Goal: Information Seeking & Learning: Learn about a topic

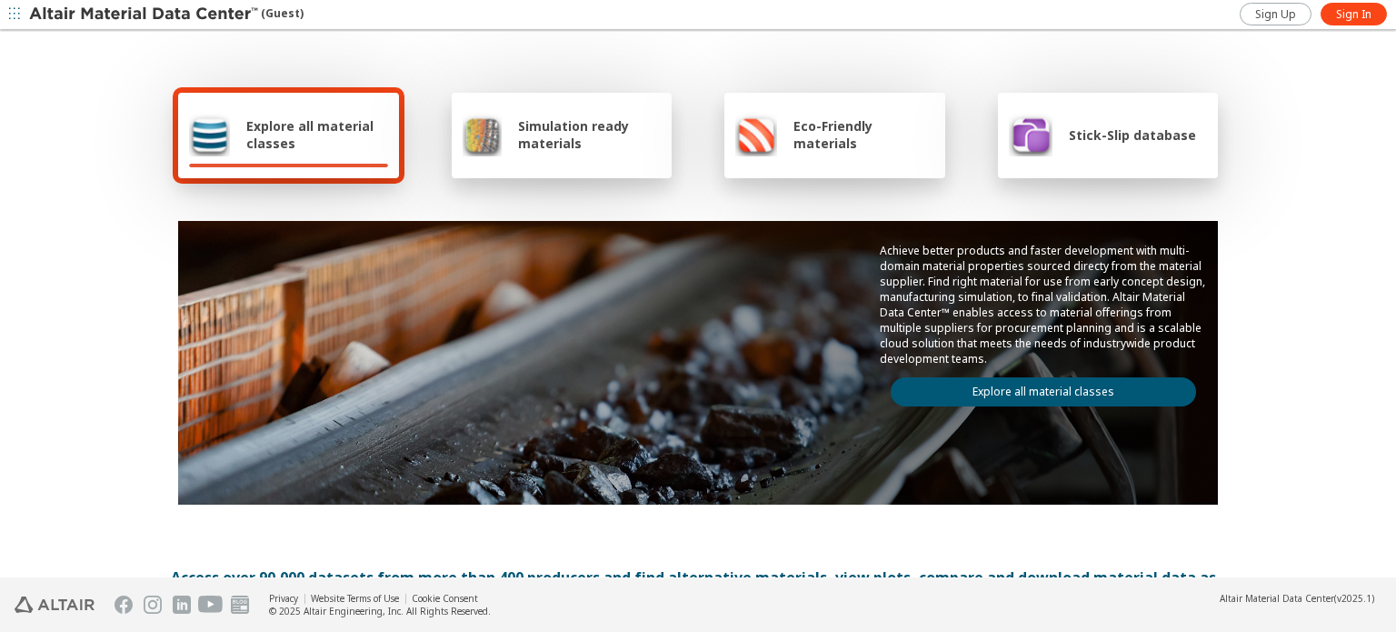
click at [247, 149] on span "Explore all material classes" at bounding box center [317, 134] width 142 height 35
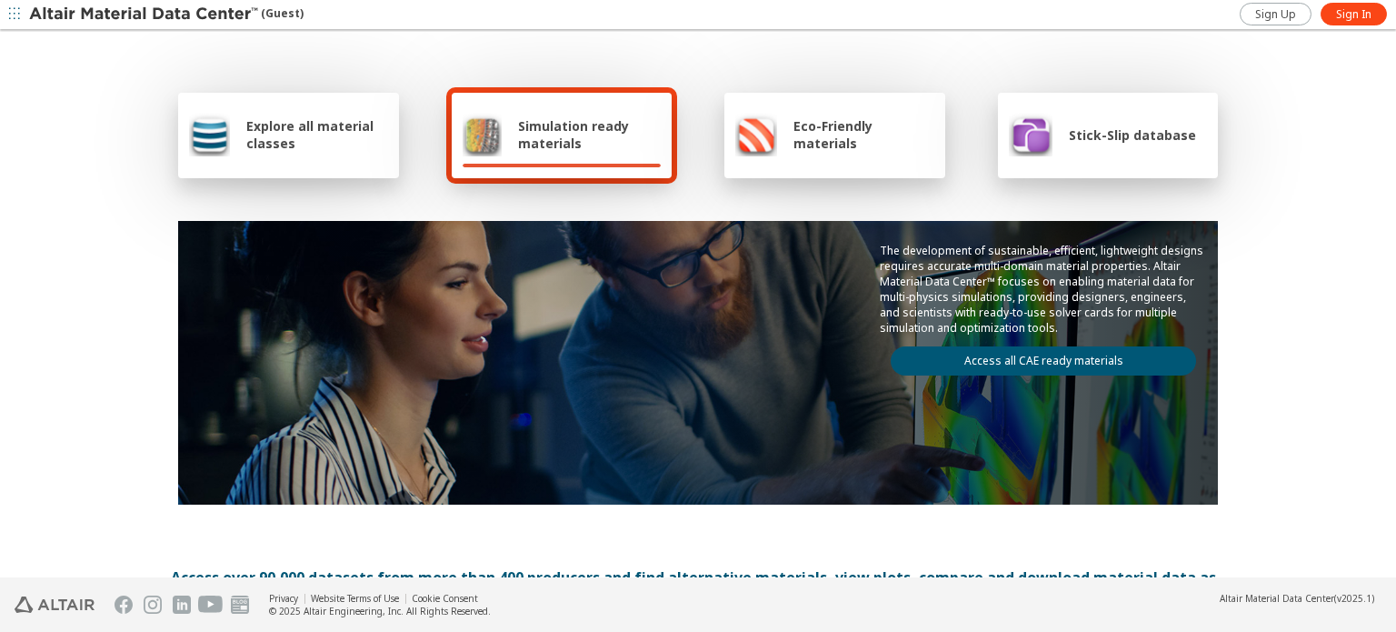
click at [291, 129] on span "Explore all material classes" at bounding box center [317, 134] width 142 height 35
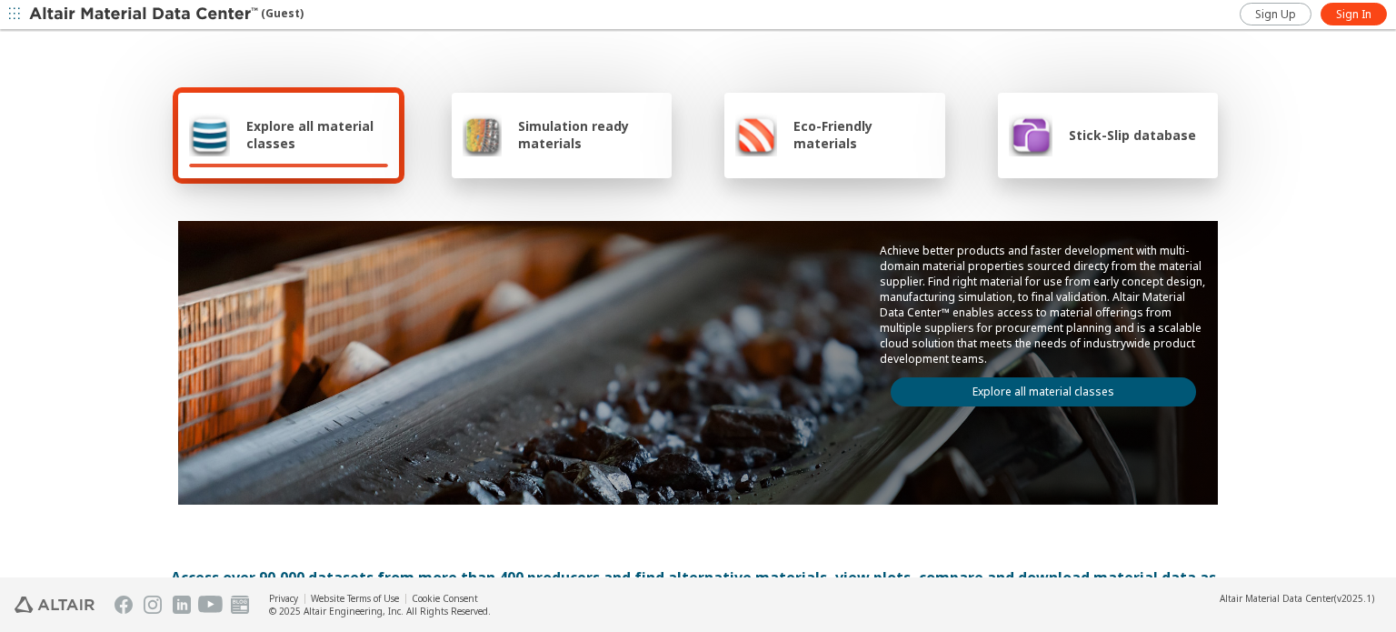
click at [293, 93] on div "Explore all material classes" at bounding box center [288, 135] width 221 height 85
click at [1282, 17] on span "Sign Up" at bounding box center [1275, 14] width 41 height 15
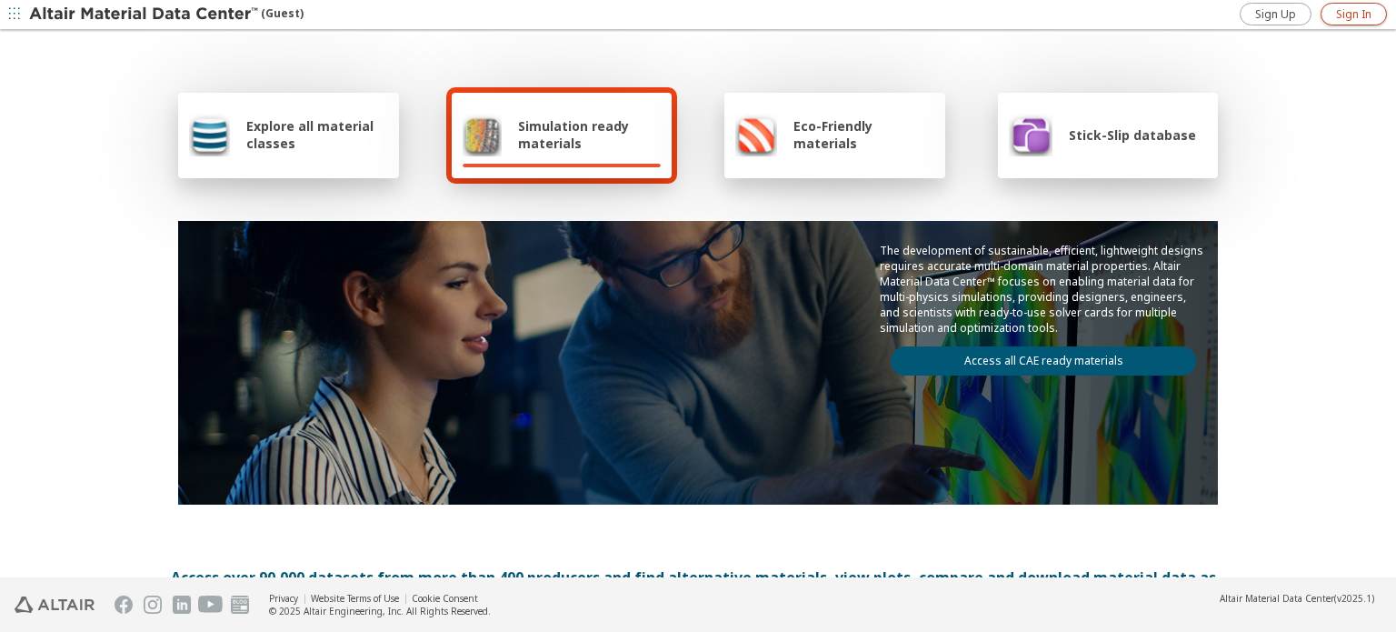
click at [1348, 21] on span "Sign In" at bounding box center [1353, 14] width 35 height 15
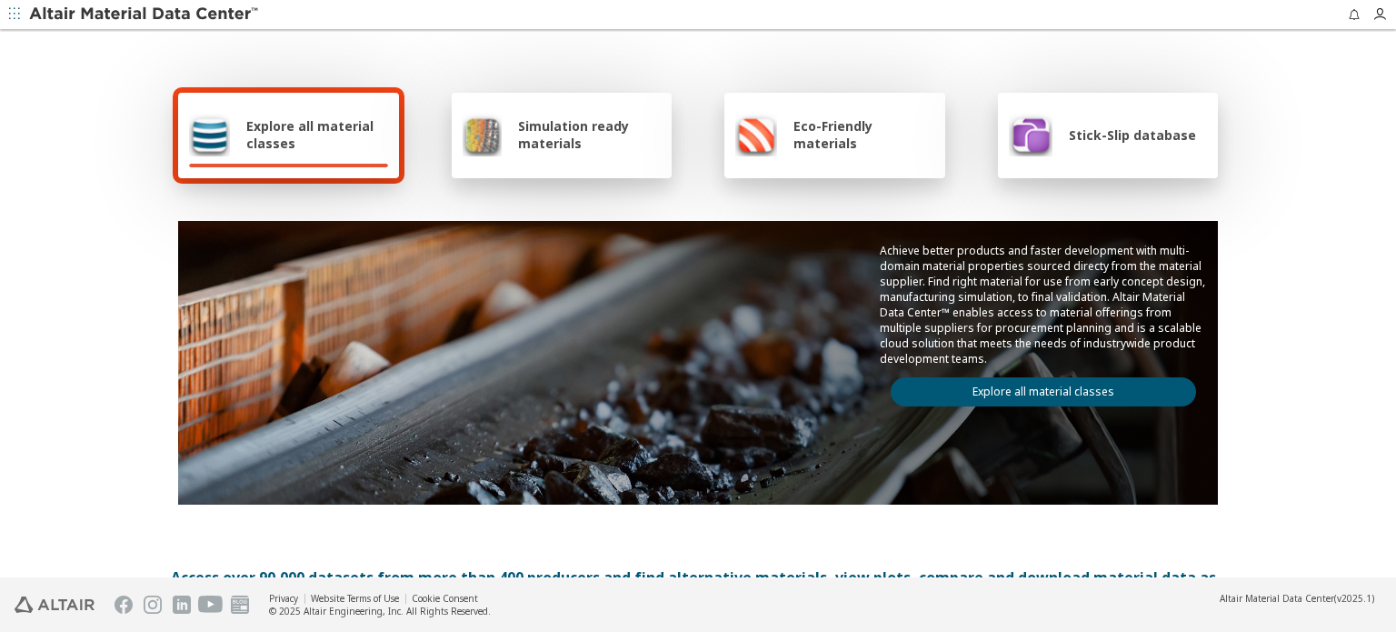
click at [304, 142] on span "Explore all material classes" at bounding box center [317, 134] width 142 height 35
click at [764, 527] on div "Explore all material classes Simulation ready materials Eco-Friendly materials …" at bounding box center [698, 295] width 1054 height 527
drag, startPoint x: 1273, startPoint y: 584, endPoint x: 1372, endPoint y: 599, distance: 100.1
click at [1372, 599] on footer "Privacy Website Terms of Use Cookie Consent © 2025 Altair Engineering, Inc. All…" at bounding box center [698, 604] width 1396 height 55
click at [1372, 599] on div "Altair Material Data Center (v2025.1)" at bounding box center [1296, 598] width 154 height 13
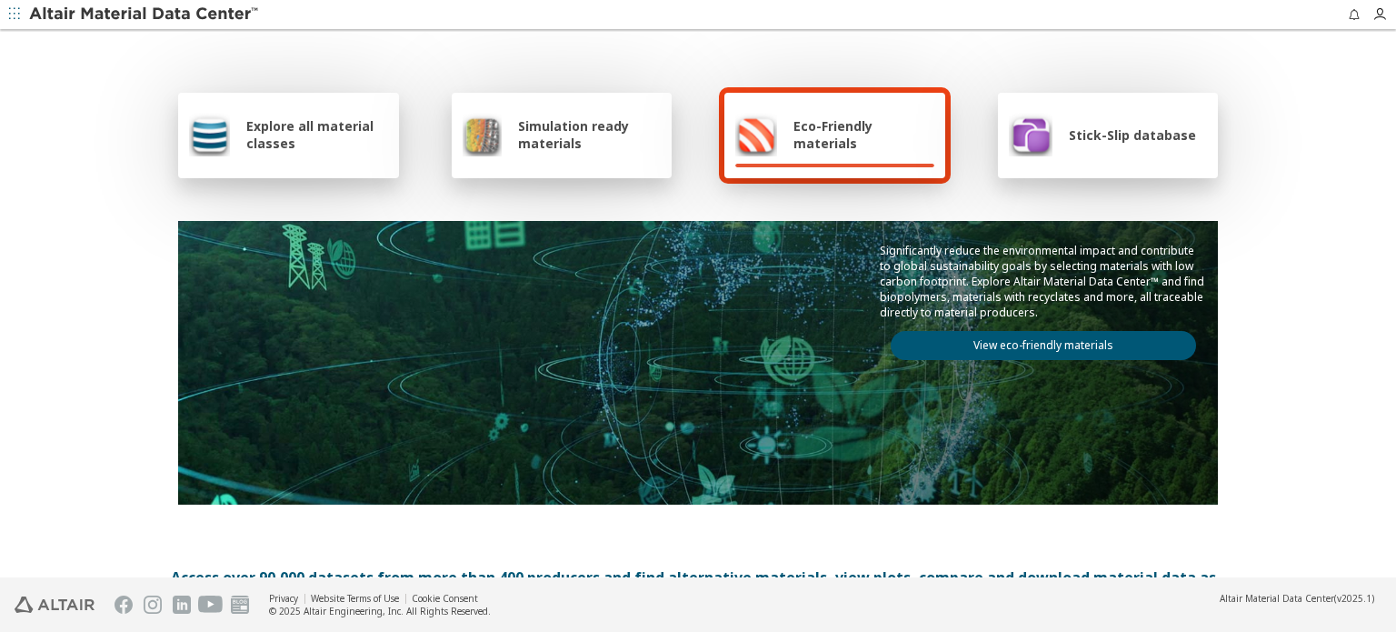
click at [303, 148] on span "Explore all material classes" at bounding box center [317, 134] width 142 height 35
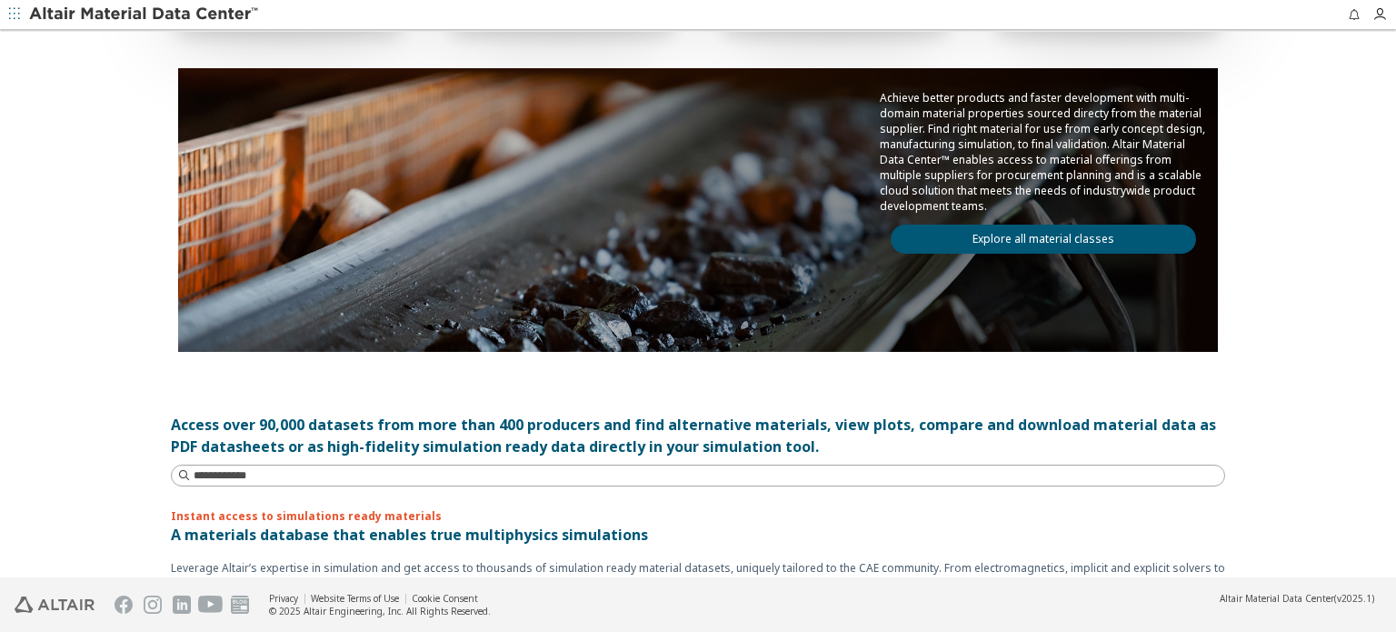
scroll to position [454, 0]
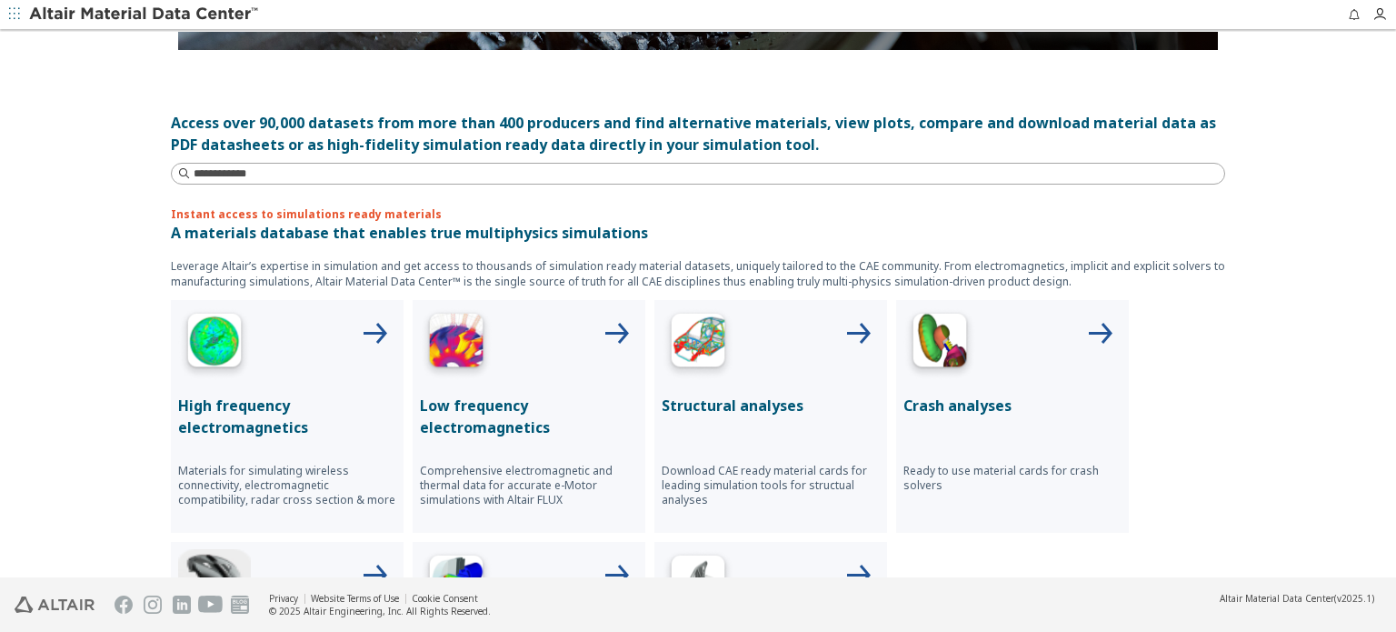
click at [691, 342] on img at bounding box center [697, 343] width 73 height 73
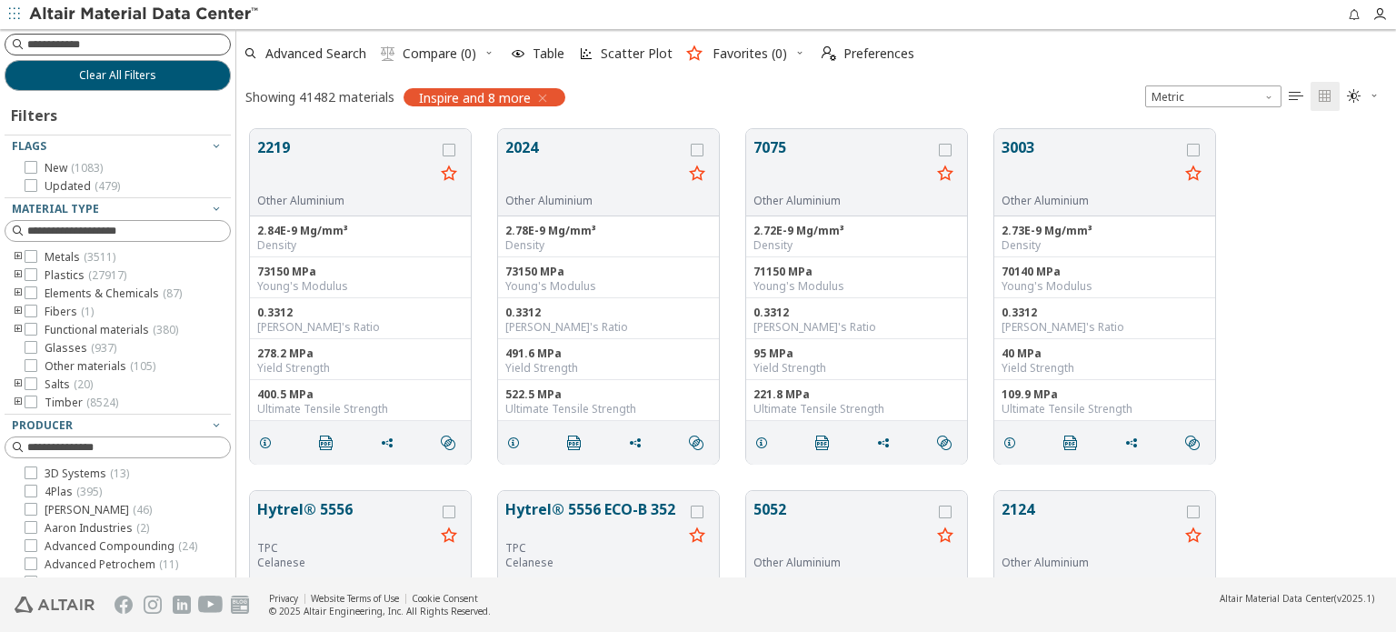
scroll to position [449, 1145]
click at [127, 43] on input at bounding box center [119, 45] width 223 height 20
type input "**********"
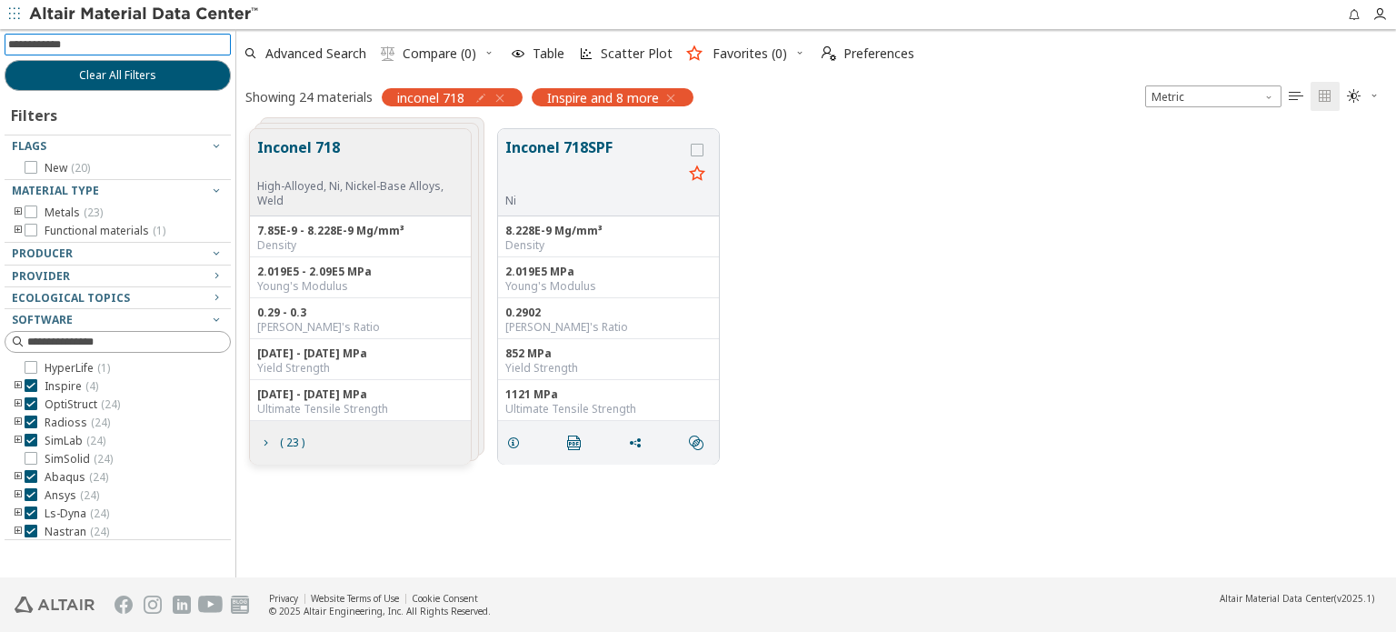
click at [307, 144] on button "Inconel 718" at bounding box center [356, 157] width 199 height 43
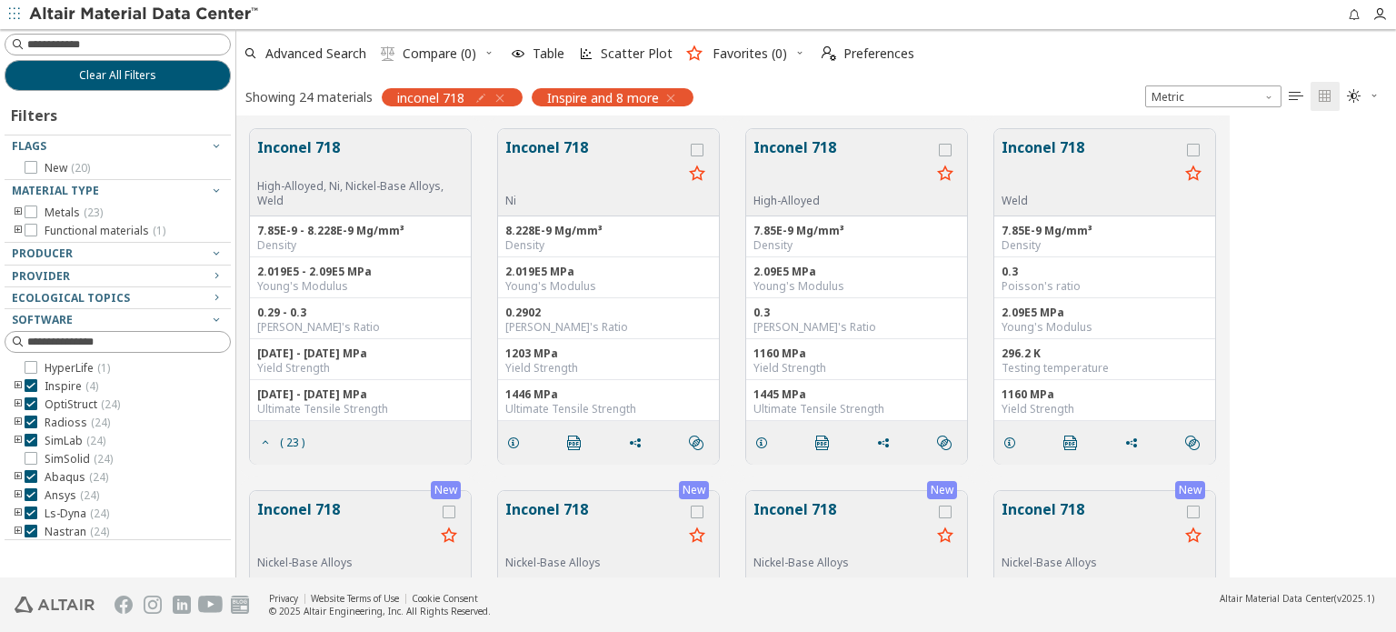
click at [307, 144] on button "Inconel 718" at bounding box center [356, 157] width 199 height 43
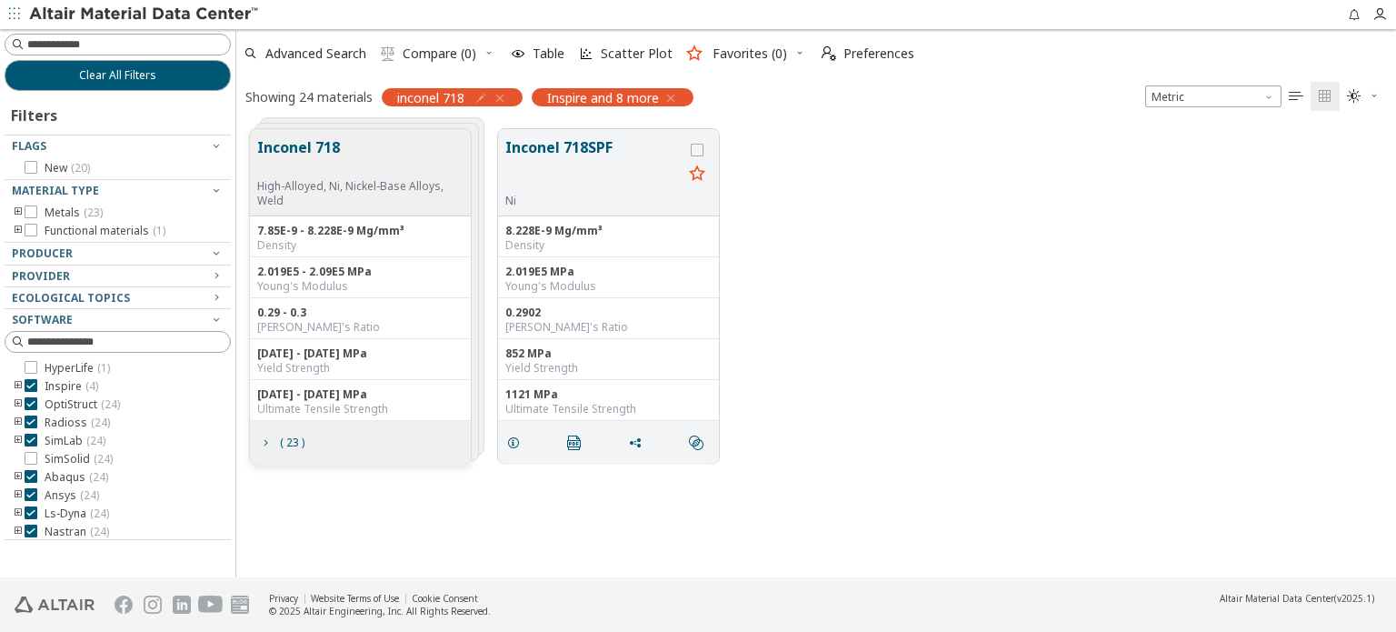
click at [307, 144] on button "Inconel 718" at bounding box center [356, 157] width 199 height 43
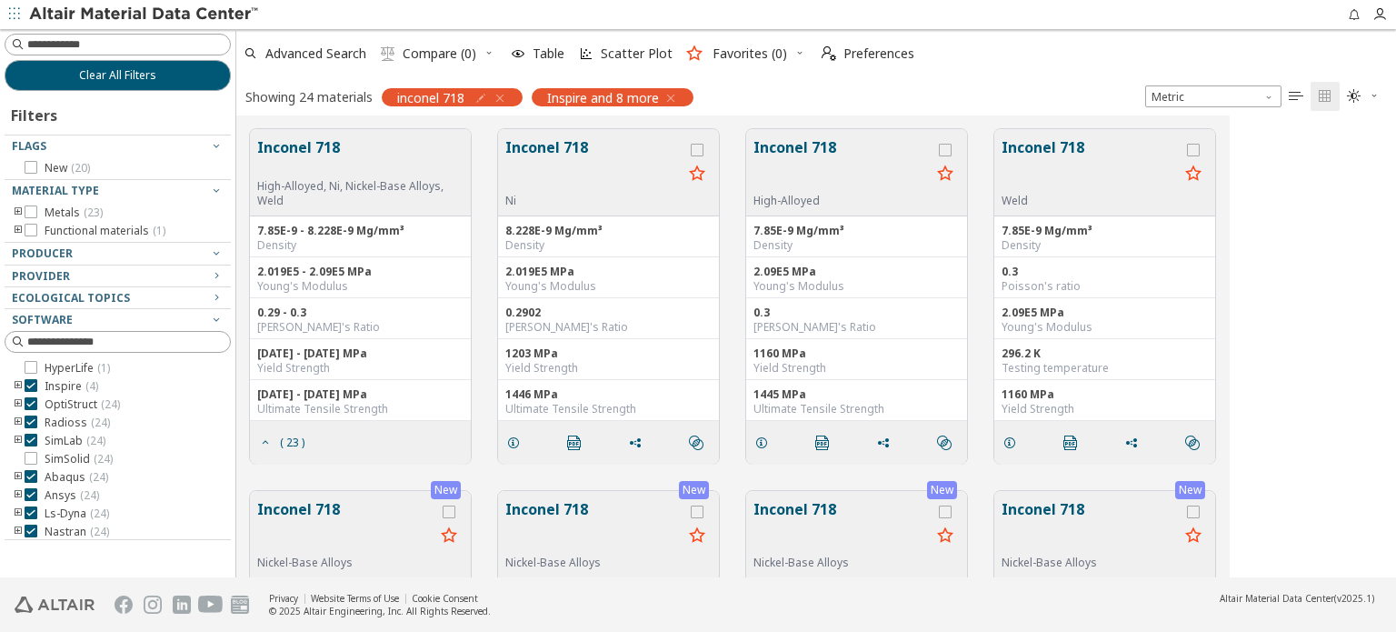
click at [550, 146] on button "Inconel 718" at bounding box center [593, 164] width 177 height 57
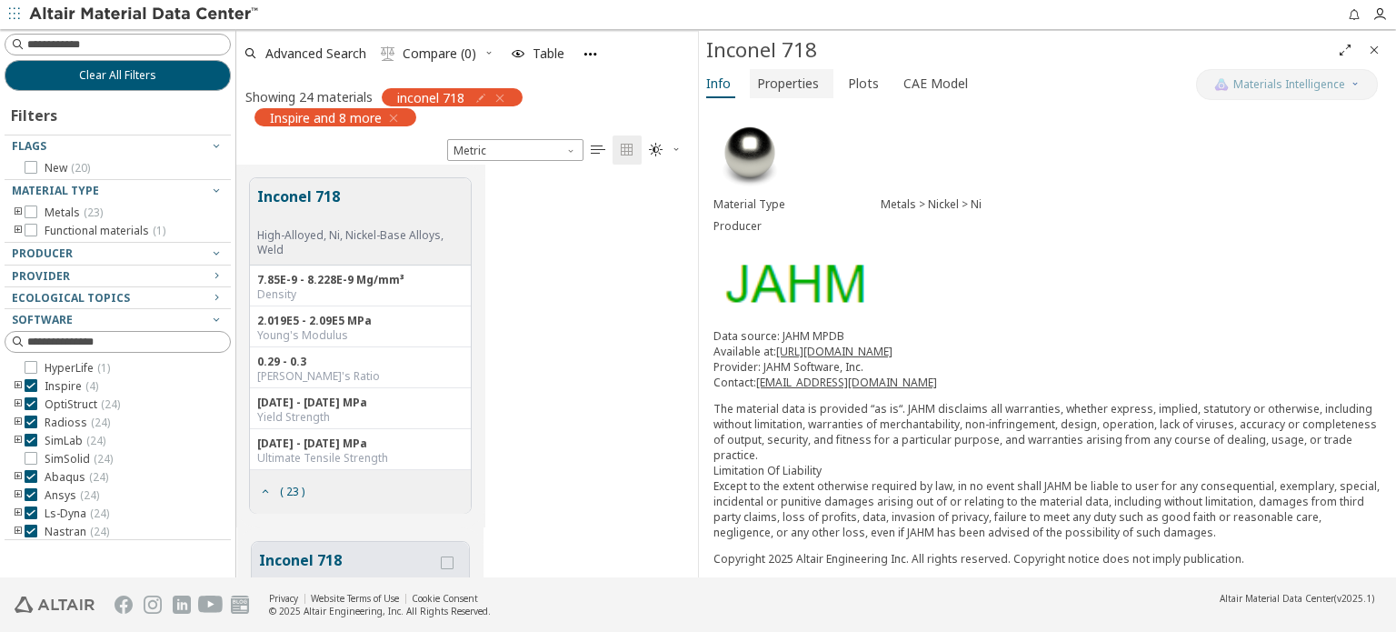
click at [800, 93] on span "Properties" at bounding box center [788, 83] width 62 height 29
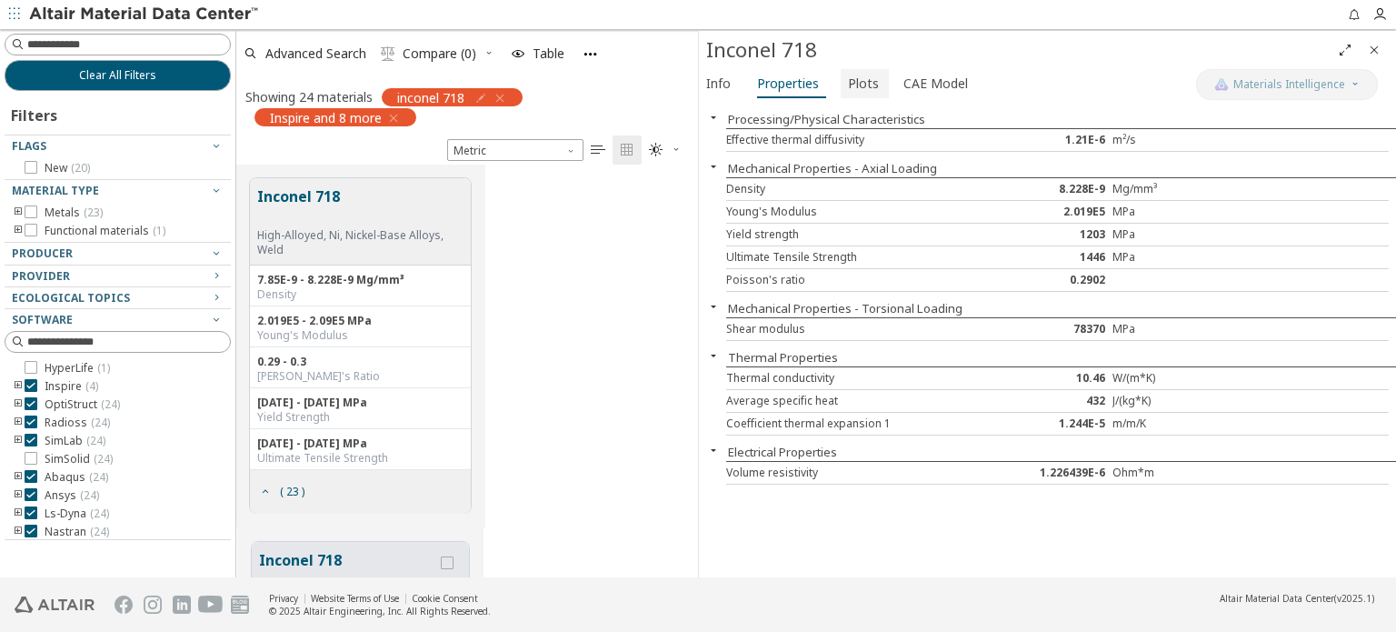
click at [872, 94] on span "Plots" at bounding box center [865, 83] width 34 height 29
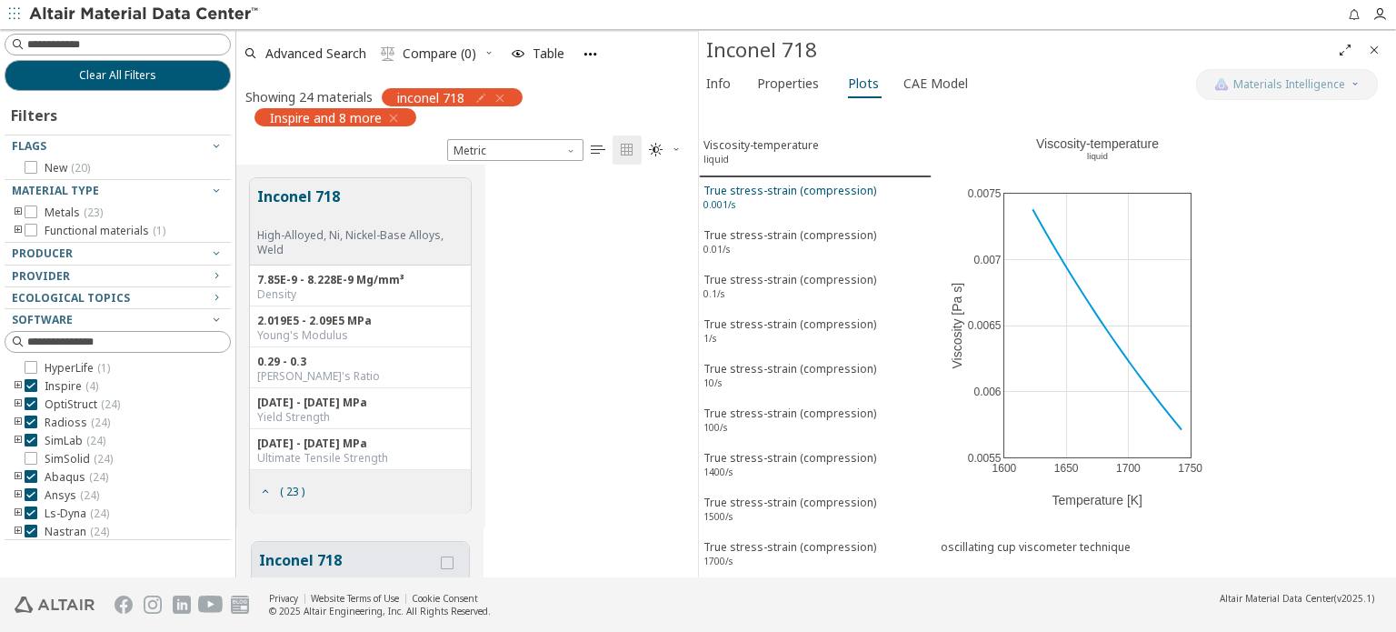
click at [768, 201] on div "True stress-strain (compression) 0.001/s" at bounding box center [789, 200] width 173 height 34
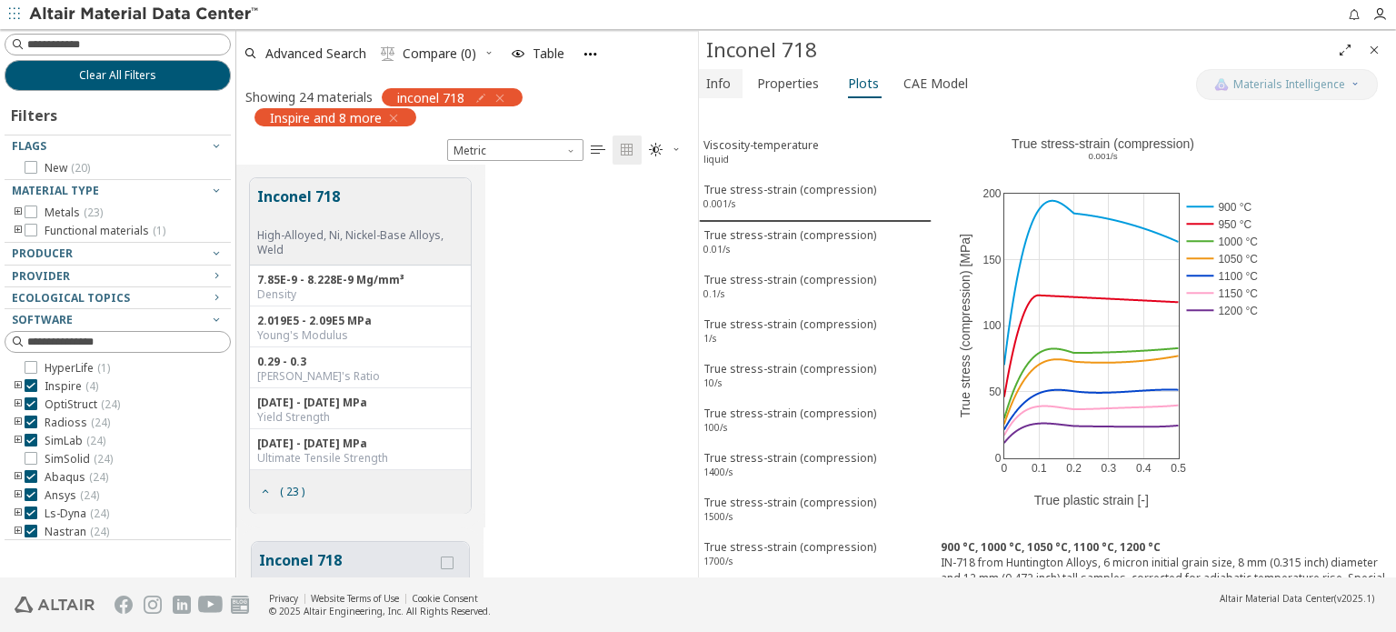
click at [722, 79] on span "Info" at bounding box center [718, 83] width 25 height 29
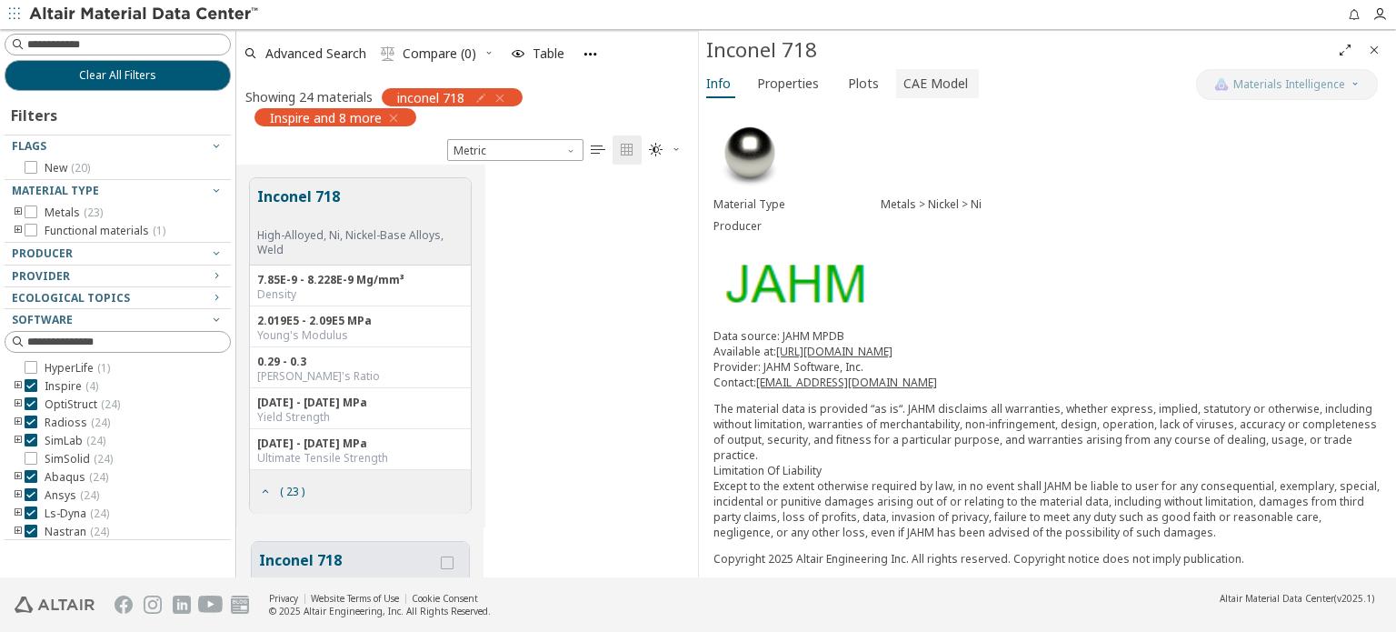
click at [933, 75] on span "CAE Model" at bounding box center [935, 83] width 65 height 29
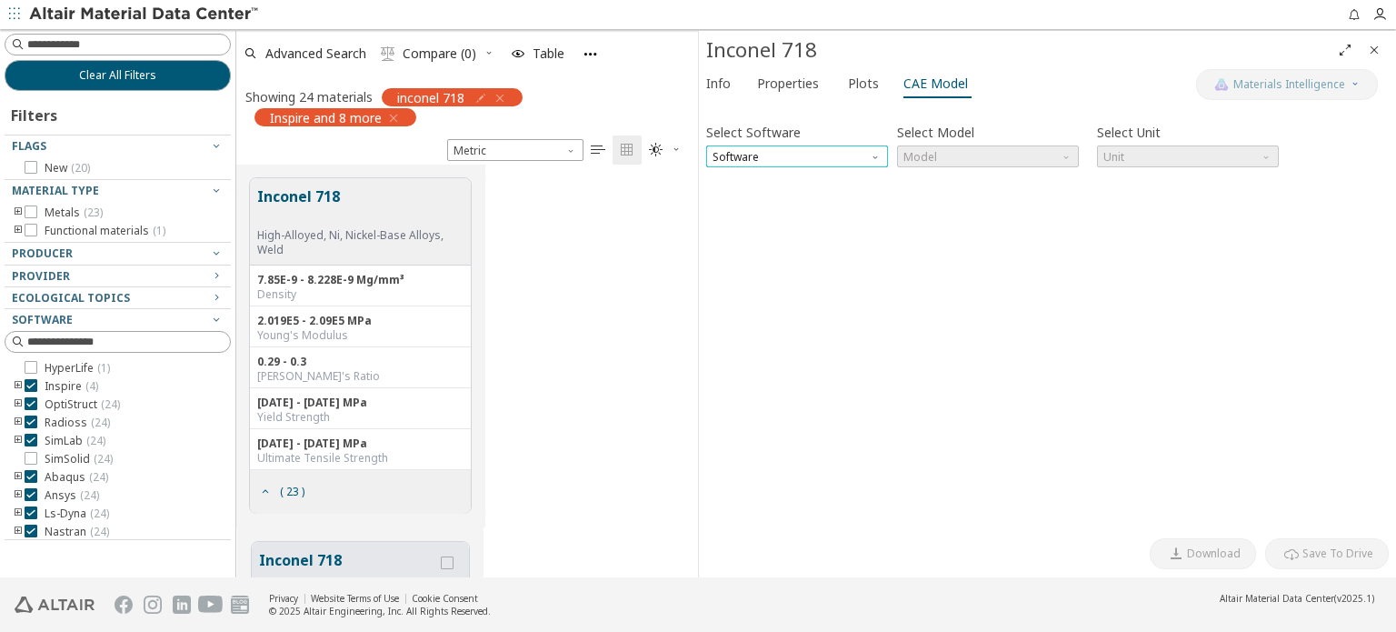
click at [850, 154] on span "Software" at bounding box center [797, 156] width 182 height 22
click at [758, 204] on span "OptiStruct" at bounding box center [740, 201] width 53 height 15
click at [838, 154] on span "OptiStruct" at bounding box center [797, 156] width 182 height 22
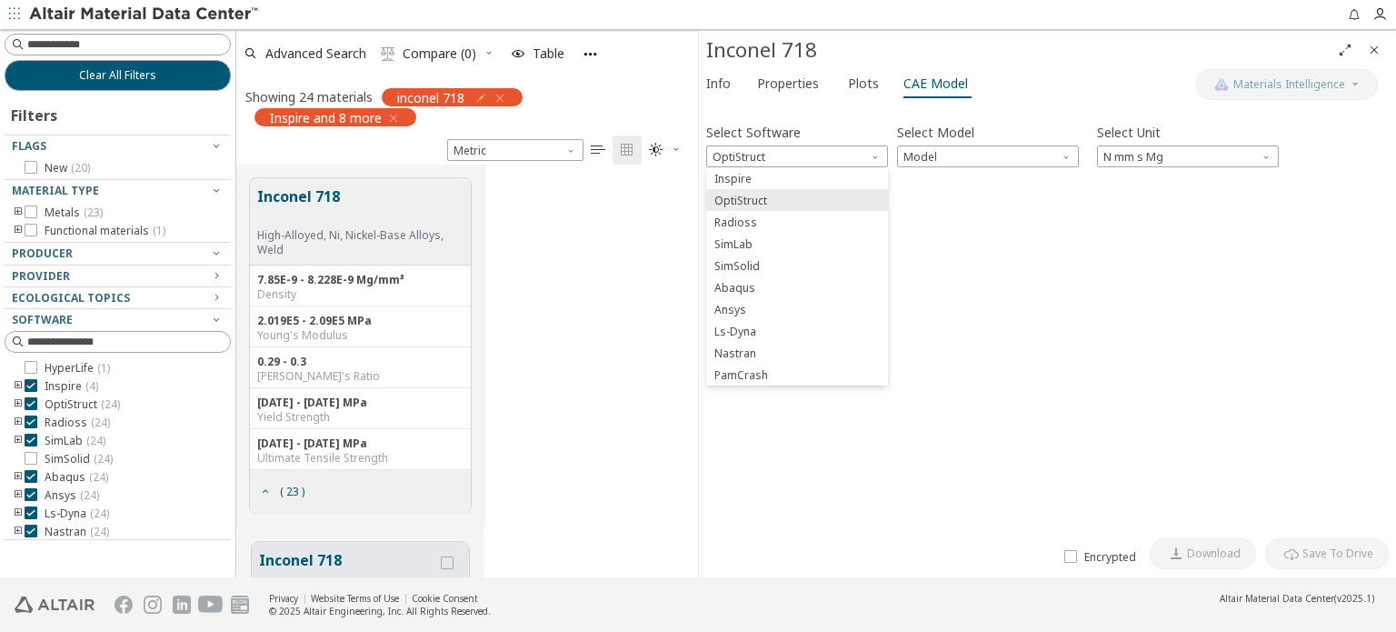
click at [753, 222] on span "Radioss" at bounding box center [796, 222] width 167 height 13
click at [937, 323] on div "Select Software Radioss Select Model Model Select Unit N mm s Mg Invalid data. …" at bounding box center [1047, 319] width 682 height 419
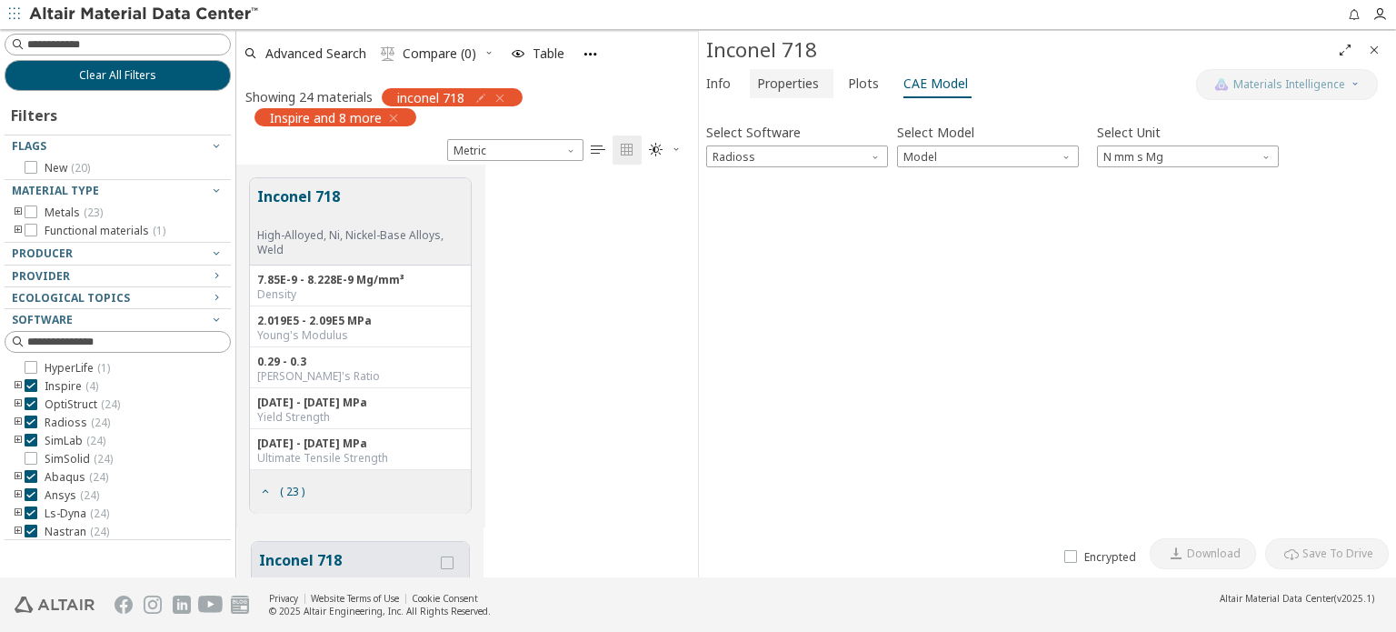
click at [788, 73] on span "Properties" at bounding box center [788, 83] width 62 height 29
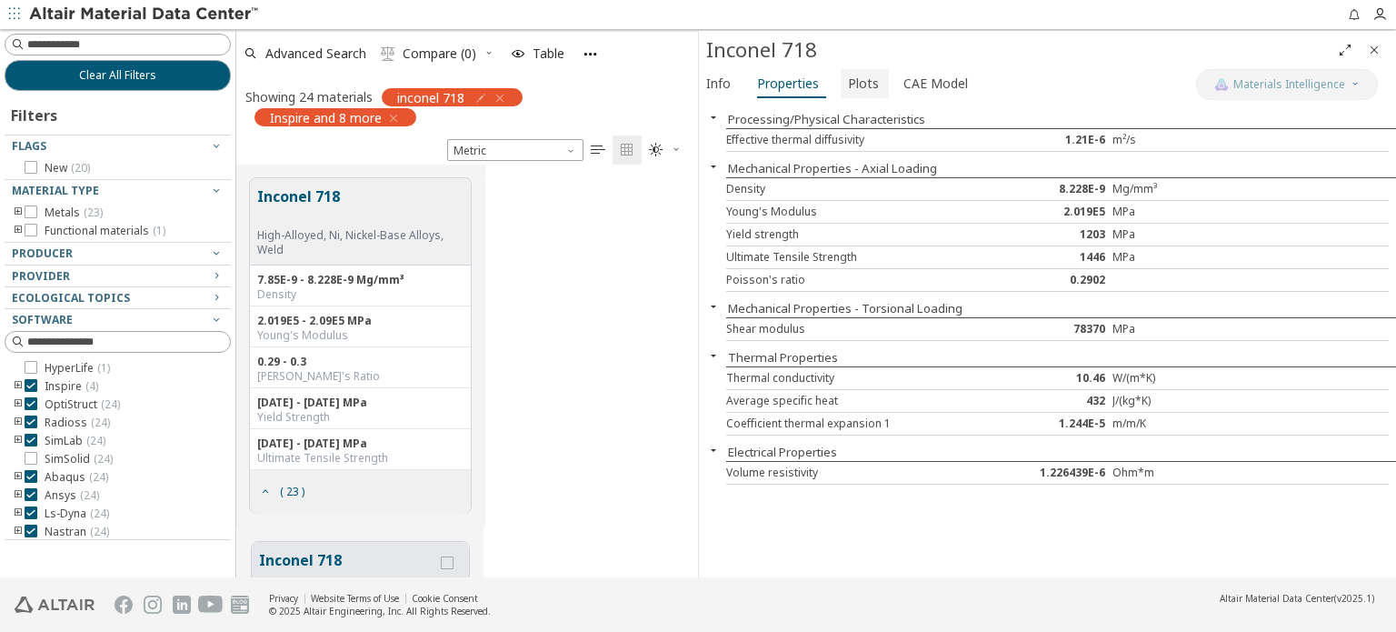
click at [848, 87] on span "Plots" at bounding box center [863, 83] width 31 height 29
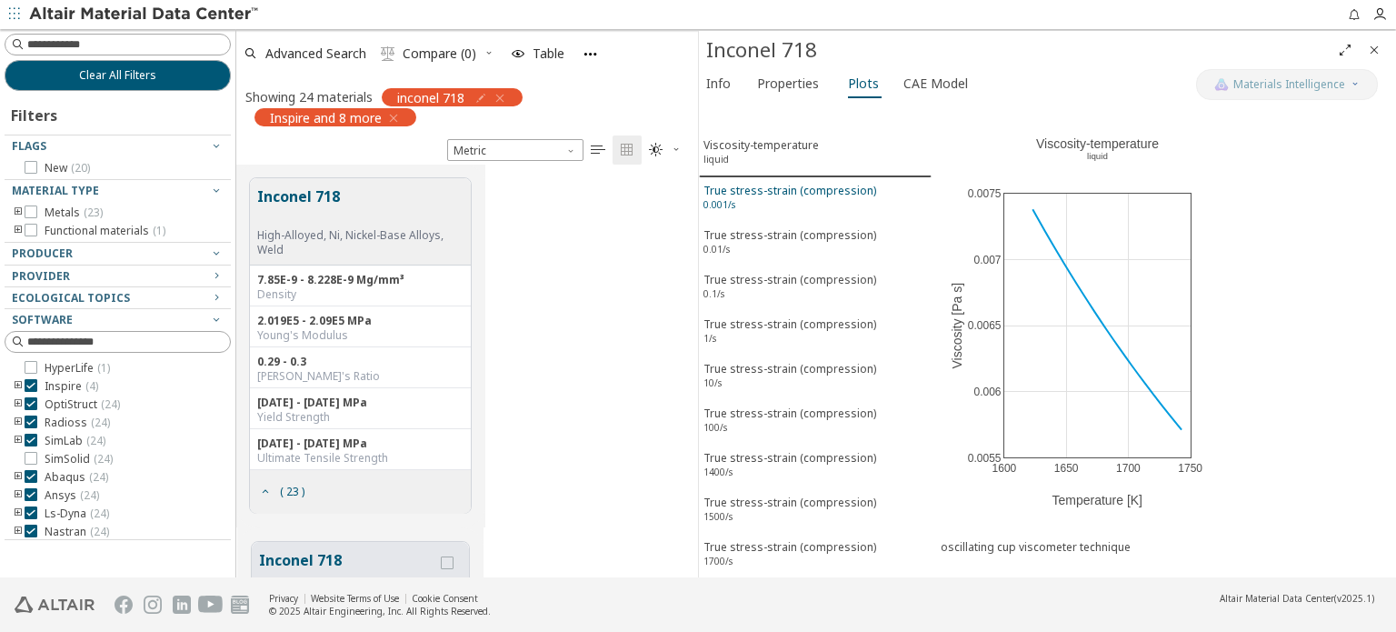
click at [801, 194] on div "True stress-strain (compression) 0.001/s" at bounding box center [789, 200] width 173 height 34
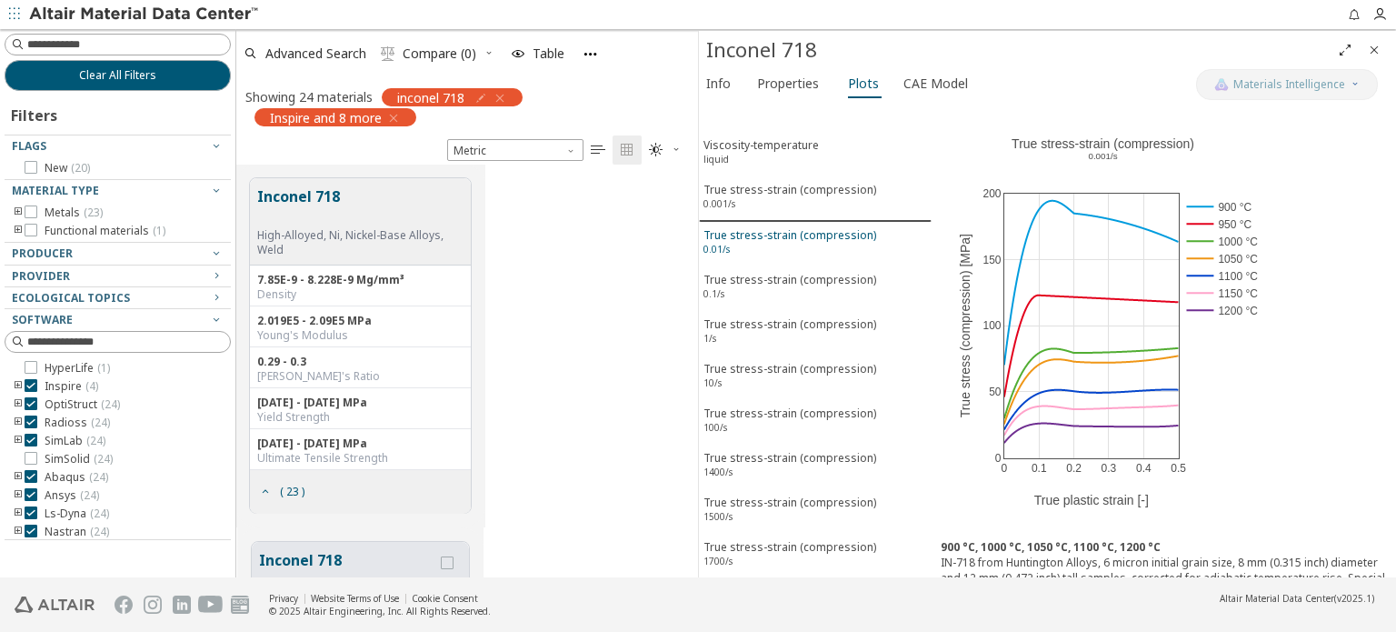
click at [749, 243] on div "True stress-strain (compression) 0.01/s" at bounding box center [789, 244] width 173 height 34
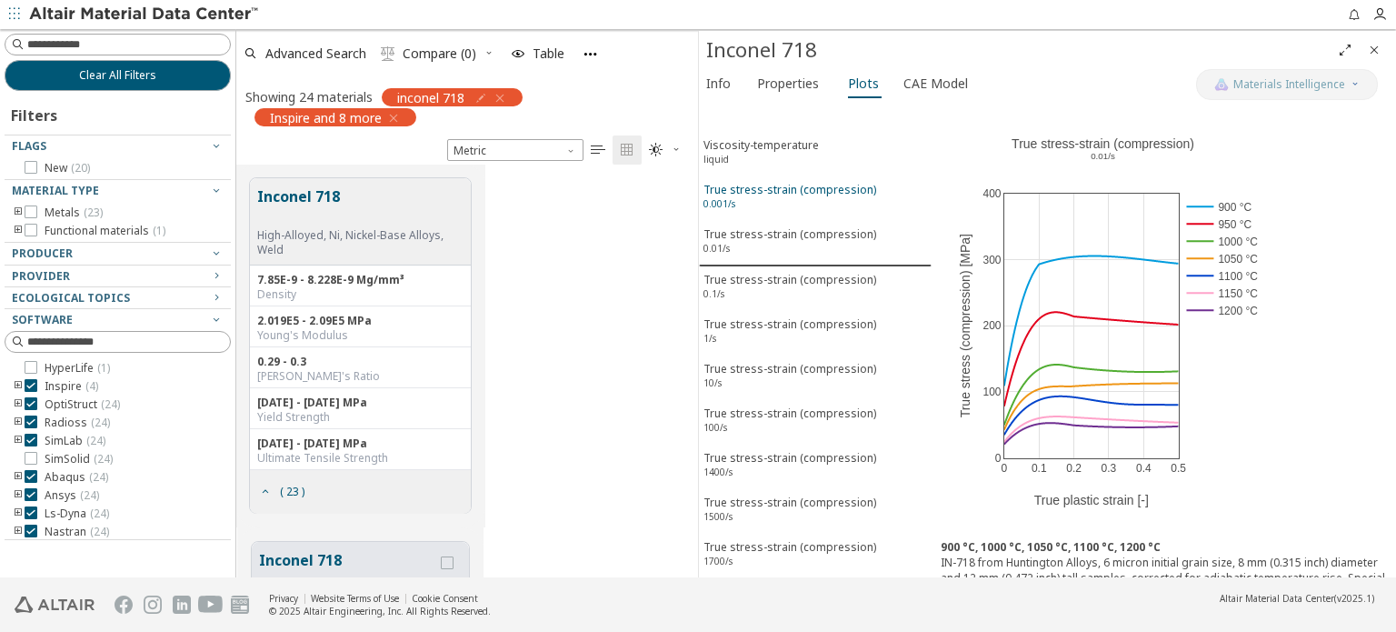
click at [791, 188] on div "True stress-strain (compression) 0.001/s" at bounding box center [789, 199] width 173 height 34
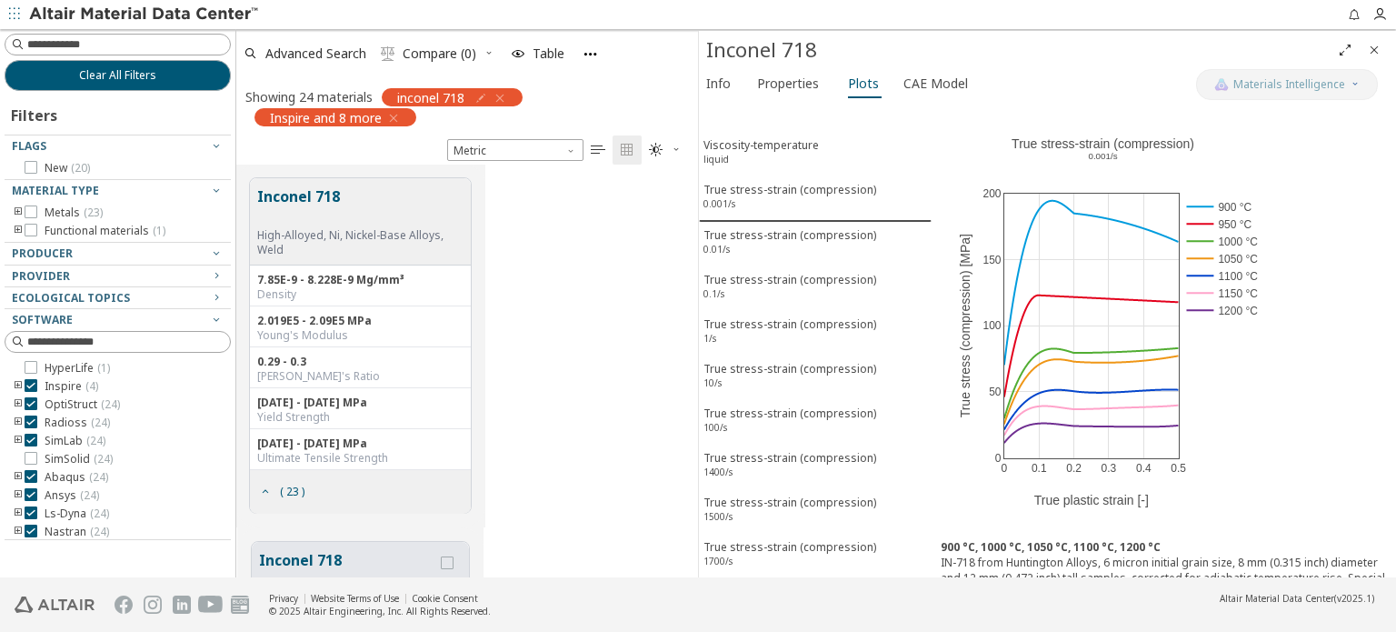
click at [1280, 447] on div "0 0.1 0.2 0.3 0.4 0.5 0 50 100 150 200 True stress-strain (compression) ​ 0.001…" at bounding box center [1163, 317] width 464 height 428
click at [769, 318] on div "True stress-strain (compression) 1/s" at bounding box center [789, 333] width 173 height 34
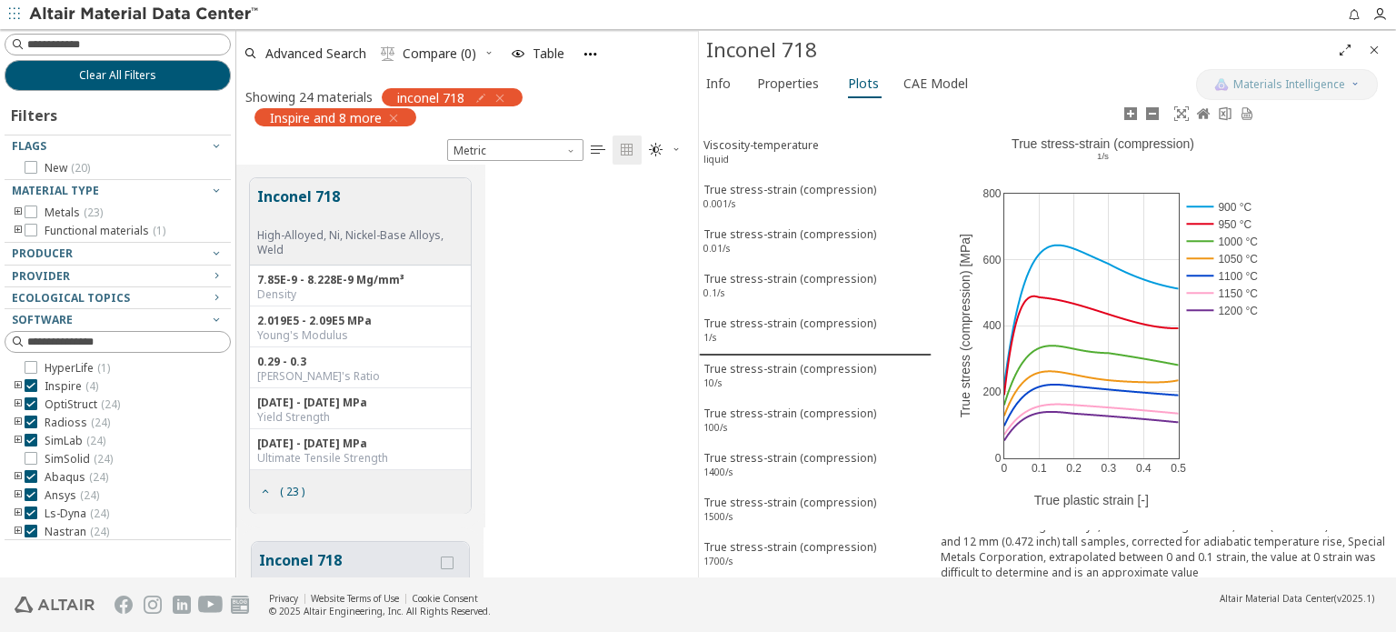
drag, startPoint x: 1099, startPoint y: 157, endPoint x: 1120, endPoint y: 157, distance: 21.8
click at [1120, 157] on div "0 0.1 0.2 0.3 0.4 0.5 0 200 400 600 800 True stress-strain (compression) ​ 1/s …" at bounding box center [1102, 317] width 343 height 428
drag, startPoint x: 1117, startPoint y: 152, endPoint x: 1073, endPoint y: 165, distance: 45.7
click at [1073, 165] on div "0 0.1 0.2 0.3 0.4 0.5 0 200 400 600 800 True stress-strain (compression) ​ 1/s …" at bounding box center [1102, 317] width 343 height 428
click at [565, 312] on div "Inconel 718 High-Alloyed, Ni, Nickel-Base Alloys, Weld 7.85E-9 - 8.228E-9 Mg/mm…" at bounding box center [467, 345] width 462 height 362
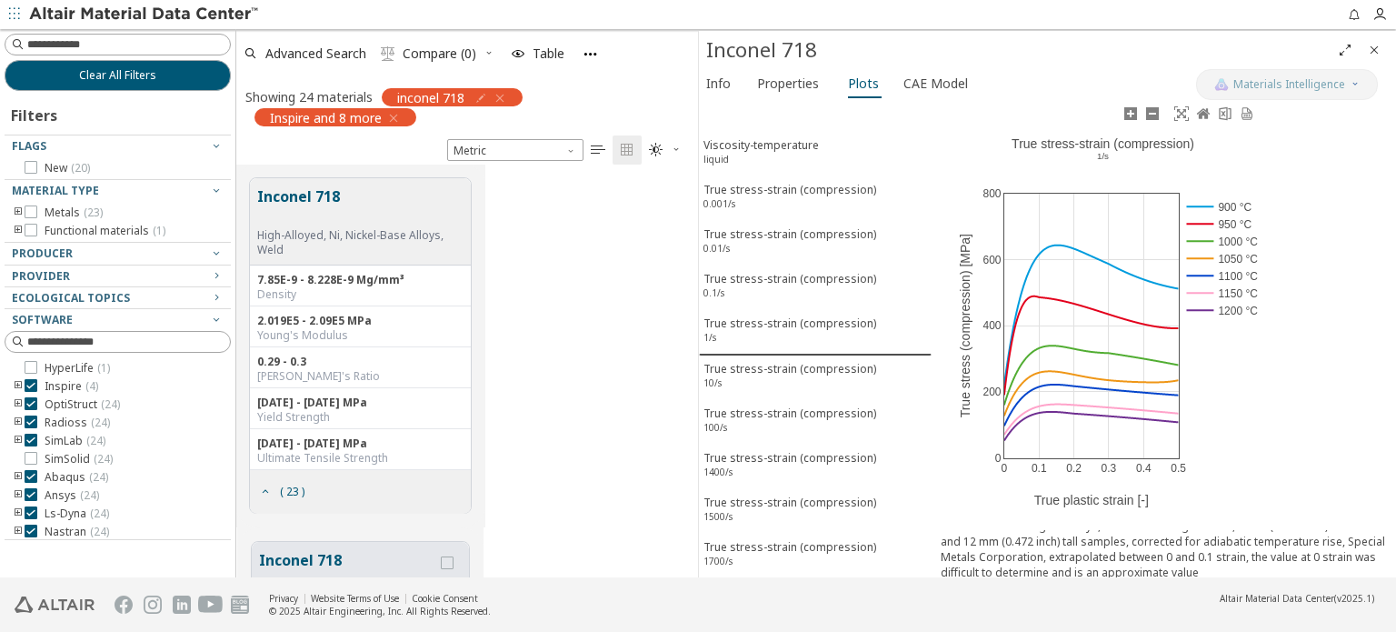
drag, startPoint x: 1109, startPoint y: 155, endPoint x: 1087, endPoint y: 156, distance: 21.8
click at [1087, 156] on div "0 0.1 0.2 0.3 0.4 0.5 0 200 400 600 800 True stress-strain (compression) ​ 1/s …" at bounding box center [1102, 317] width 343 height 428
drag, startPoint x: 1087, startPoint y: 156, endPoint x: 1122, endPoint y: 156, distance: 35.4
click at [1122, 156] on div "0 0.1 0.2 0.3 0.4 0.5 0 200 400 600 800 True stress-strain (compression) ​ 1/s …" at bounding box center [1102, 317] width 343 height 428
click at [74, 257] on div at bounding box center [113, 259] width 217 height 9
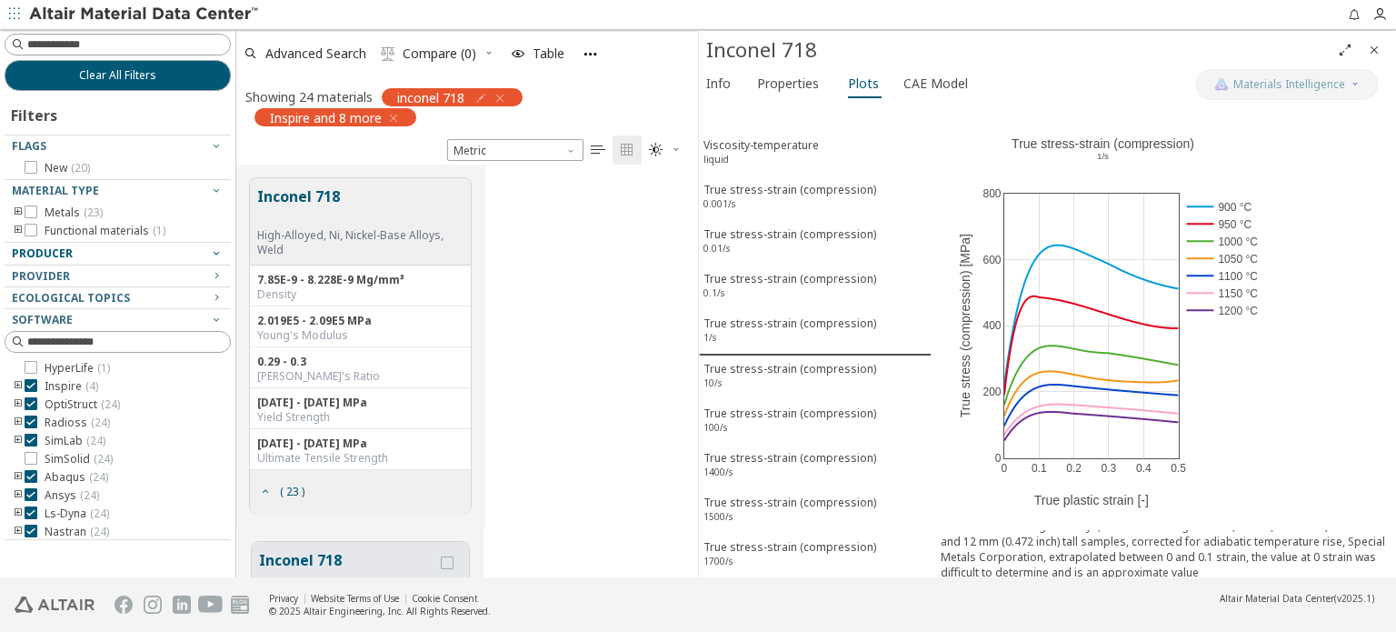
click at [46, 249] on span "Producer" at bounding box center [42, 252] width 61 height 15
click at [46, 254] on span "Producer" at bounding box center [42, 252] width 61 height 15
click at [120, 45] on input at bounding box center [119, 45] width 223 height 20
click at [141, 80] on span "Clear All Filters" at bounding box center [117, 75] width 77 height 15
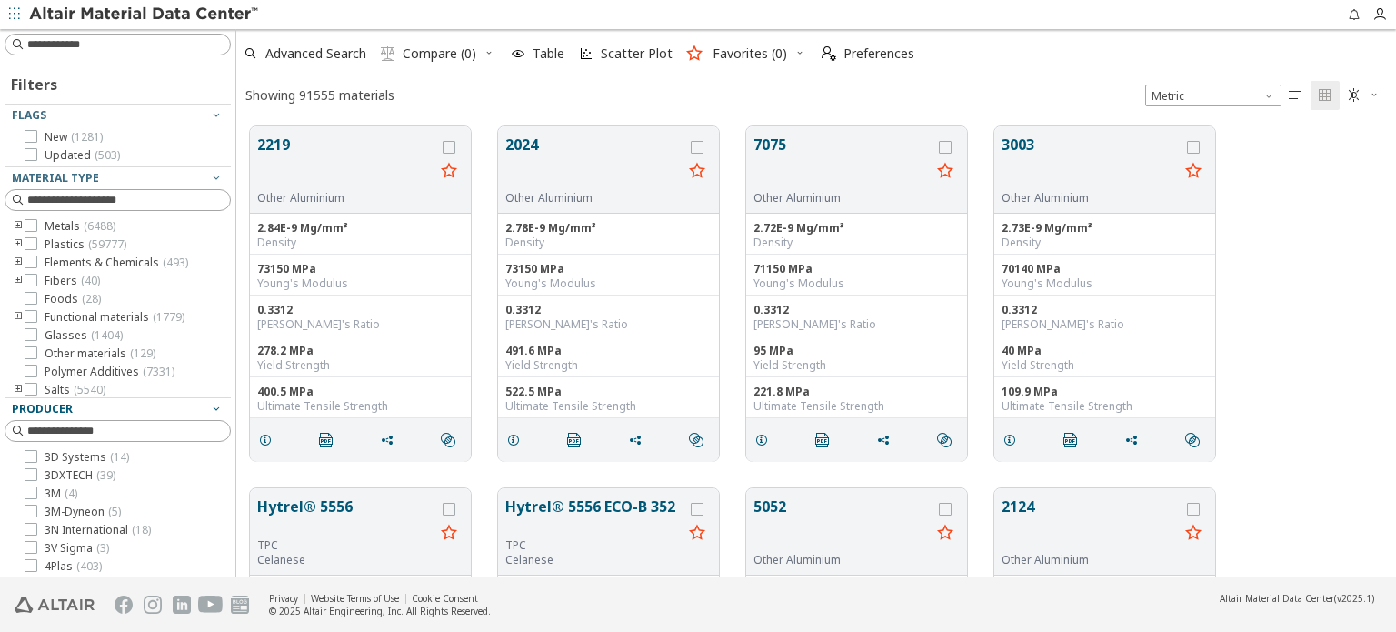
scroll to position [451, 1145]
click at [90, 198] on input at bounding box center [128, 200] width 203 height 18
click at [18, 239] on icon "toogle group" at bounding box center [18, 244] width 13 height 15
click at [47, 259] on icon "toogle group" at bounding box center [45, 262] width 13 height 15
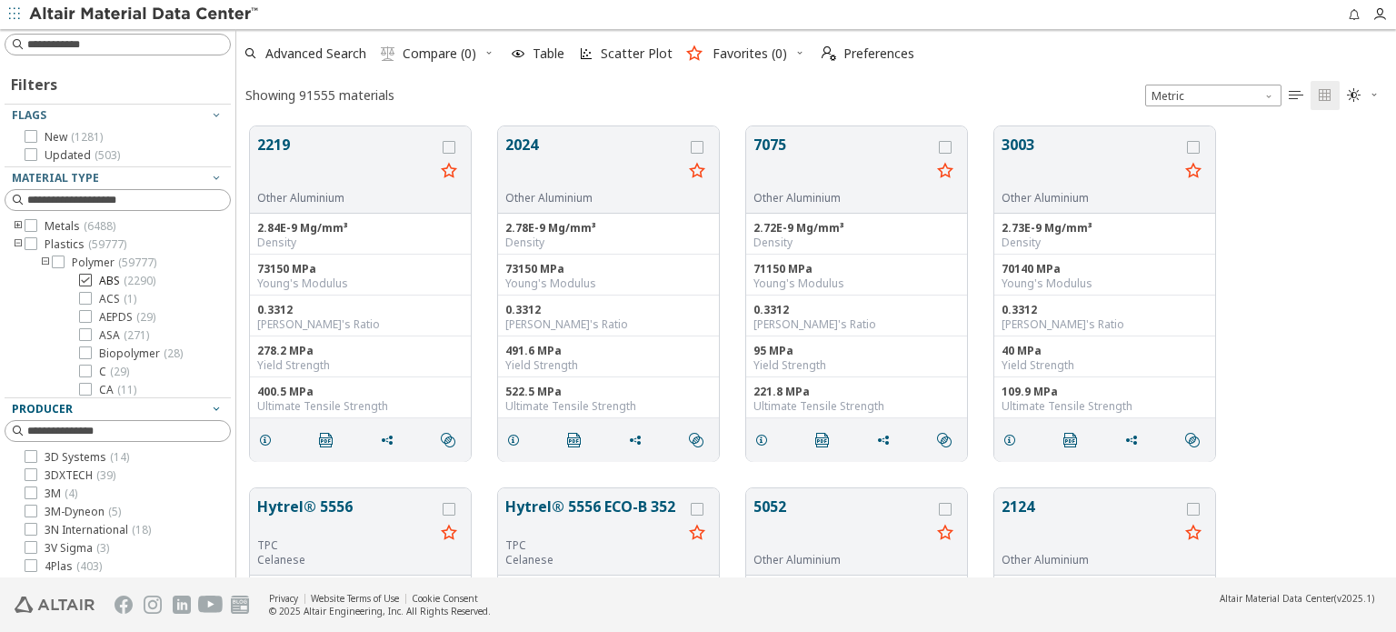
click at [88, 281] on icon at bounding box center [85, 279] width 13 height 13
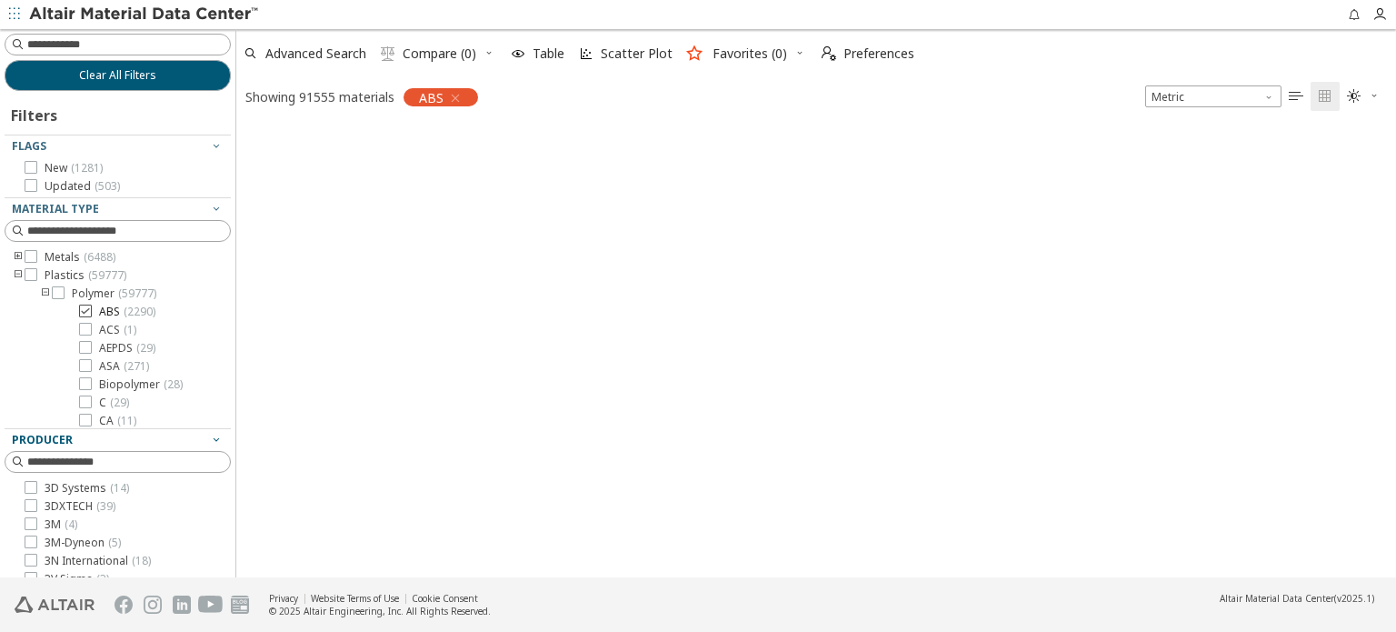
scroll to position [15, 15]
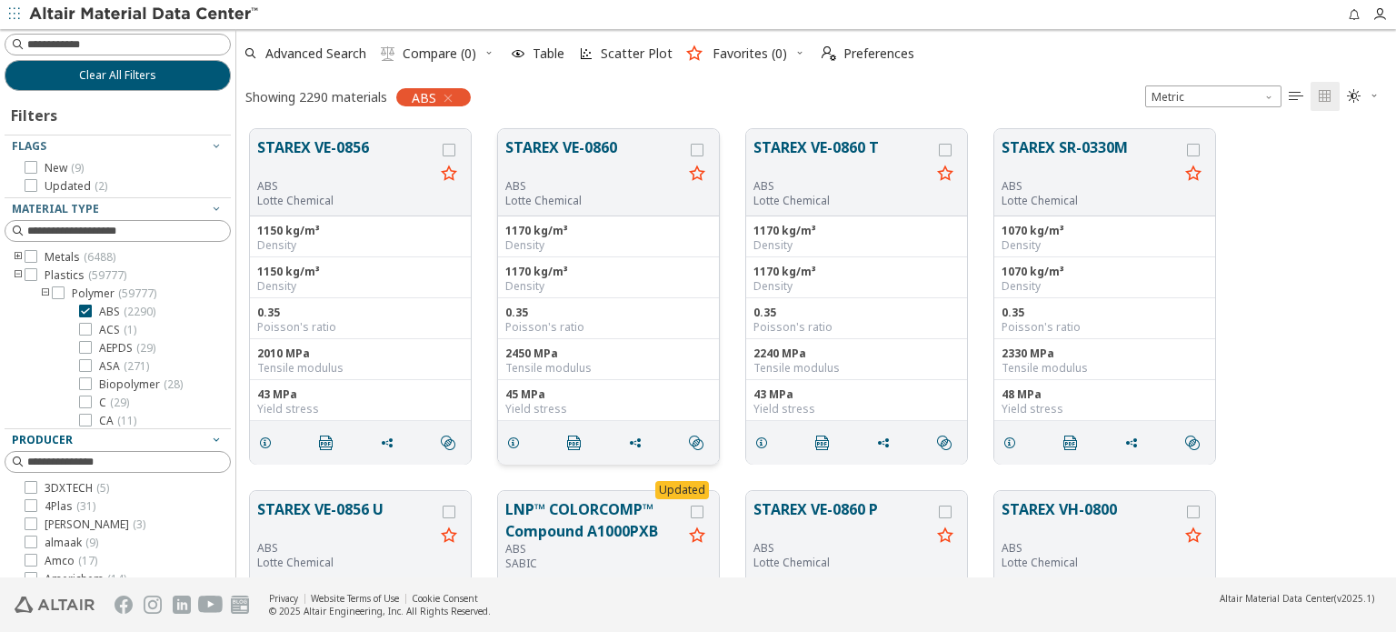
click at [577, 153] on button "STAREX VE-0860" at bounding box center [593, 157] width 177 height 43
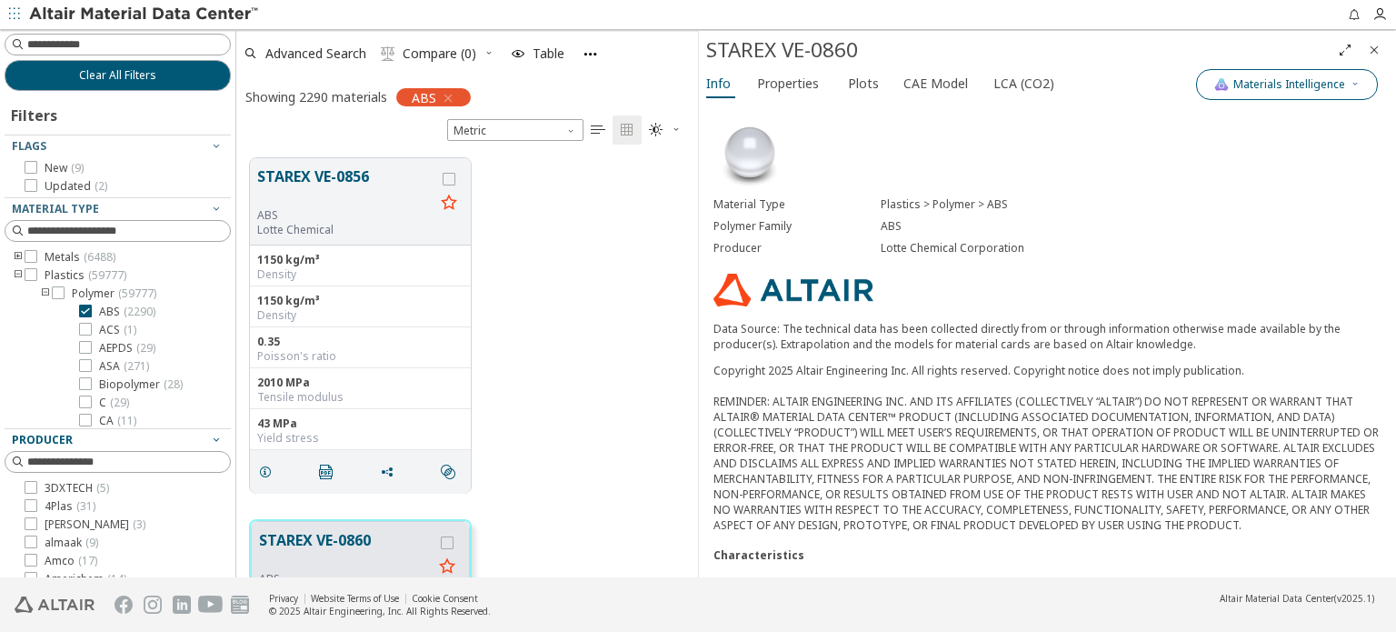
click at [1240, 89] on span "Materials Intelligence" at bounding box center [1289, 84] width 112 height 15
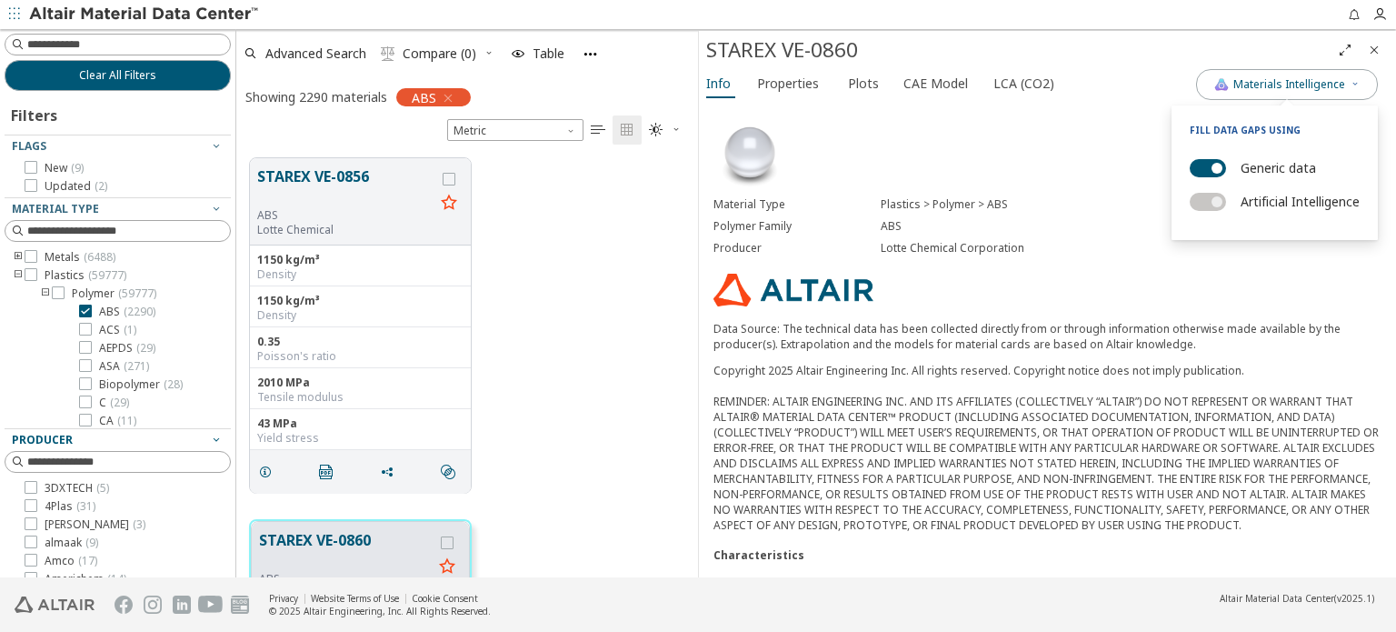
click at [1011, 139] on div "Material Type Plastics > Polymer > ABS Polymer Family ABS Producer Lotte Chemic…" at bounding box center [1047, 431] width 697 height 656
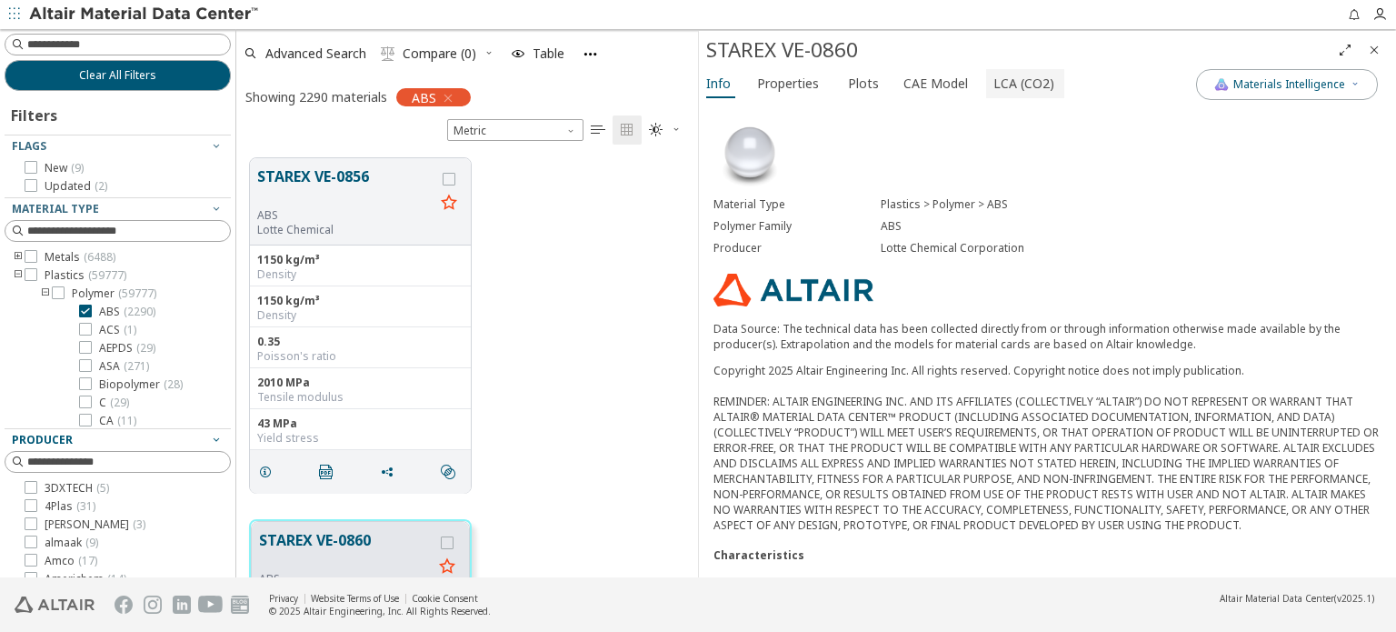
click at [1006, 88] on span "LCA (CO2)" at bounding box center [1023, 83] width 61 height 29
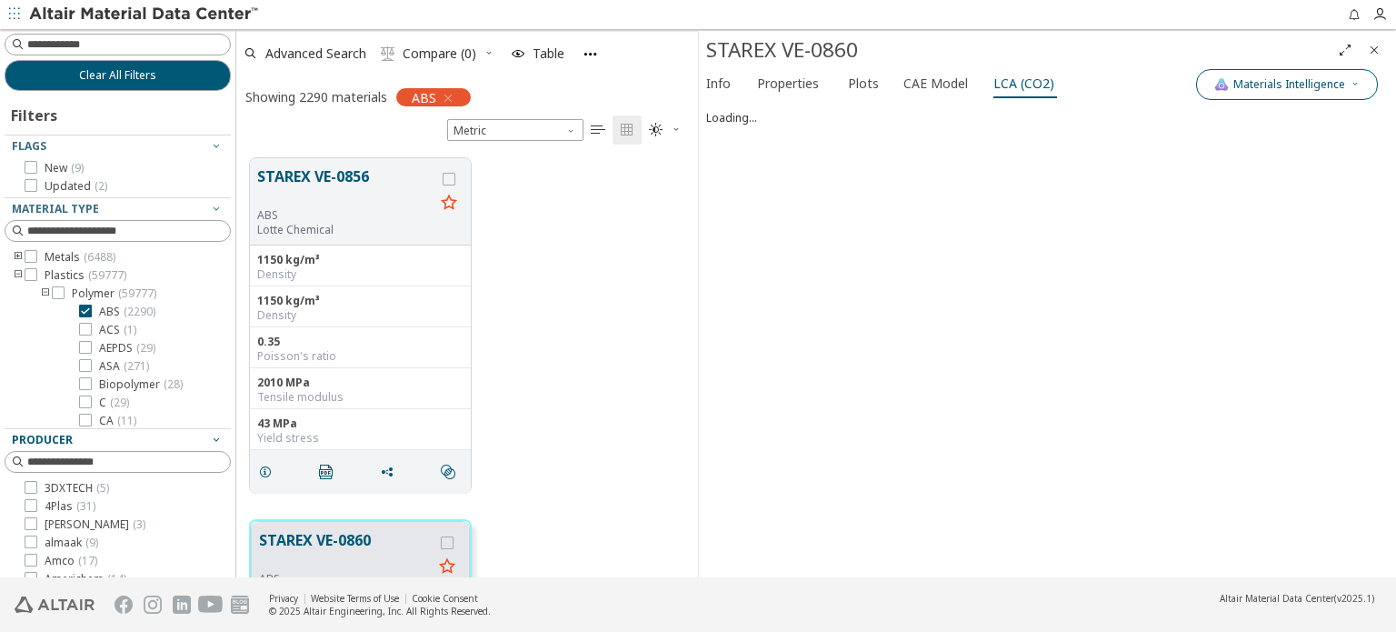
click at [1253, 79] on span "Materials Intelligence" at bounding box center [1289, 84] width 112 height 15
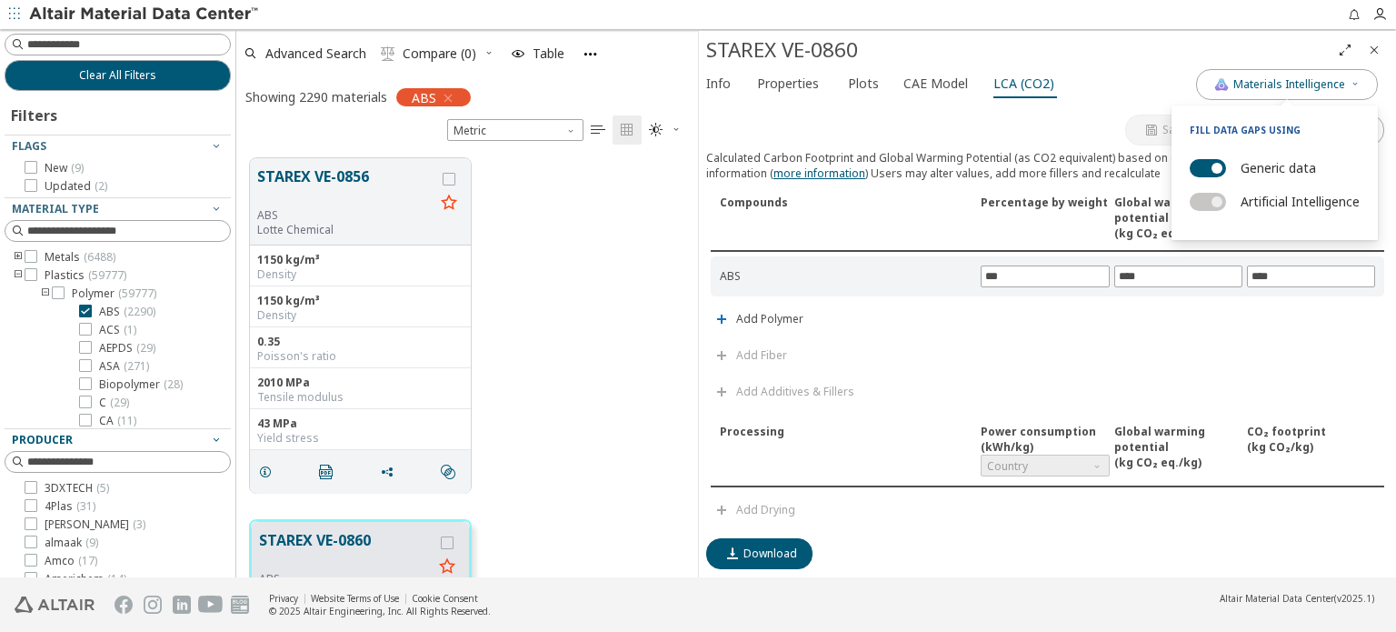
click at [1136, 75] on div "Info Properties Plots CAE Model LCA (CO2)" at bounding box center [947, 86] width 497 height 34
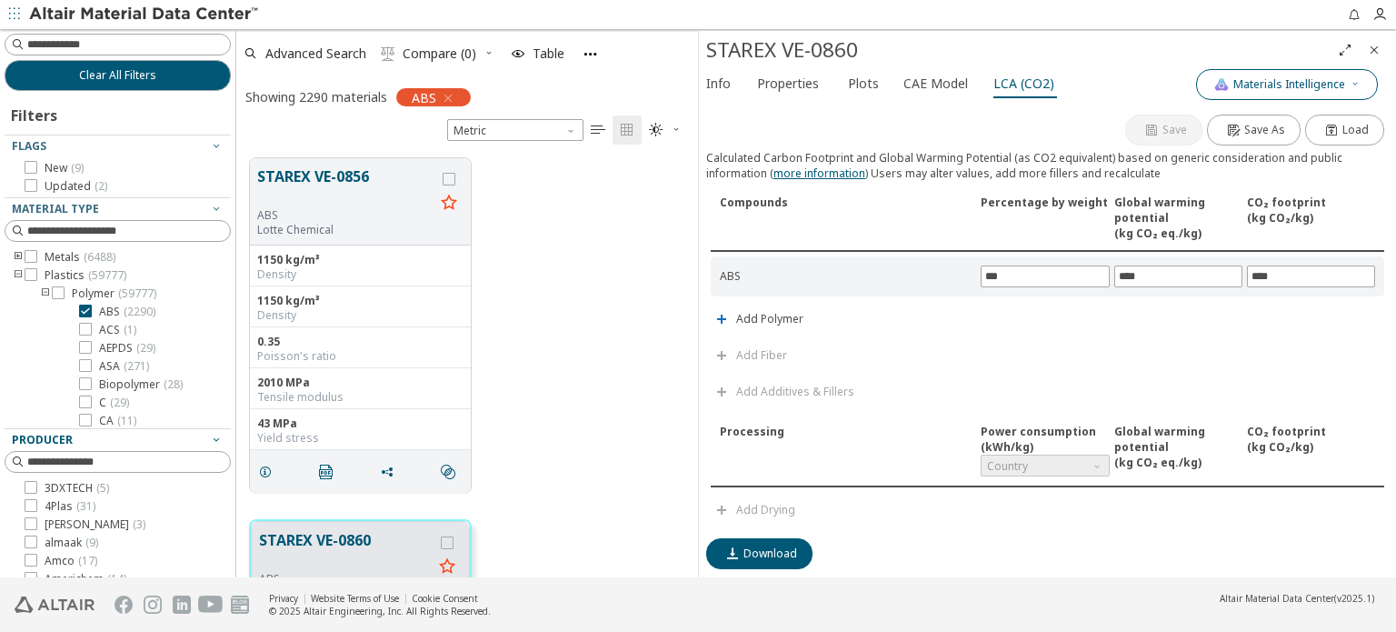
click at [1313, 85] on span "Materials Intelligence" at bounding box center [1289, 84] width 112 height 15
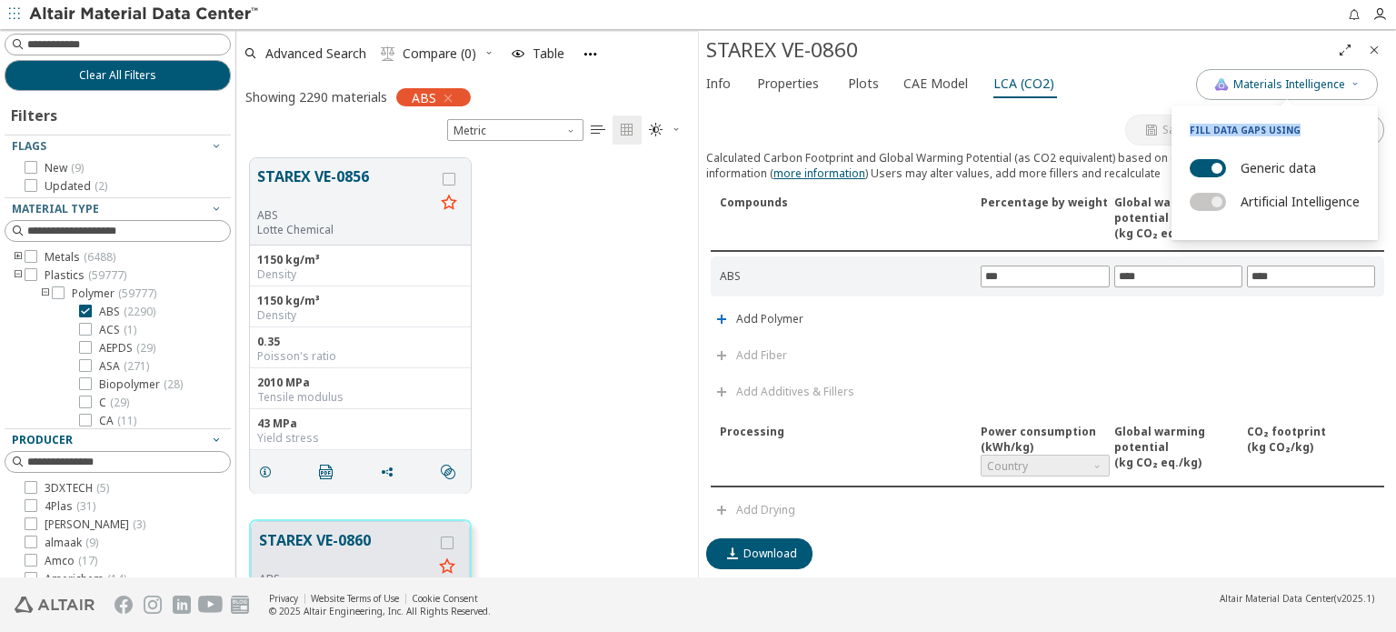
drag, startPoint x: 1181, startPoint y: 128, endPoint x: 1308, endPoint y: 123, distance: 126.4
click at [1308, 123] on p "Fill data gaps using" at bounding box center [1274, 125] width 206 height 22
click at [1257, 200] on label "Artificial Intelligence" at bounding box center [1299, 201] width 119 height 26
click at [870, 214] on div "Compounds" at bounding box center [848, 217] width 256 height 46
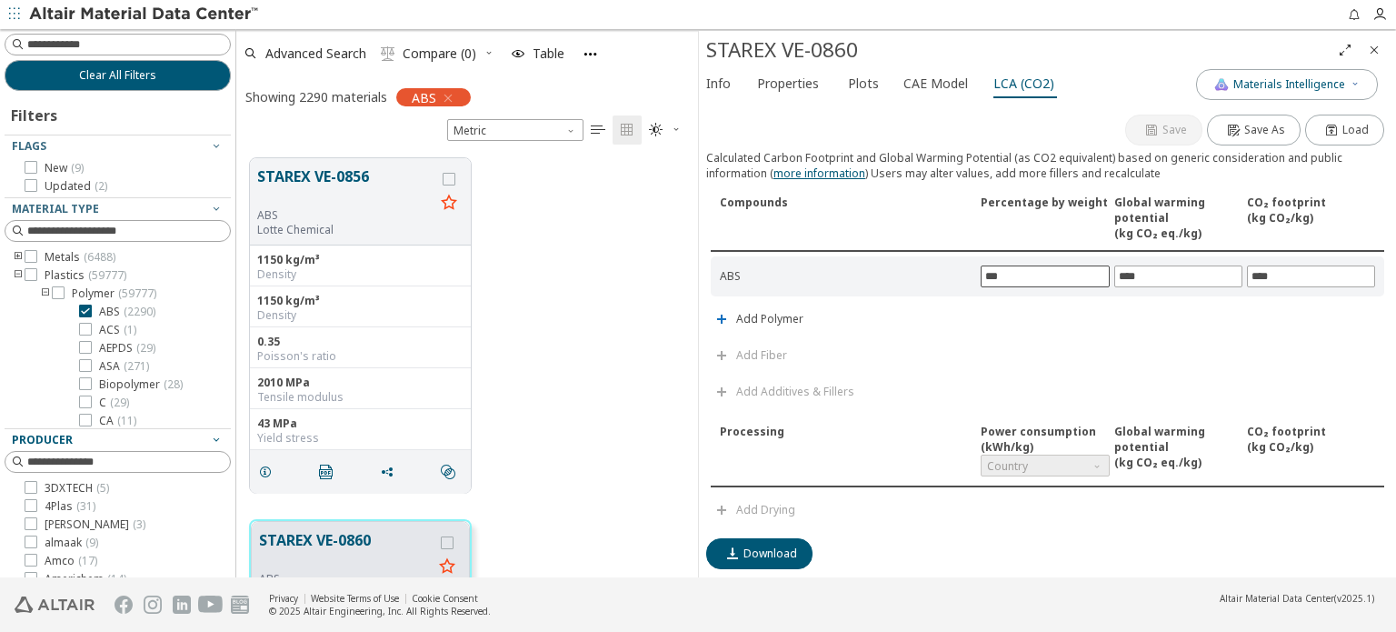
click at [1023, 271] on input "***" at bounding box center [1044, 276] width 126 height 20
click at [1315, 86] on span "Materials Intelligence" at bounding box center [1289, 84] width 112 height 15
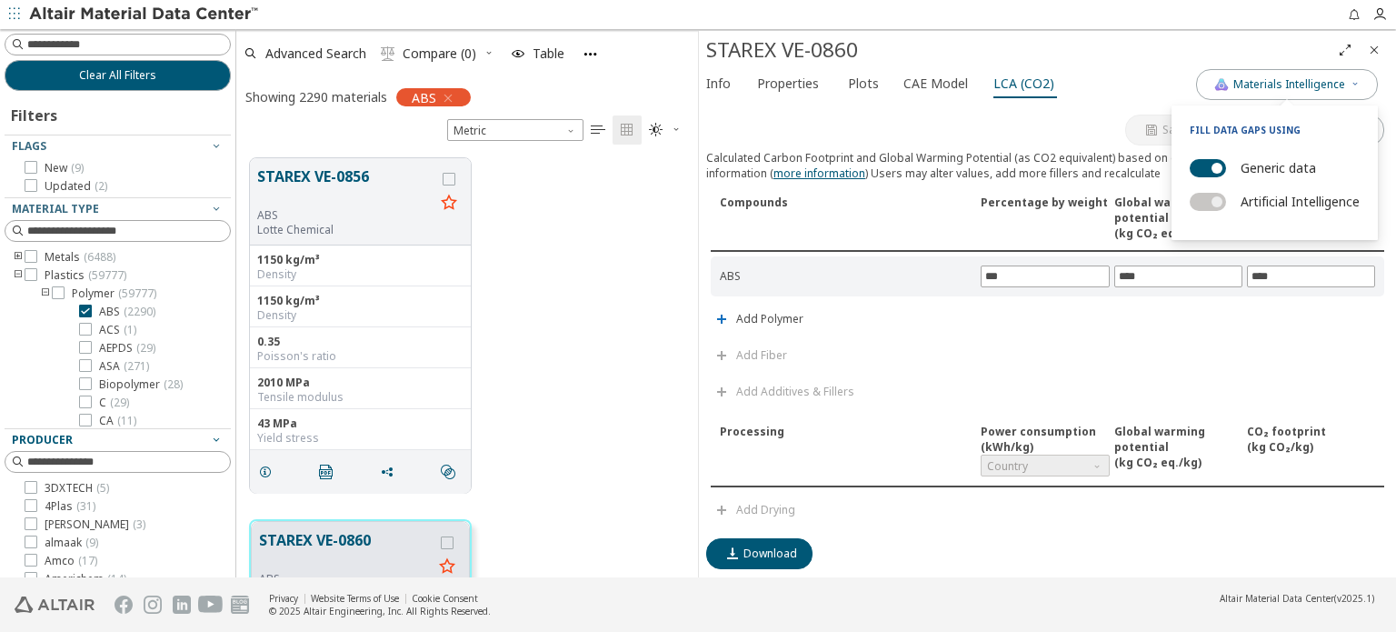
click at [1275, 204] on label "Artificial Intelligence" at bounding box center [1299, 201] width 119 height 26
click at [1000, 269] on input "***" at bounding box center [1044, 276] width 126 height 20
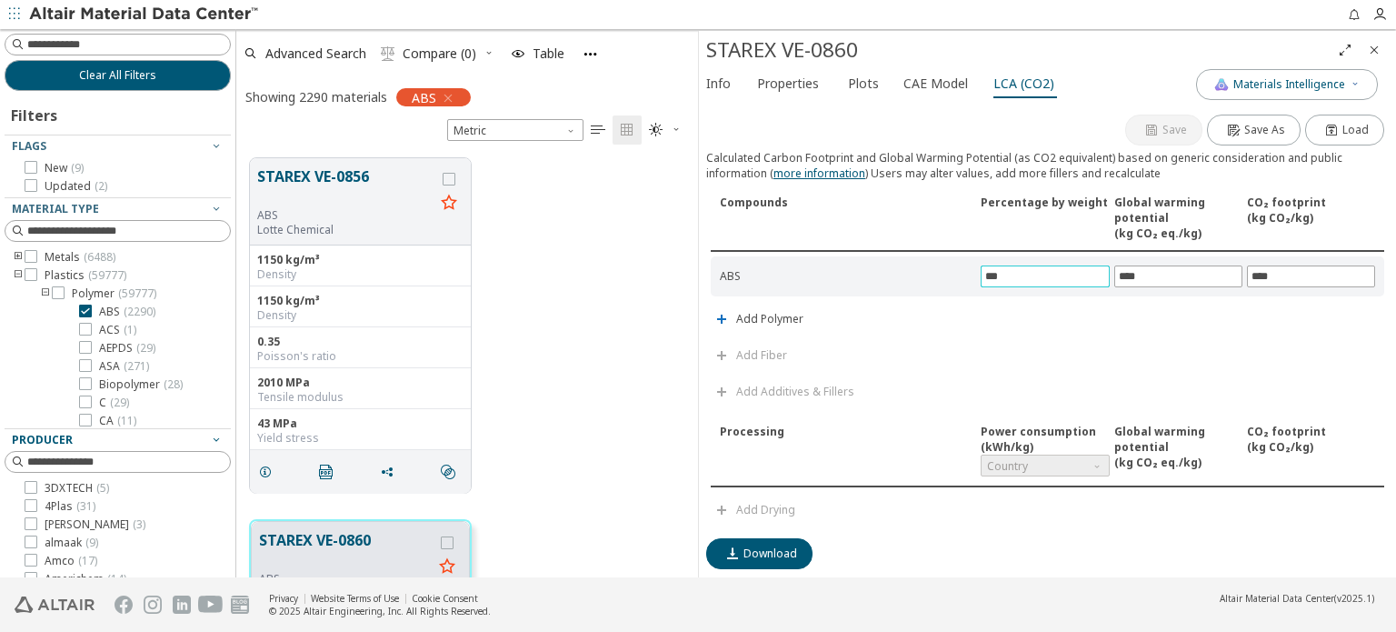
click at [1000, 269] on input "***" at bounding box center [1044, 276] width 126 height 20
click at [840, 91] on button "Plots" at bounding box center [864, 83] width 48 height 29
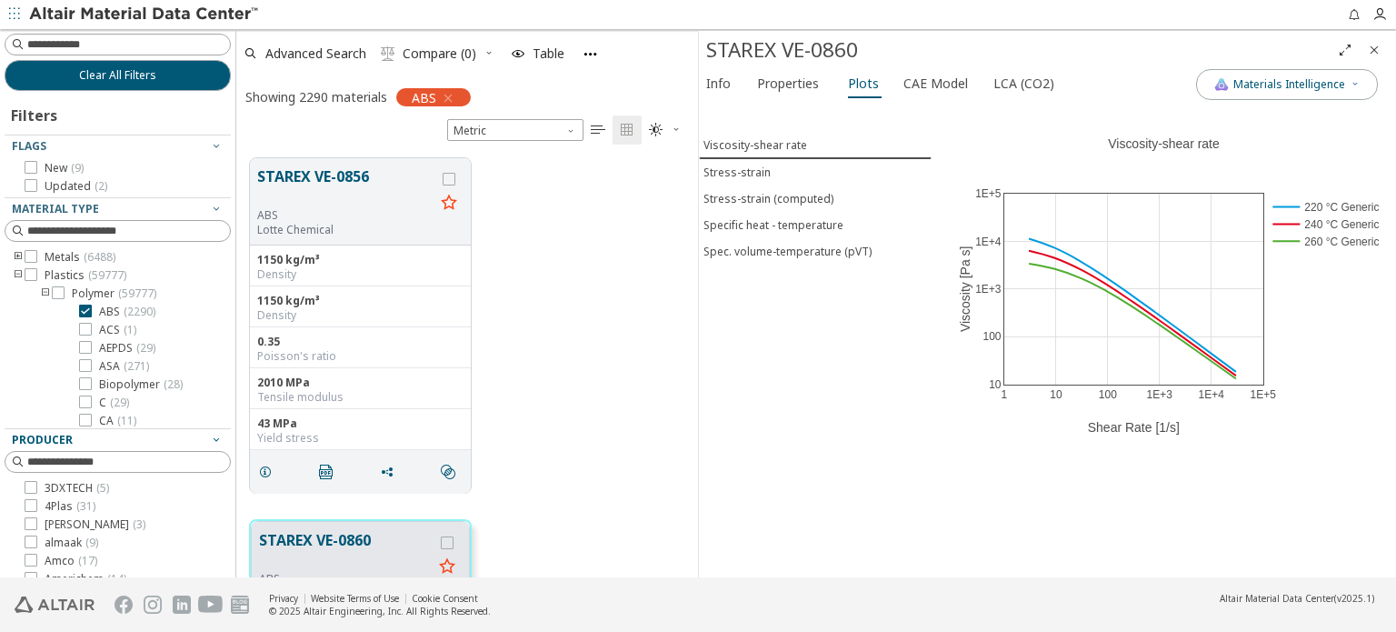
click at [585, 333] on div "STAREX VE-0856 ABS Lotte Chemical 1150 kg/m³ Density 1150 kg/m³ Density 0.35 Po…" at bounding box center [467, 325] width 462 height 362
click at [754, 174] on div "Stress-strain" at bounding box center [736, 171] width 67 height 15
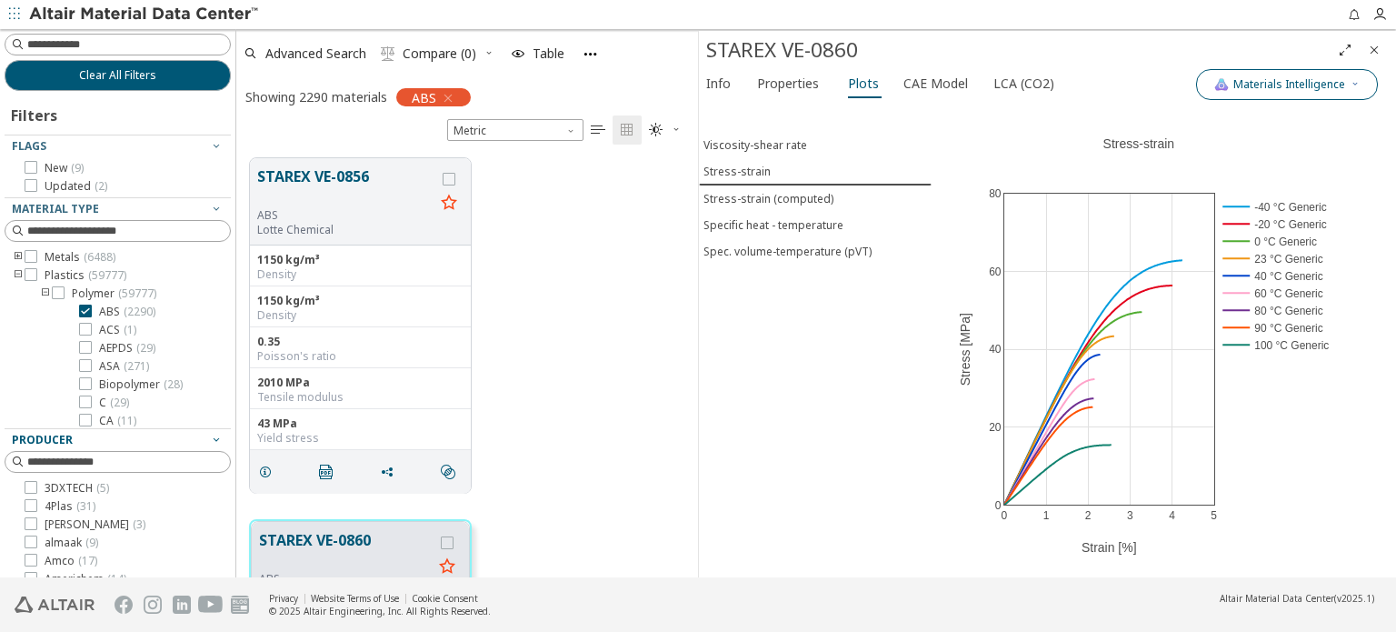
click at [1294, 78] on span "Materials Intelligence" at bounding box center [1289, 84] width 112 height 15
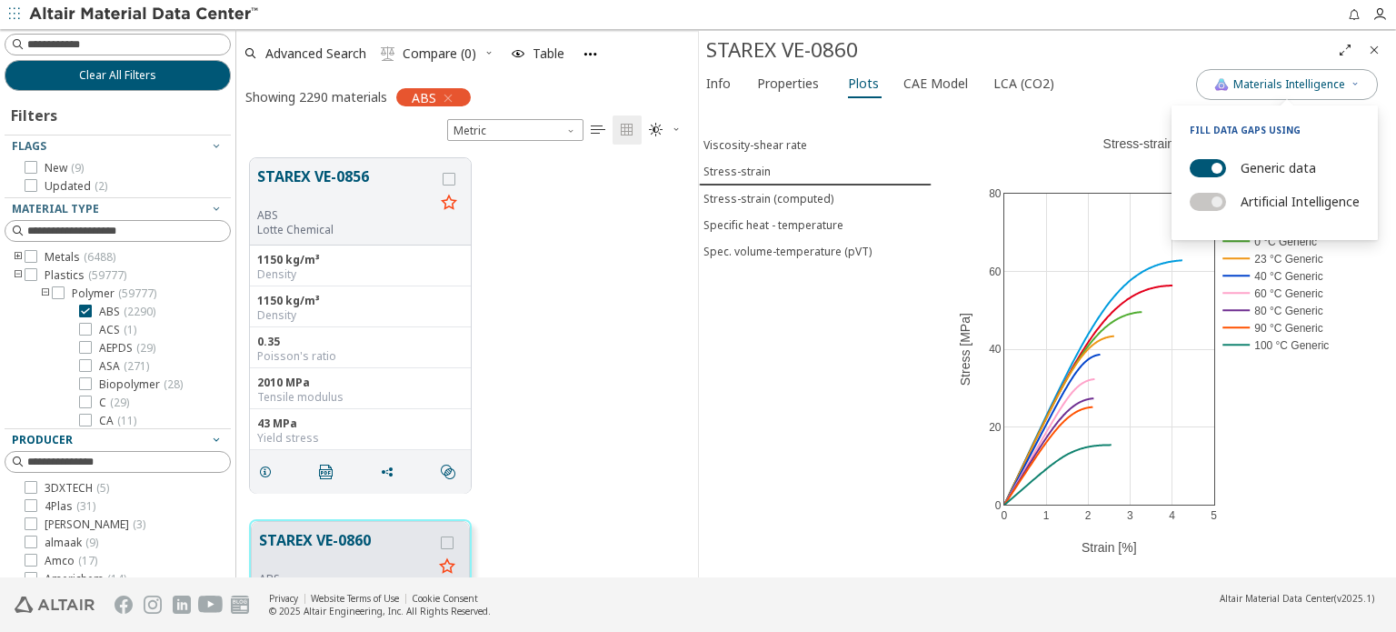
click at [1131, 79] on div "Info Properties Plots CAE Model LCA (CO2)" at bounding box center [947, 86] width 497 height 34
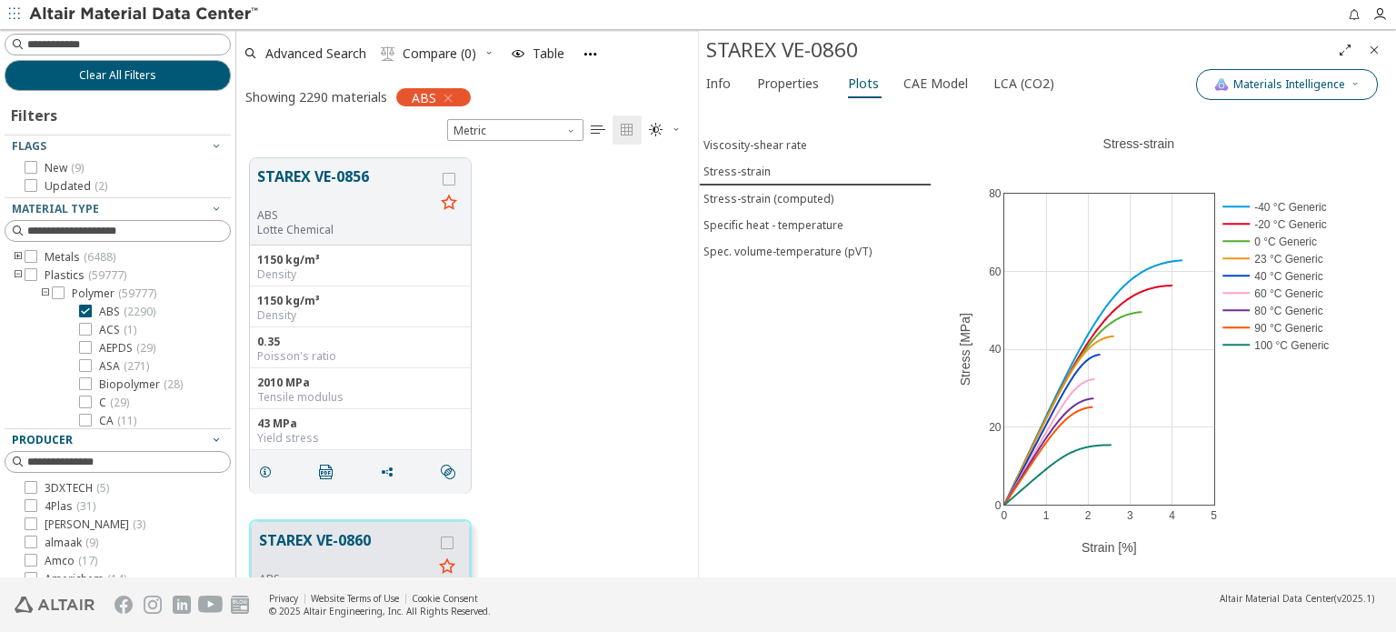
click at [1241, 83] on span "Materials Intelligence" at bounding box center [1289, 84] width 112 height 15
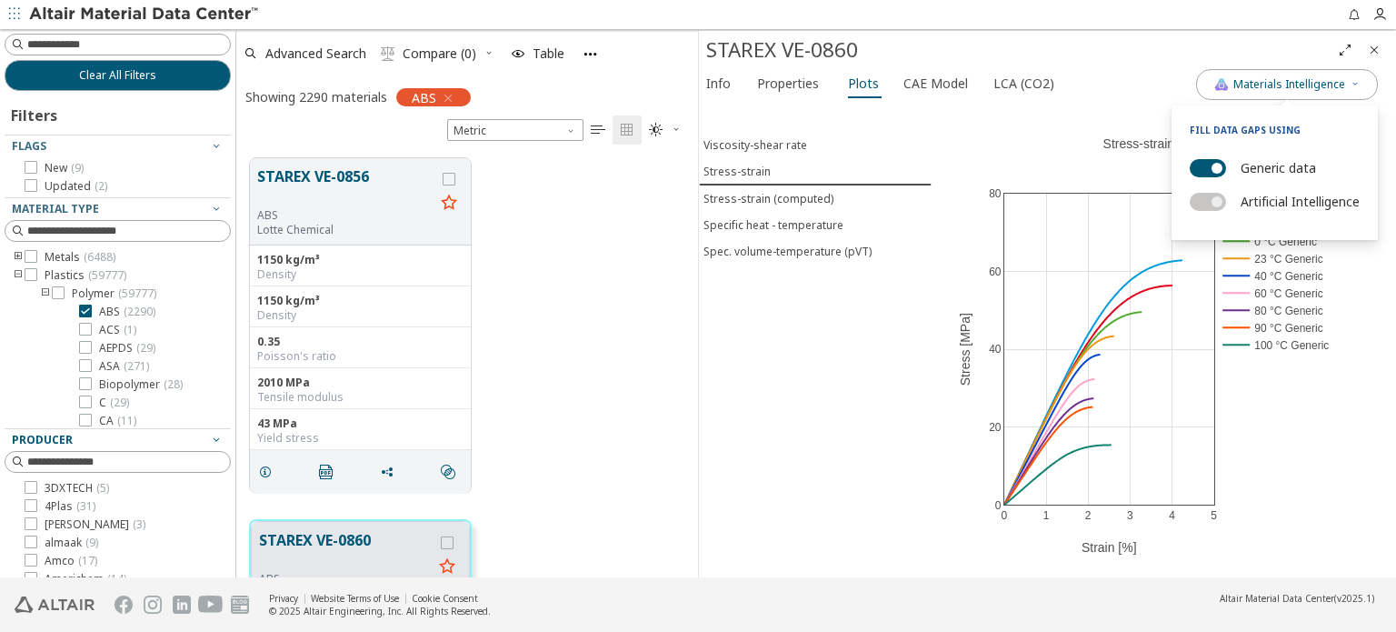
click at [1159, 79] on div "Info Properties Plots CAE Model LCA (CO2)" at bounding box center [947, 86] width 497 height 34
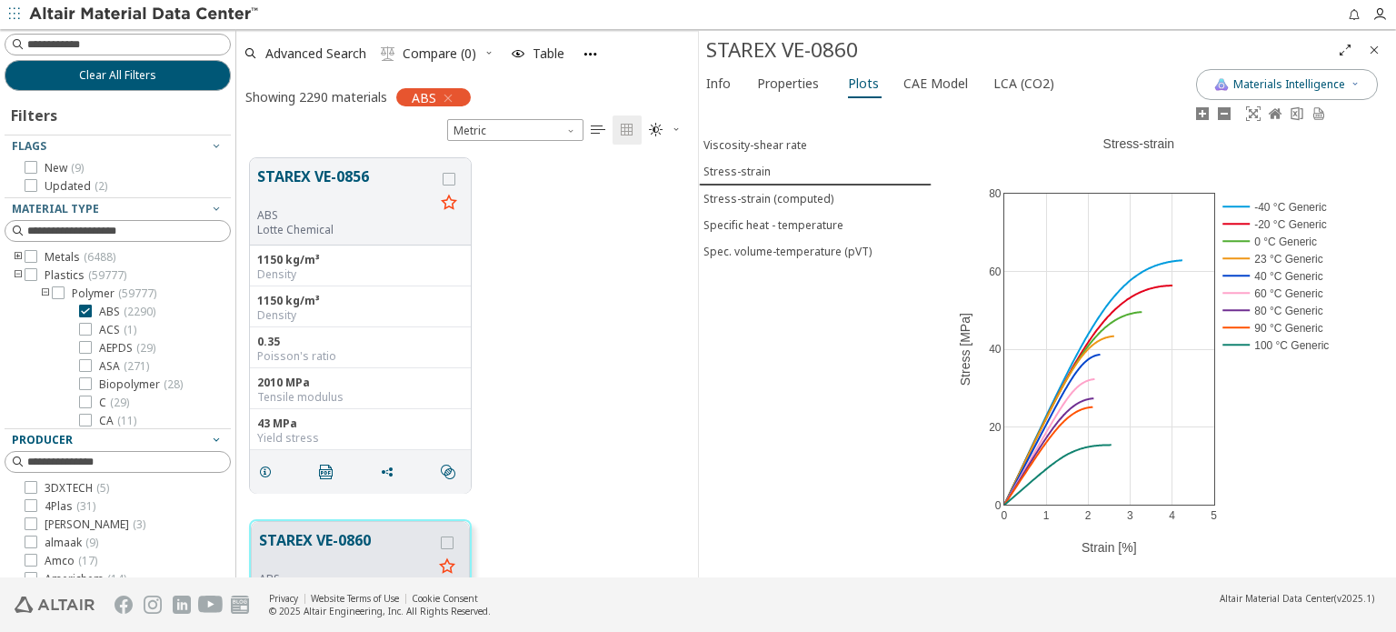
click at [1275, 441] on div "0 1 2 3 4 5 0 20 40 60 80 -40 °C Generic -20 °C Generic 0 °C Generic 23 °C Gene…" at bounding box center [1138, 340] width 414 height 475
click at [1258, 429] on div "0 1 2 3 4 5 0 20 40 60 80 -40 °C Generic -20 °C Generic 0 °C Generic 23 °C Gene…" at bounding box center [1138, 340] width 414 height 475
click at [1292, 79] on span "Materials Intelligence" at bounding box center [1289, 84] width 112 height 15
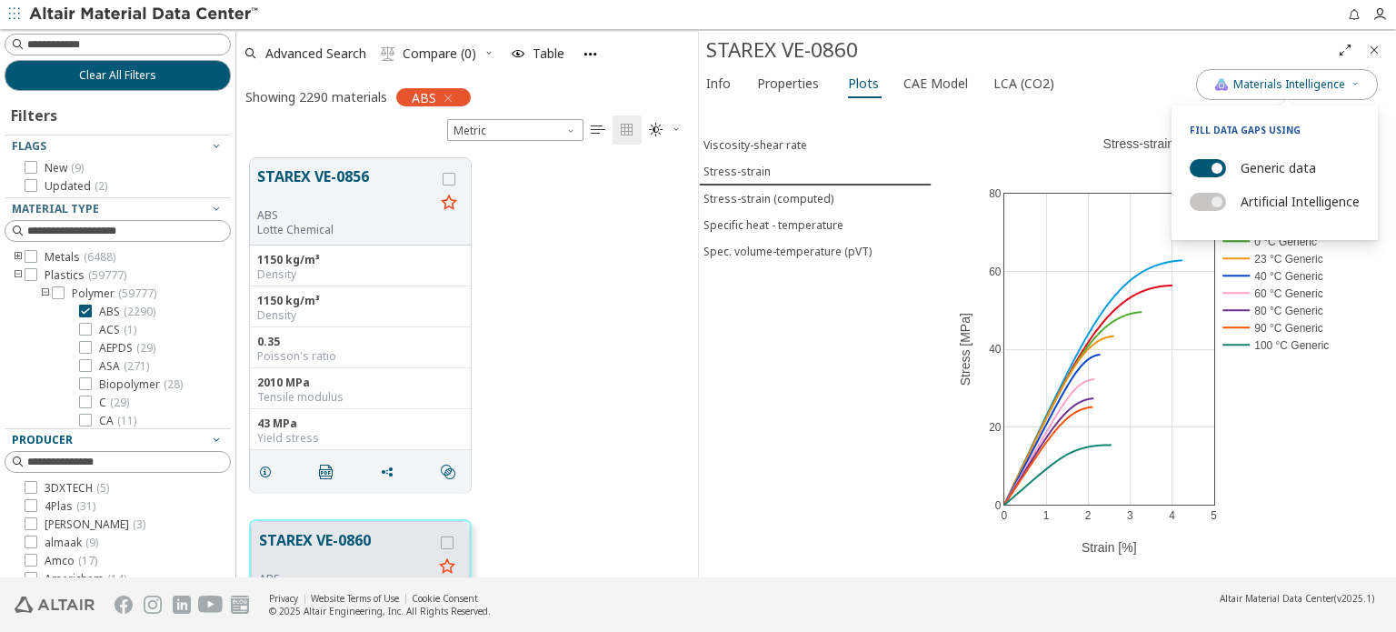
click at [1323, 203] on label "Artificial Intelligence" at bounding box center [1299, 201] width 119 height 26
click at [1298, 443] on div "0 1 2 3 4 5 0 20 40 60 80 -40 °C Generic -20 °C Generic 0 °C Generic 23 °C Gene…" at bounding box center [1138, 340] width 414 height 475
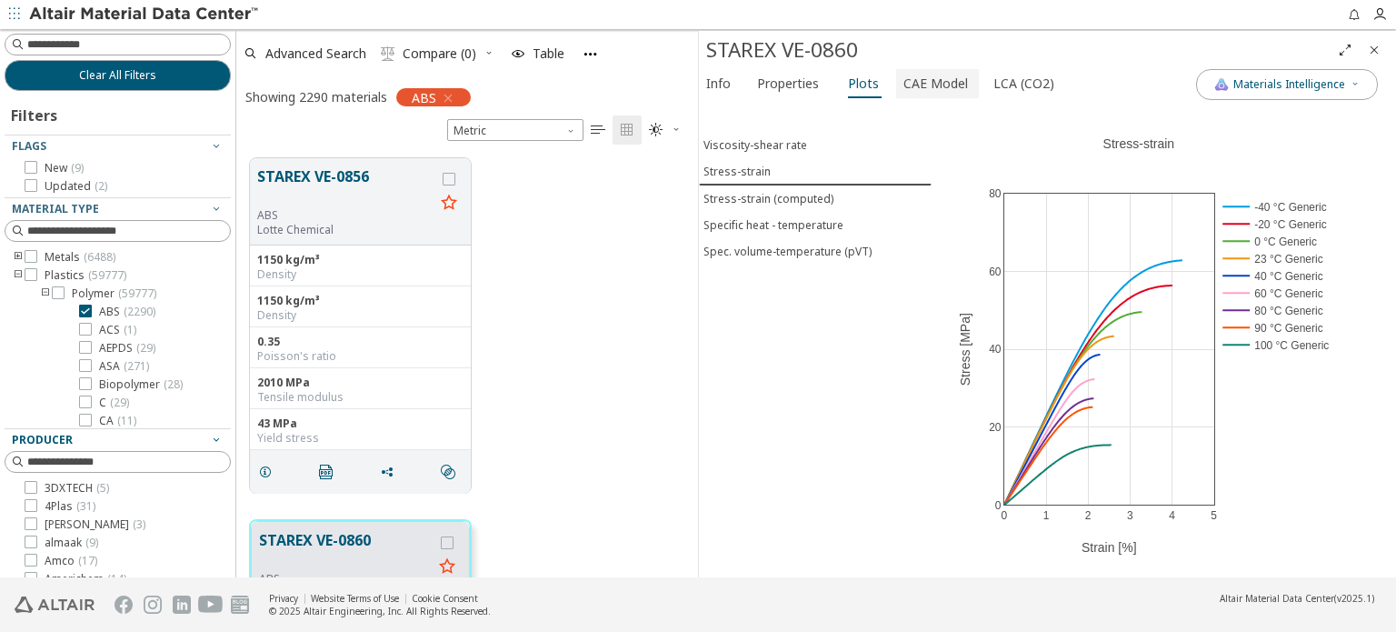
click at [933, 79] on span "CAE Model" at bounding box center [935, 83] width 65 height 29
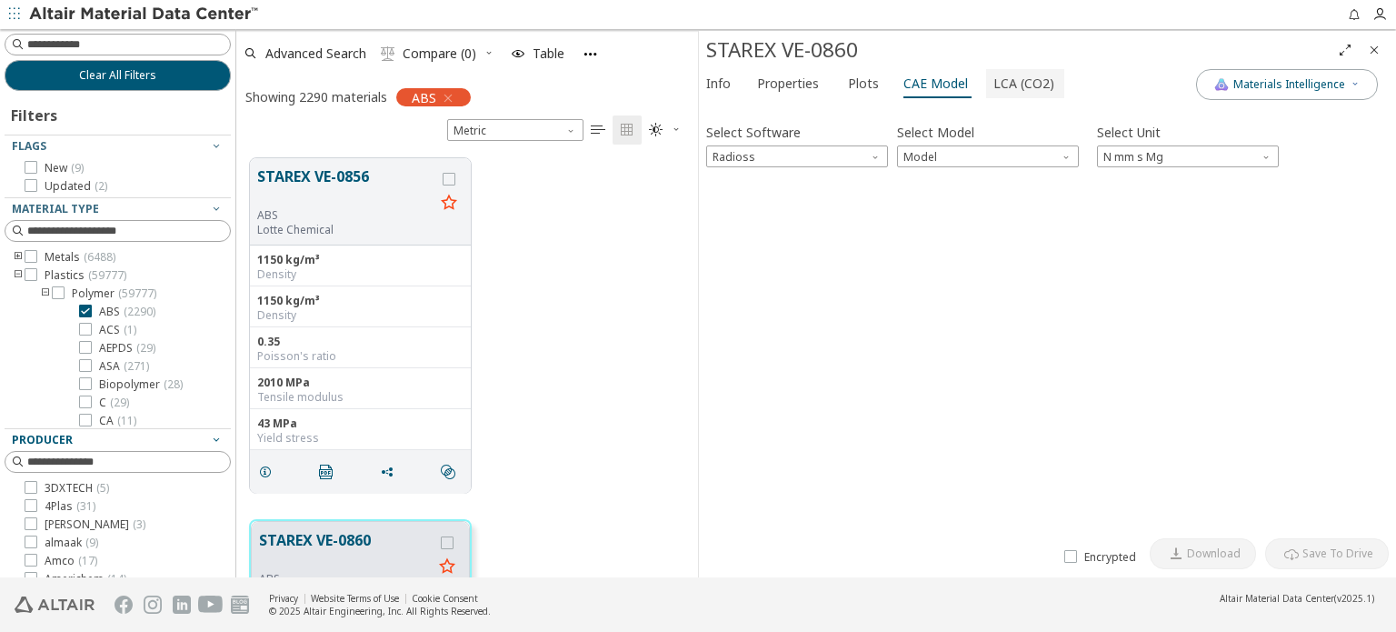
click at [993, 89] on span "LCA (CO2)" at bounding box center [1023, 83] width 61 height 29
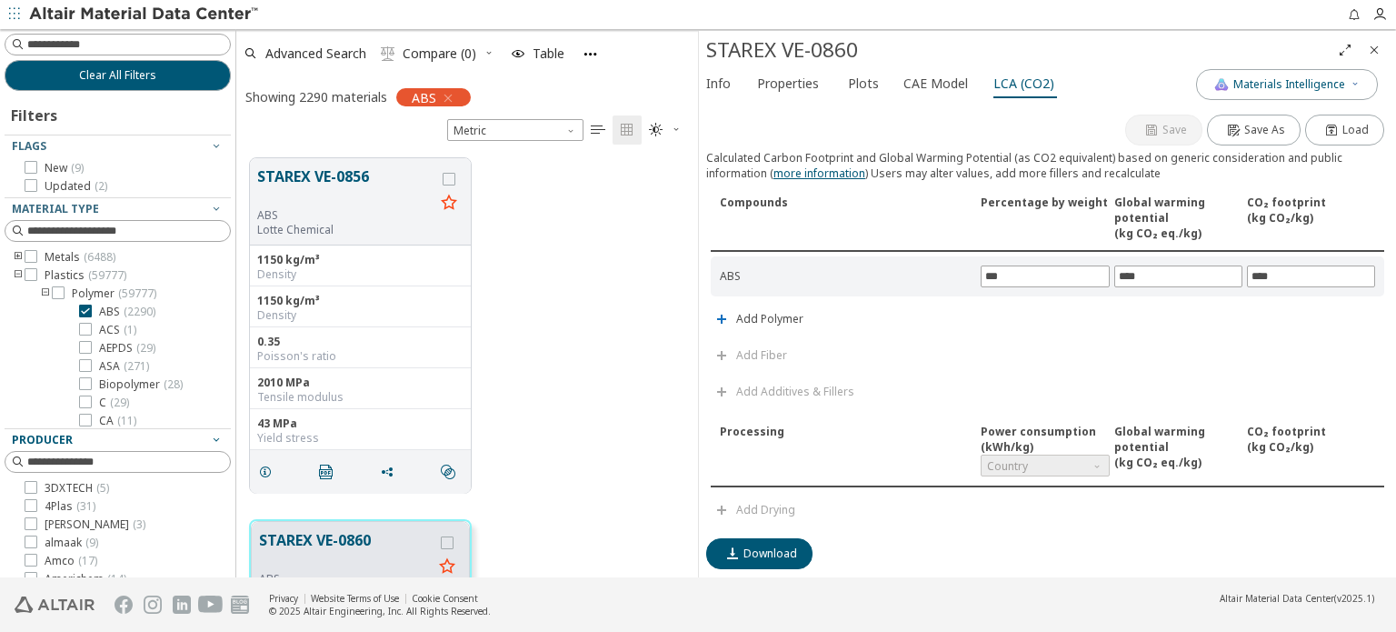
click at [561, 322] on div "STAREX VE-0856 ABS Lotte Chemical 1150 kg/m³ Density 1150 kg/m³ Density 0.35 Po…" at bounding box center [467, 325] width 462 height 362
click at [104, 50] on input at bounding box center [128, 44] width 203 height 18
type input "*******"
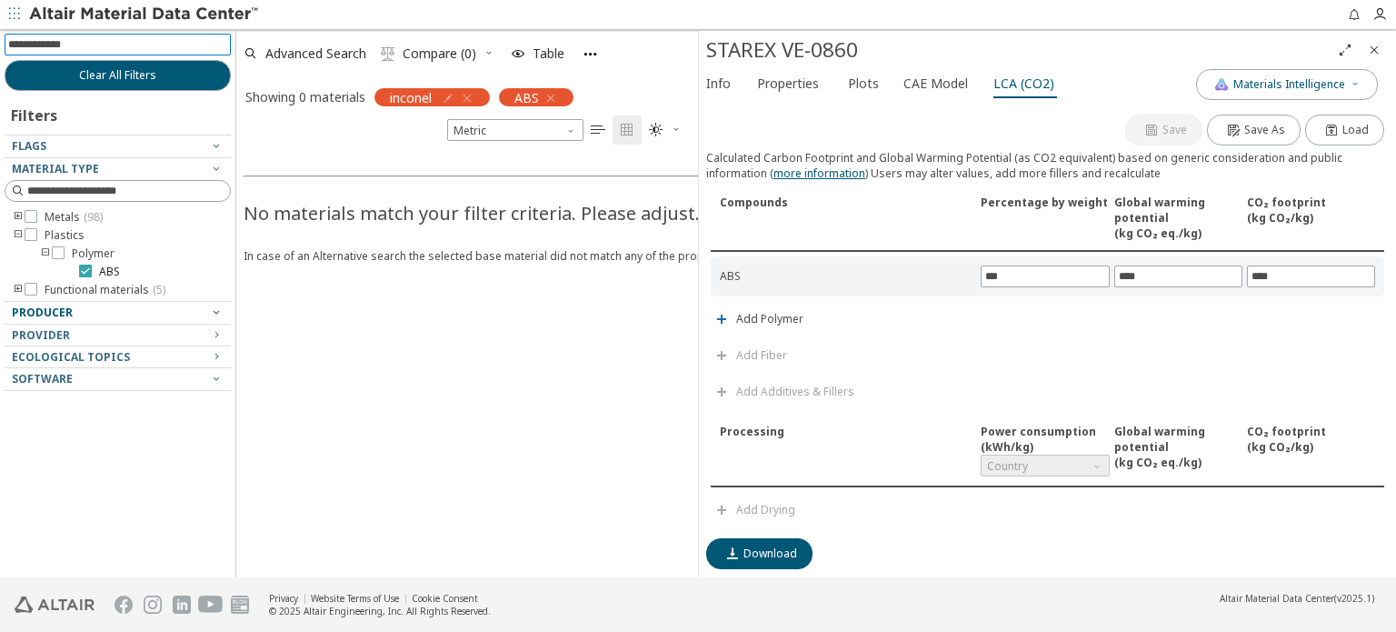
click at [87, 267] on icon at bounding box center [85, 270] width 13 height 13
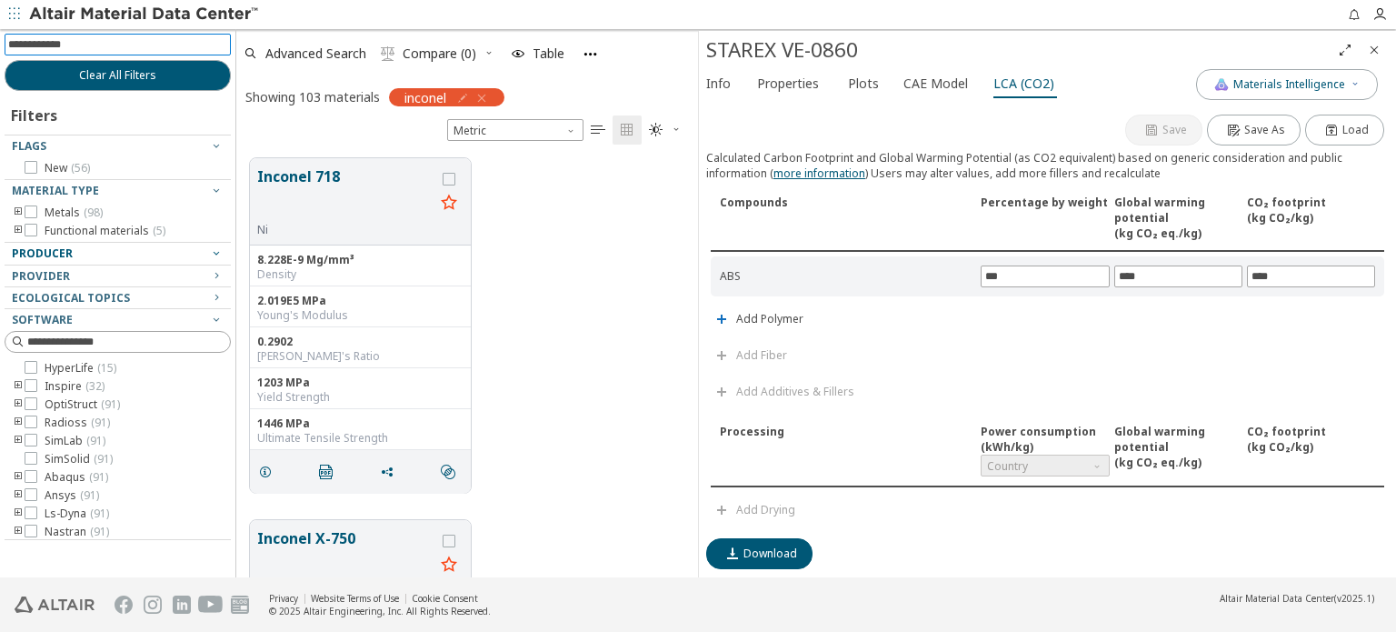
click at [116, 39] on input at bounding box center [119, 45] width 223 height 20
click at [312, 170] on button "Inconel 718" at bounding box center [345, 193] width 177 height 57
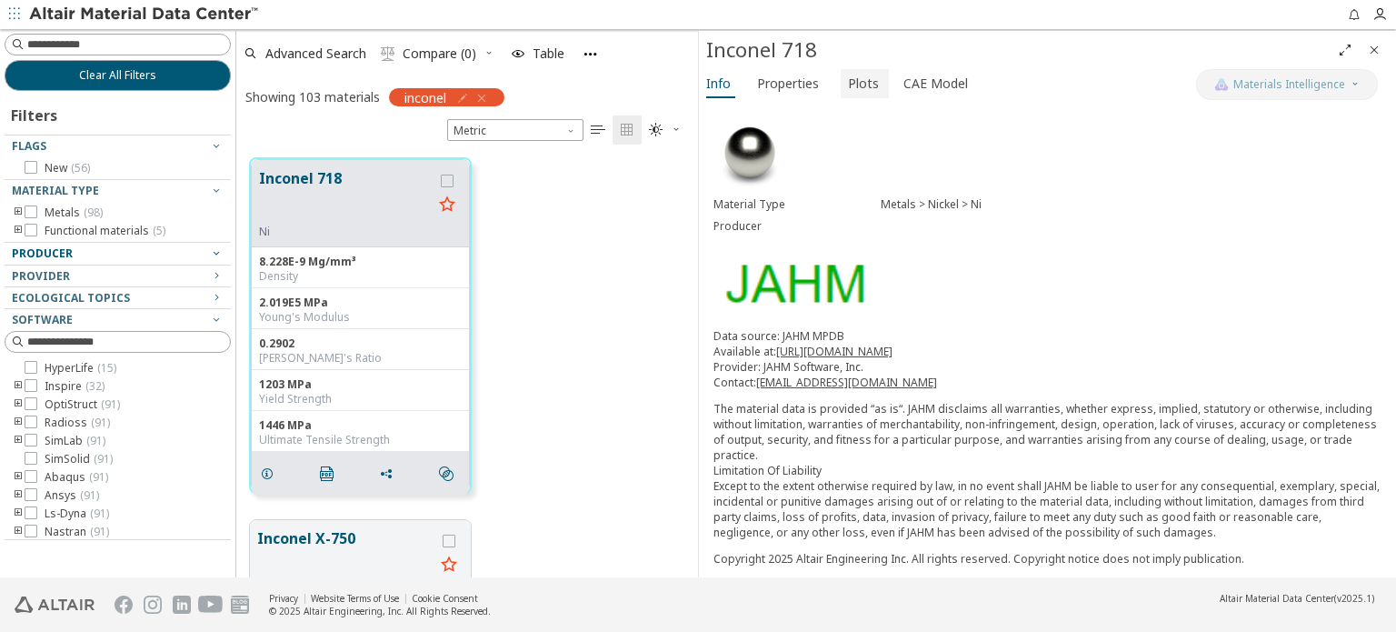
click at [852, 85] on span "Plots" at bounding box center [863, 83] width 31 height 29
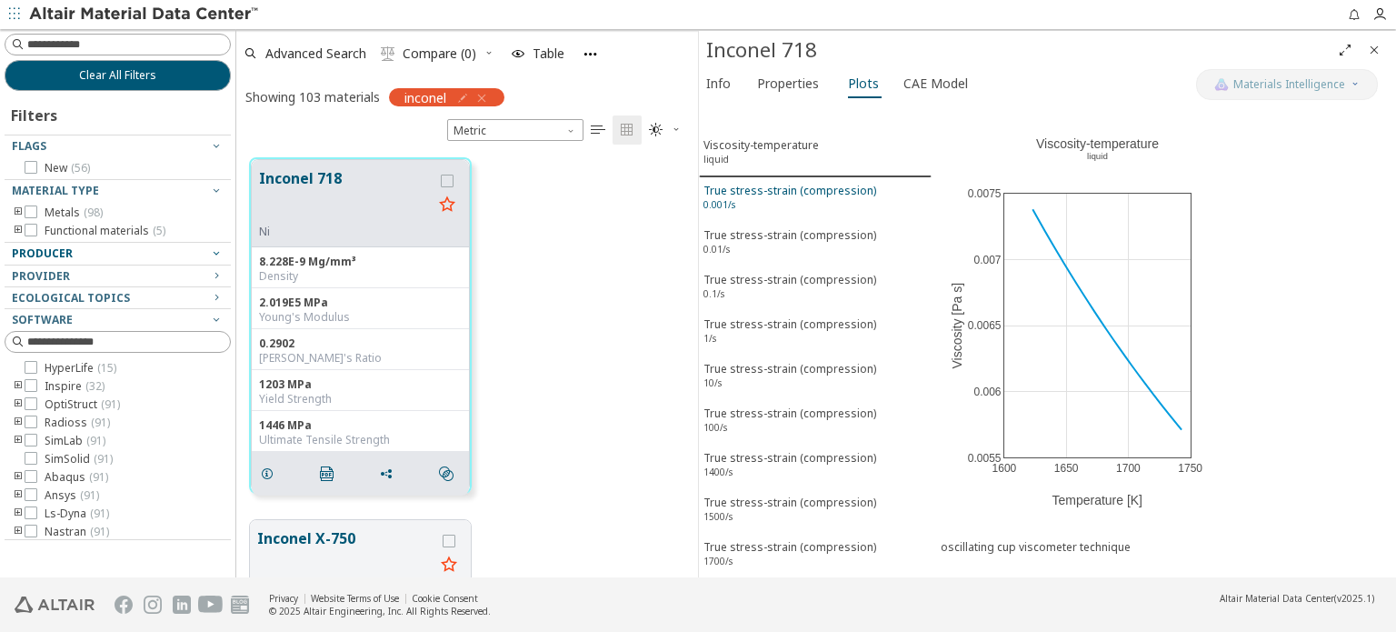
click at [727, 206] on sup "0.001/s" at bounding box center [719, 204] width 32 height 13
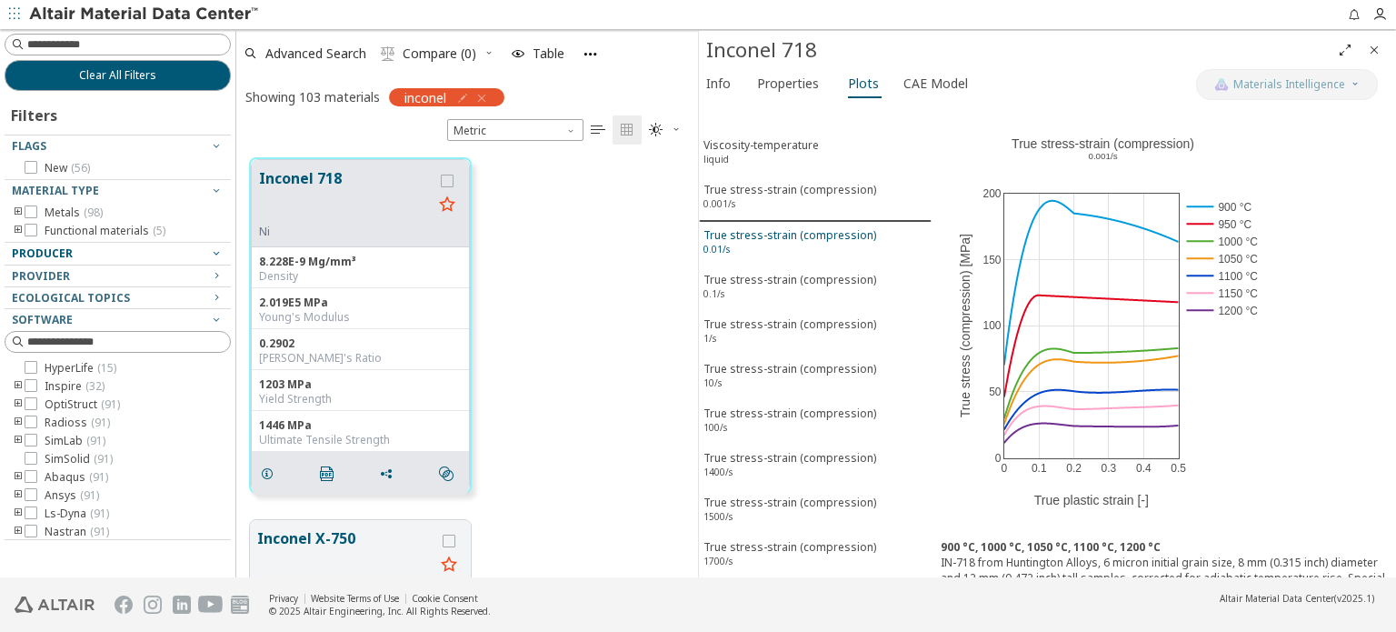
click at [747, 243] on div "True stress-strain (compression) 0.01/s" at bounding box center [789, 244] width 173 height 34
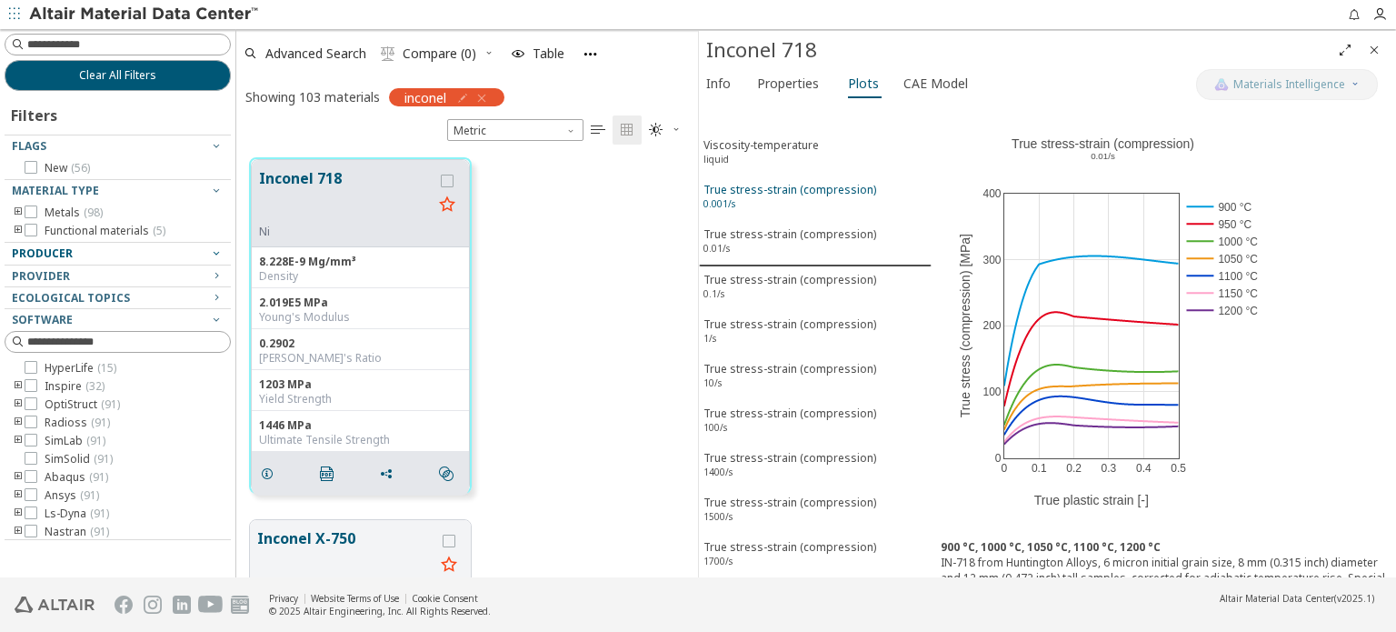
click at [743, 195] on div "True stress-strain (compression) 0.001/s" at bounding box center [789, 199] width 173 height 34
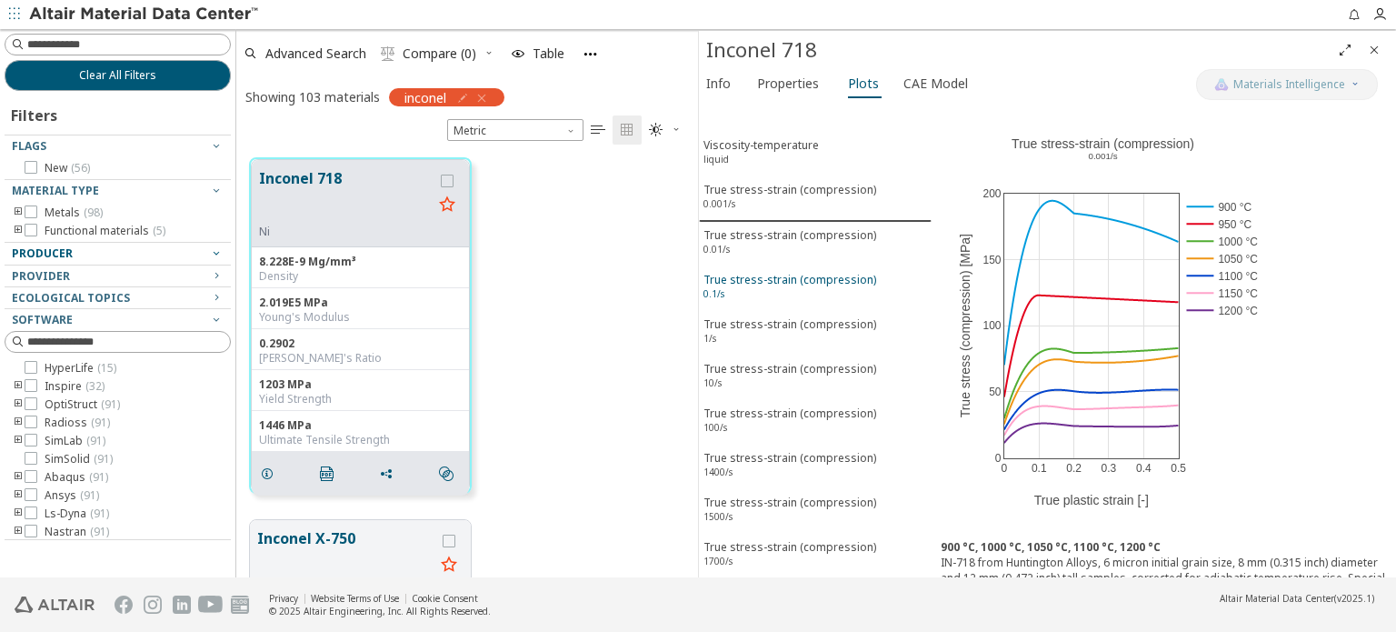
click at [736, 278] on div "True stress-strain (compression) 0.1/s" at bounding box center [789, 289] width 173 height 34
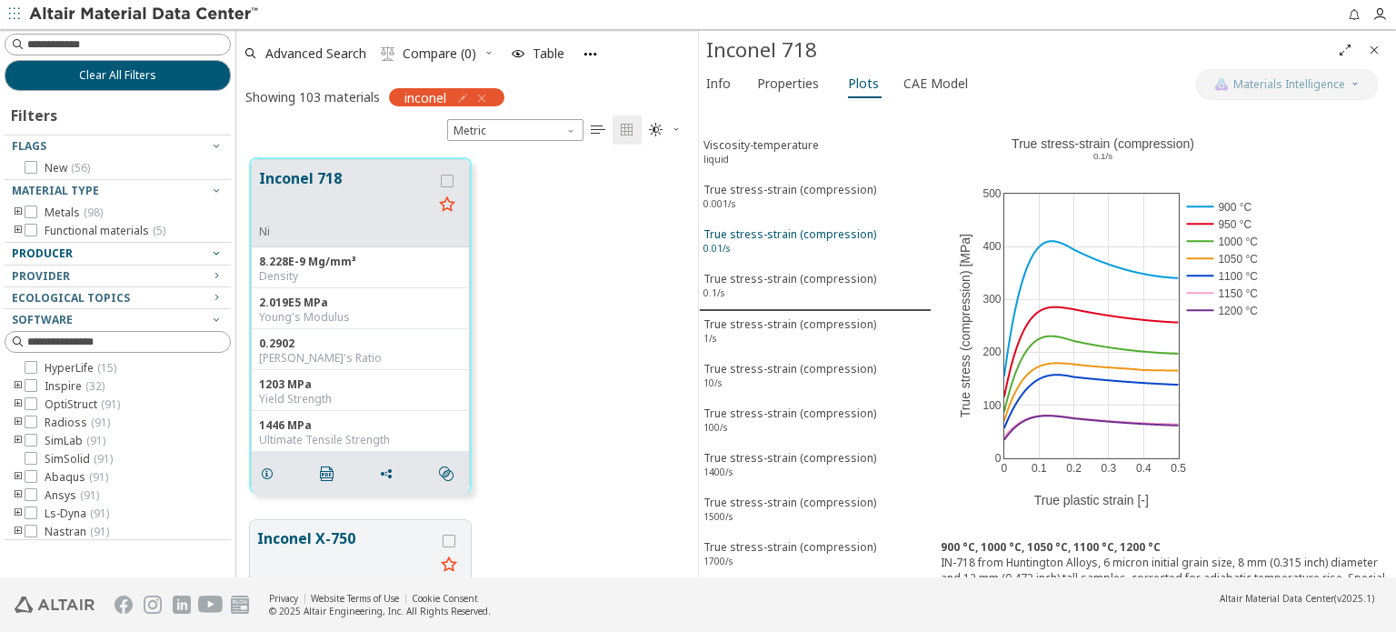
click at [740, 238] on div "True stress-strain (compression) 0.01/s" at bounding box center [789, 243] width 173 height 34
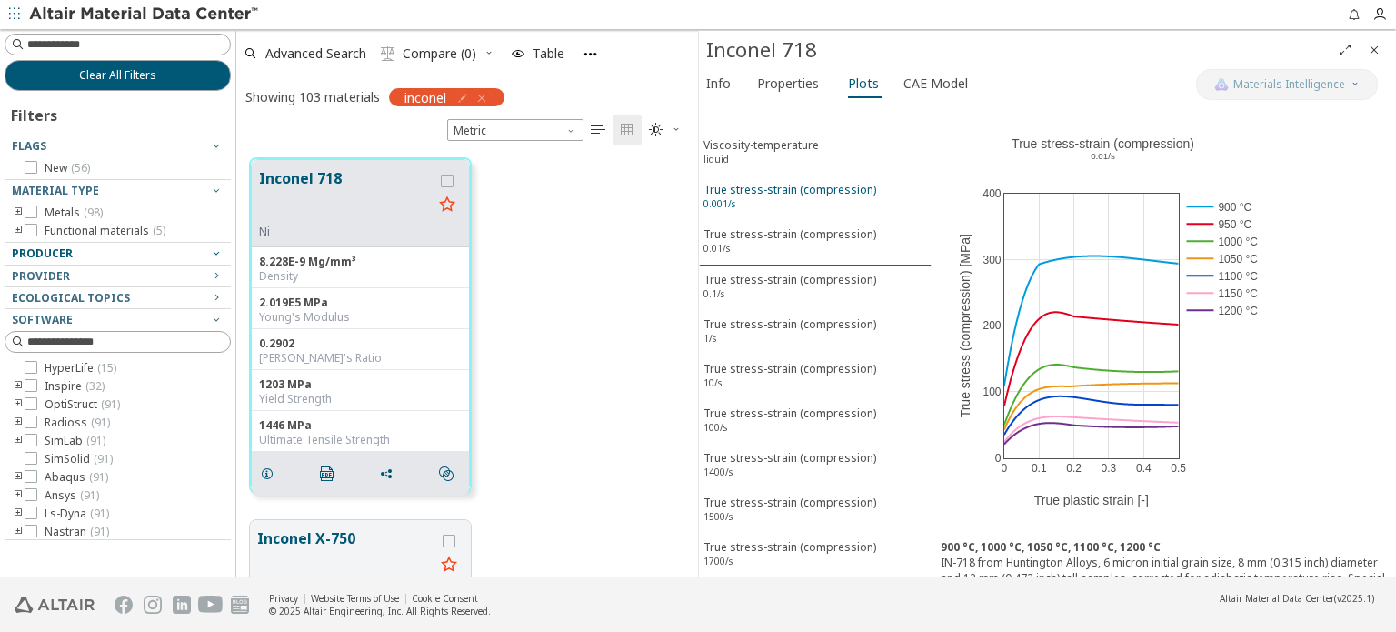
click at [774, 191] on div "True stress-strain (compression) 0.001/s" at bounding box center [789, 199] width 173 height 34
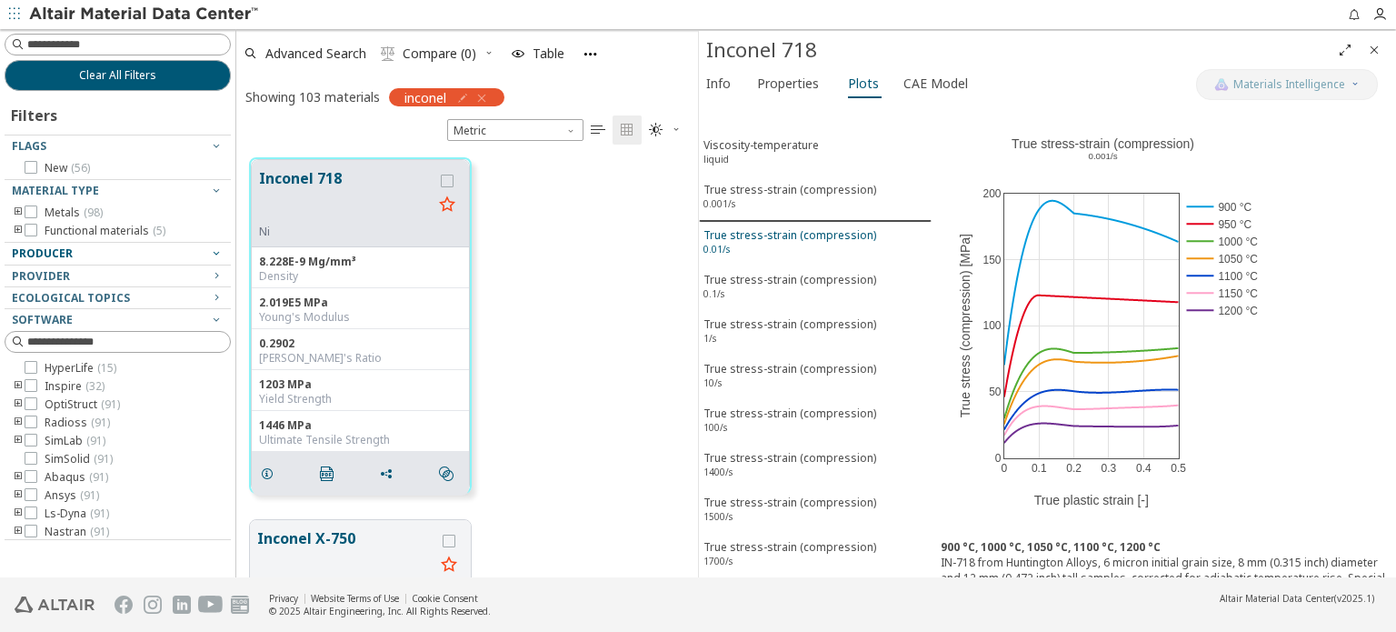
click at [745, 241] on div "True stress-strain (compression) 0.01/s" at bounding box center [789, 244] width 173 height 34
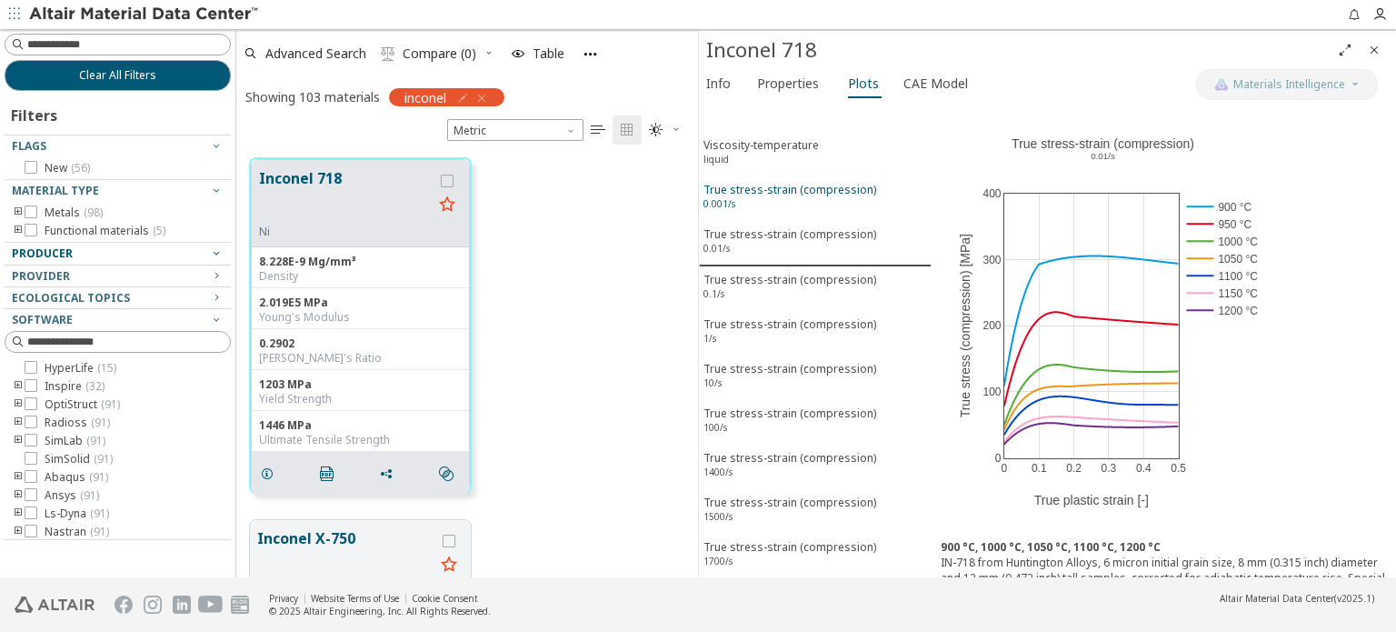
click at [762, 195] on div "True stress-strain (compression) 0.001/s" at bounding box center [789, 199] width 173 height 34
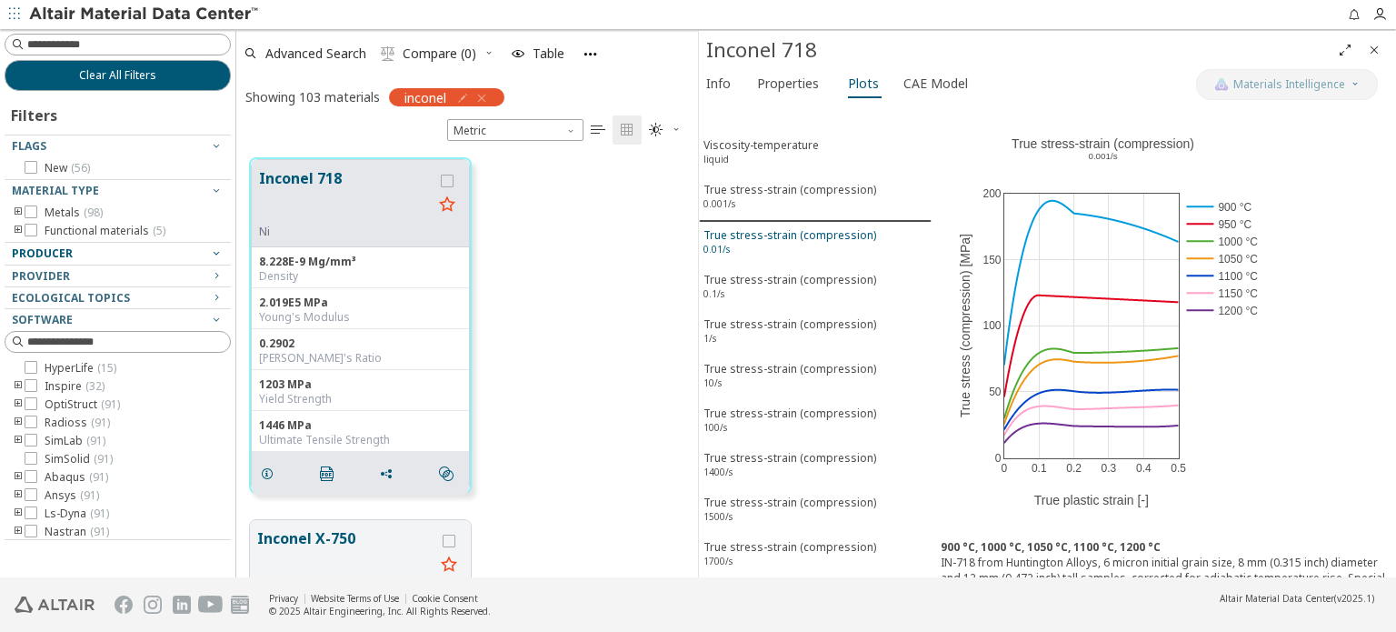
click at [761, 246] on div "True stress-strain (compression) 0.01/s" at bounding box center [789, 244] width 173 height 34
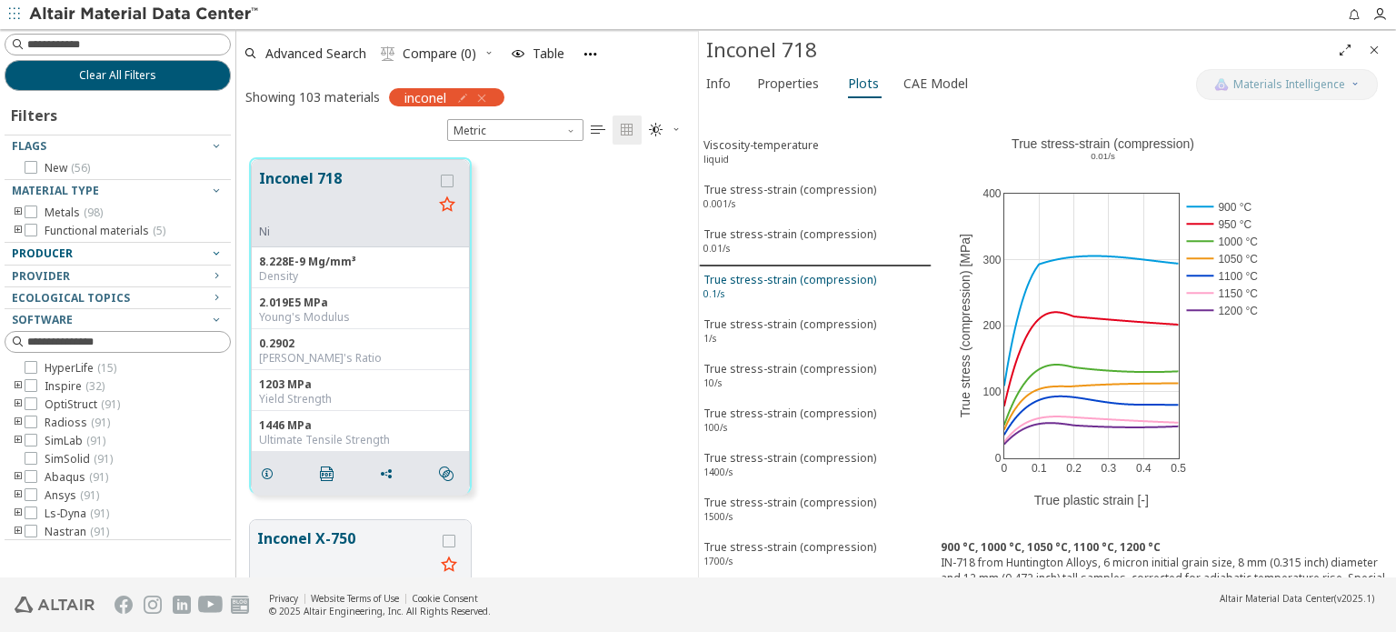
click at [778, 274] on div "True stress-strain (compression) 0.1/s" at bounding box center [789, 289] width 173 height 34
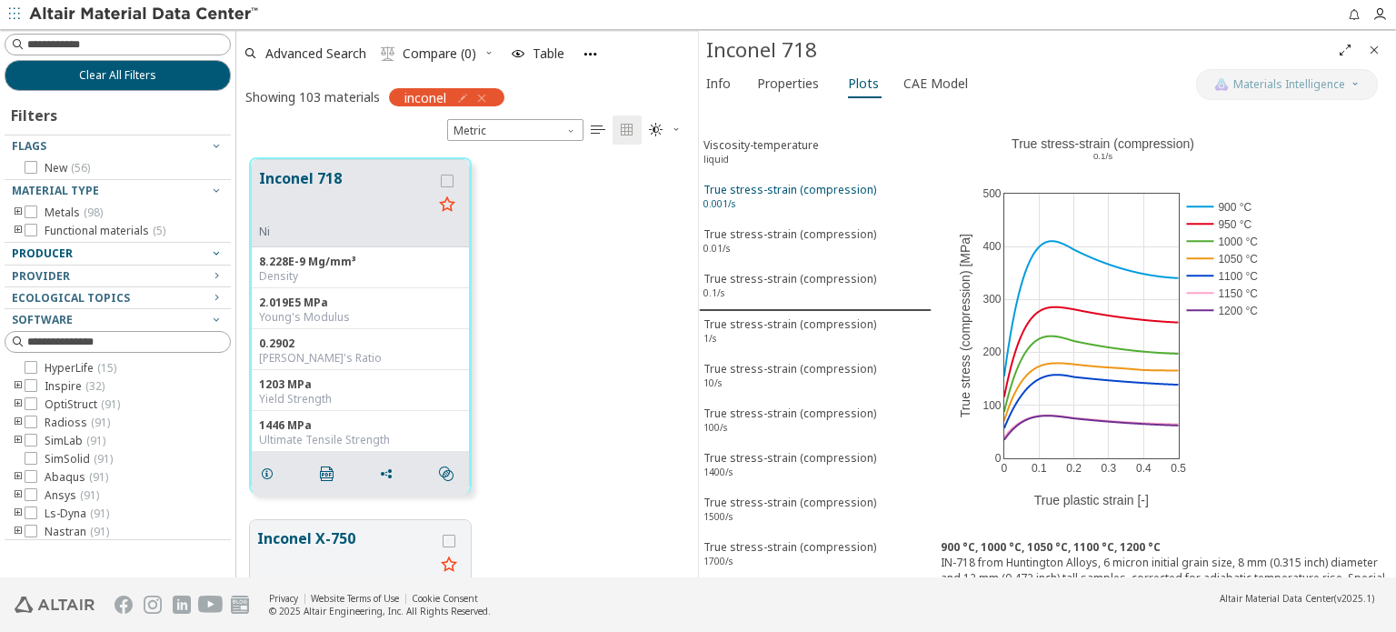
click at [751, 184] on div "True stress-strain (compression) 0.001/s" at bounding box center [789, 199] width 173 height 34
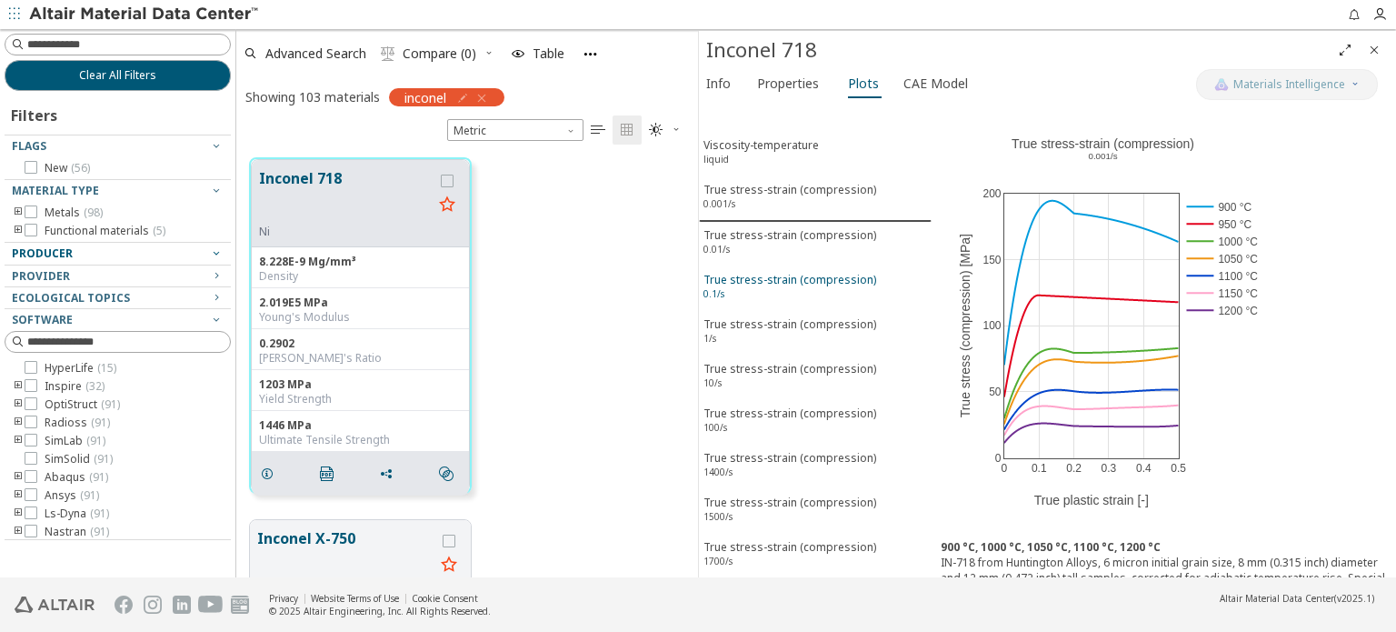
click at [758, 280] on div "True stress-strain (compression) 0.1/s" at bounding box center [789, 289] width 173 height 34
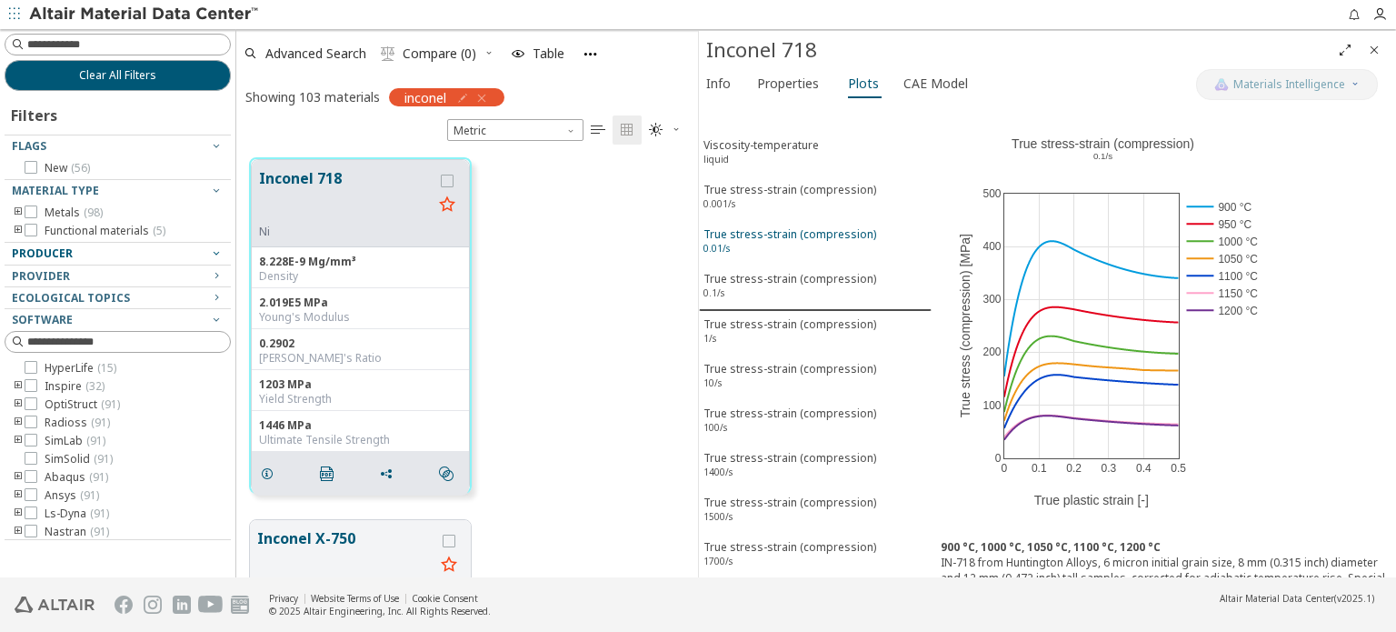
click at [723, 242] on sup "0.01/s" at bounding box center [716, 248] width 26 height 13
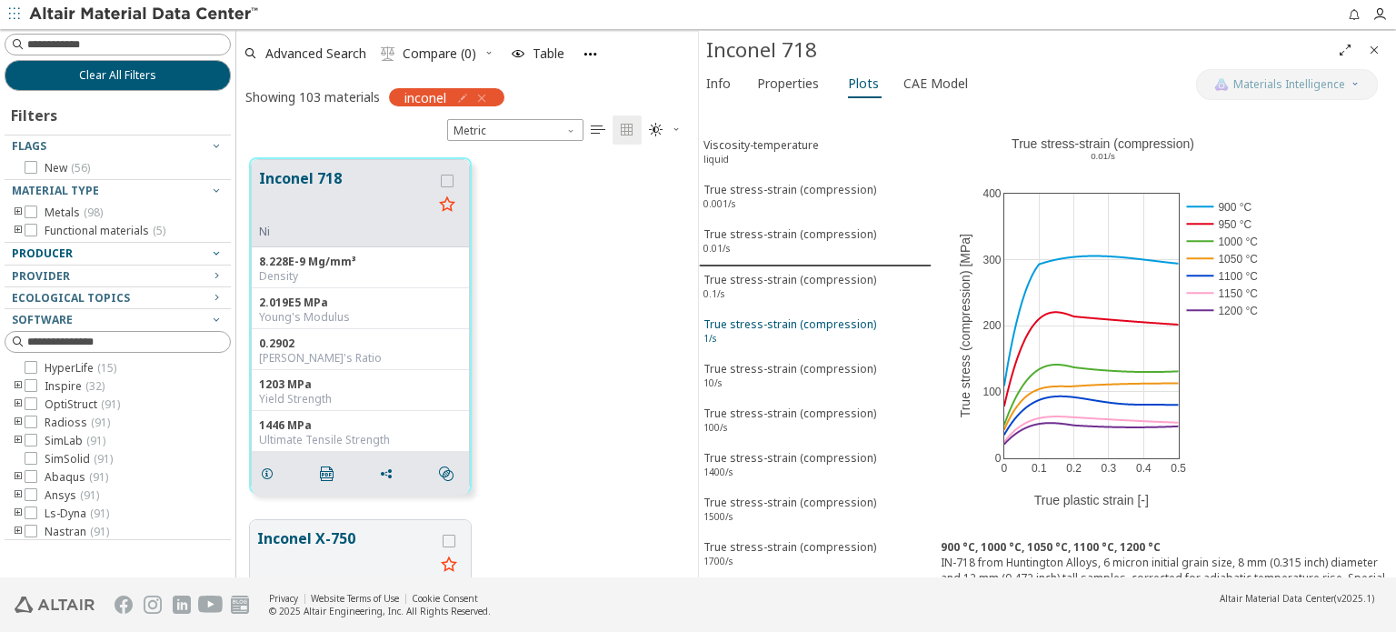
click at [719, 323] on div "True stress-strain (compression) 1/s" at bounding box center [789, 333] width 173 height 34
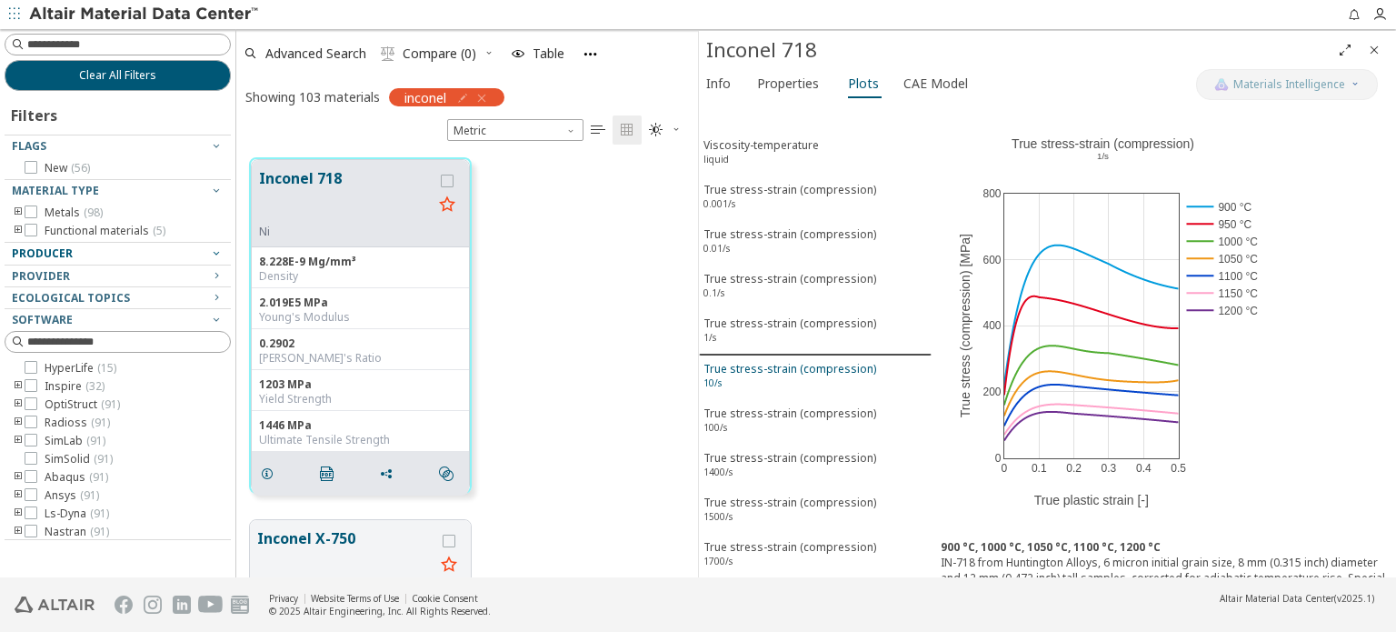
click at [720, 376] on sup "10/s" at bounding box center [712, 382] width 18 height 13
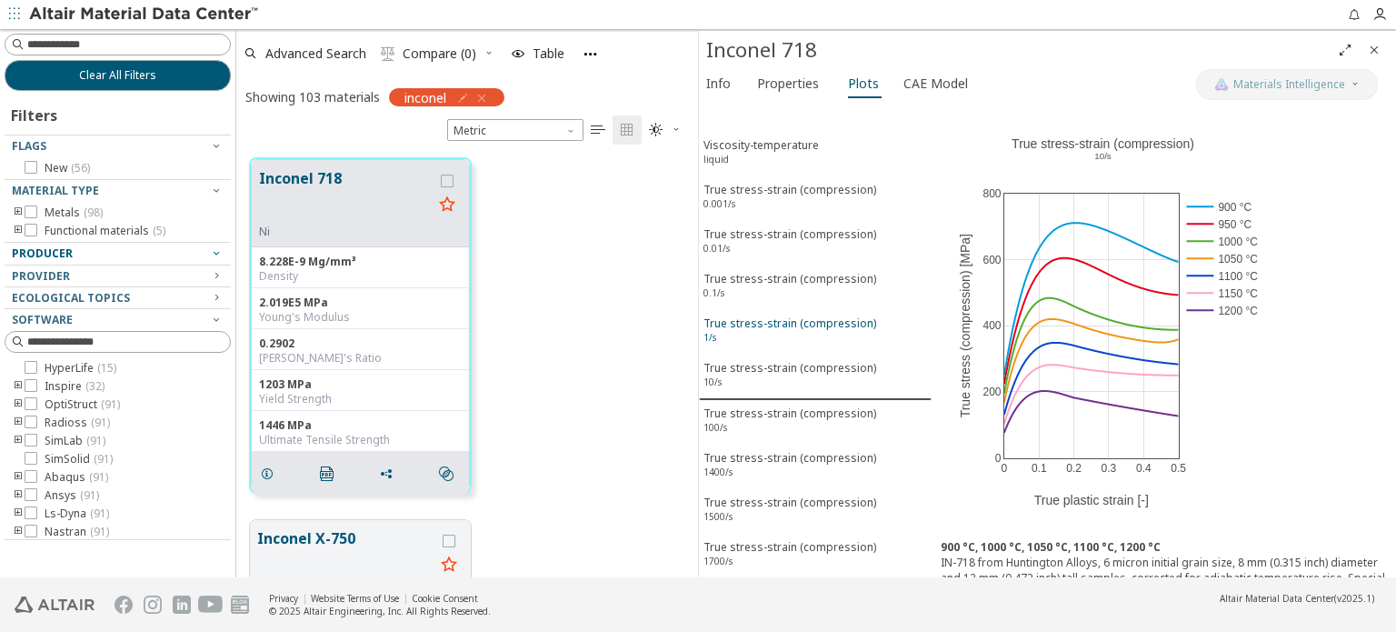
click at [734, 327] on div "True stress-strain (compression) 1/s" at bounding box center [789, 332] width 173 height 34
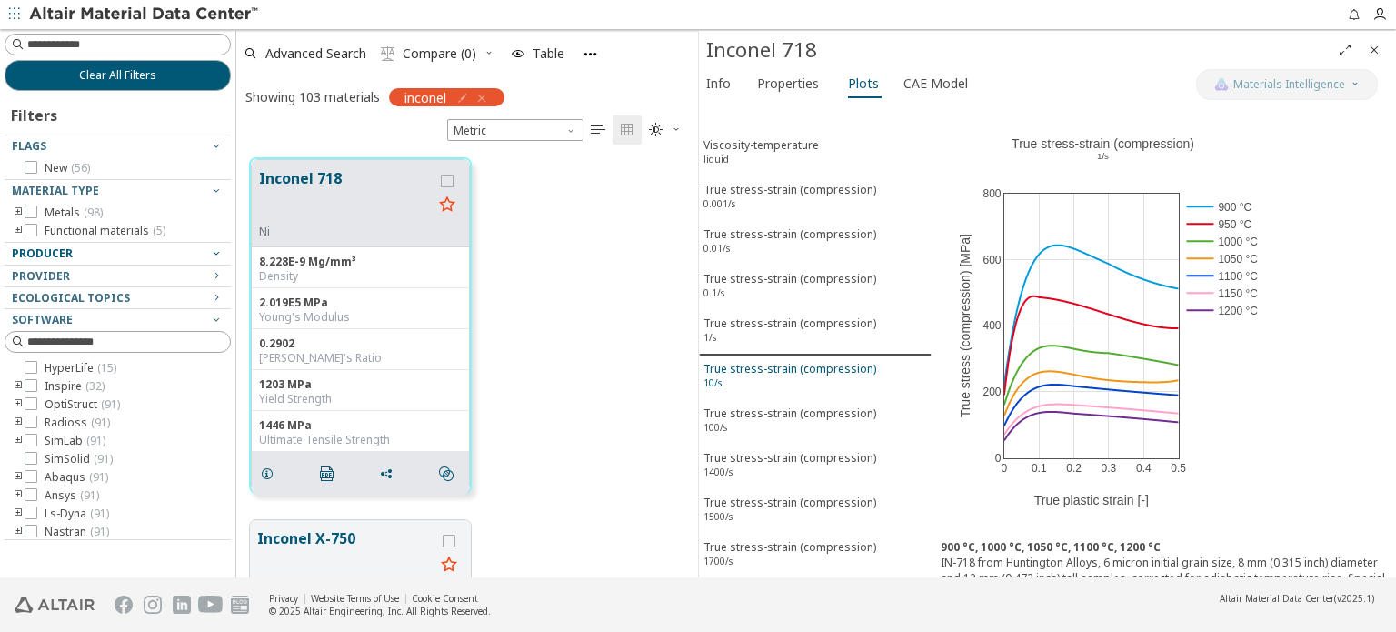
click at [728, 366] on div "True stress-strain (compression) 10/s" at bounding box center [789, 378] width 173 height 34
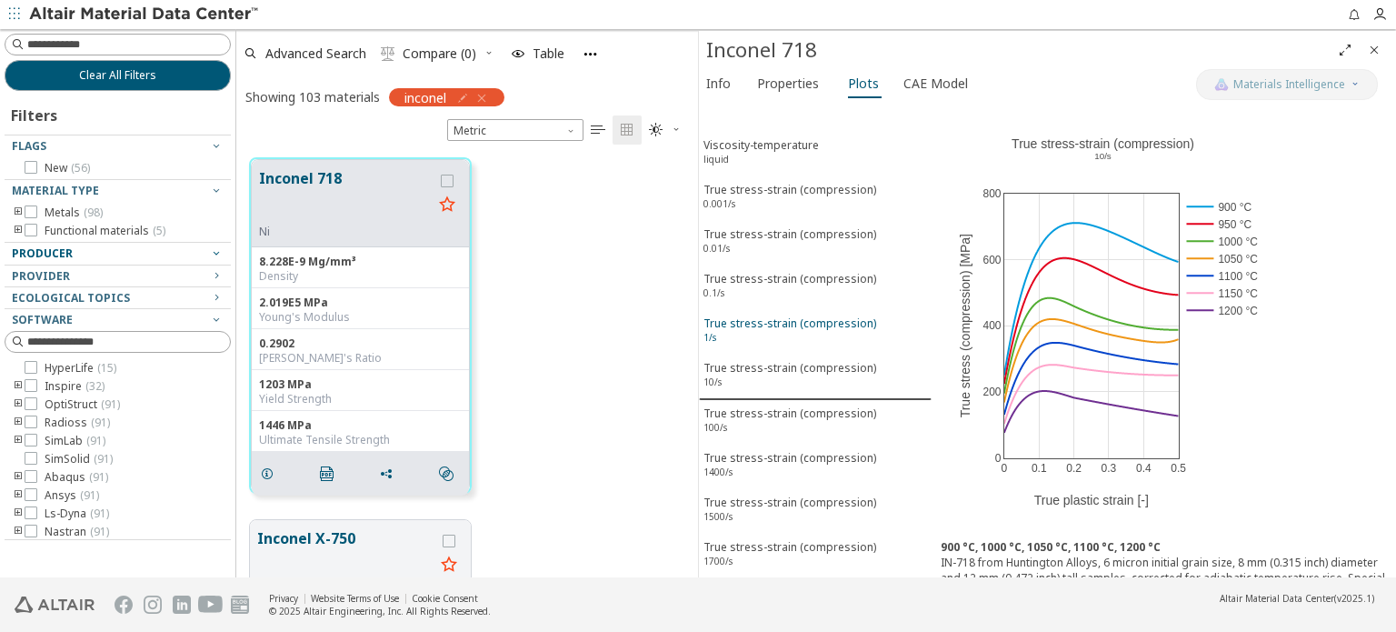
click at [734, 315] on div "True stress-strain (compression) 1/s" at bounding box center [789, 332] width 173 height 34
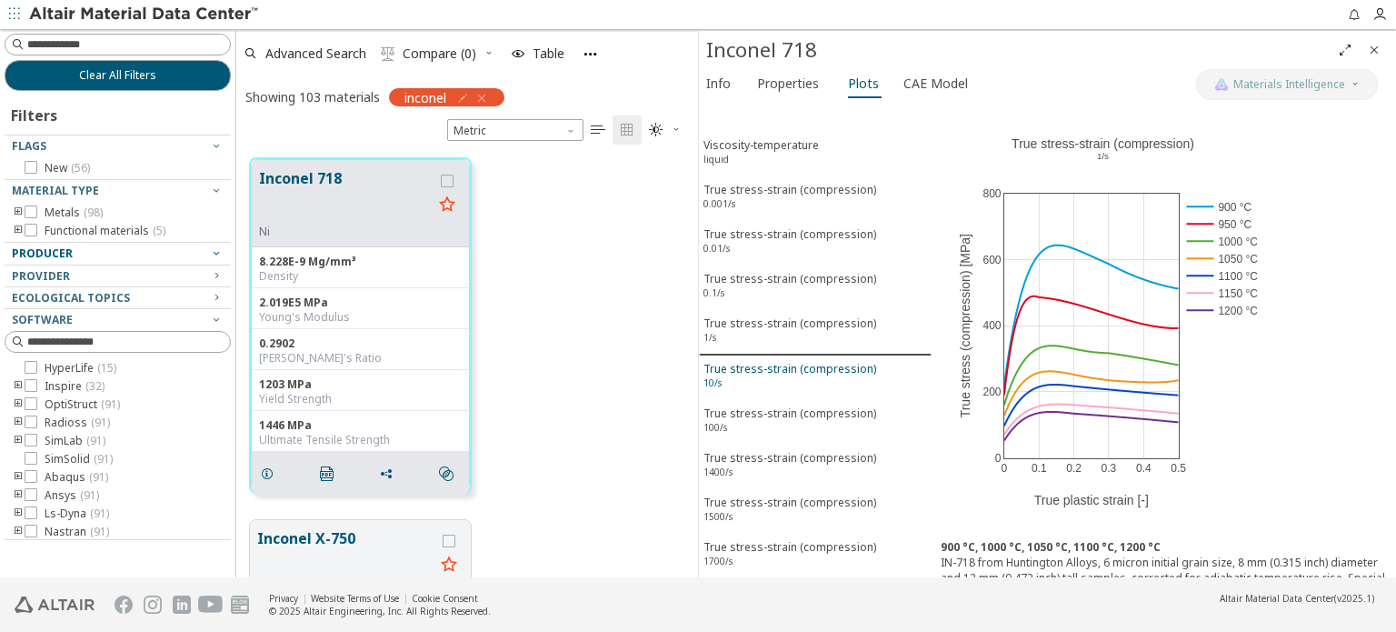
click at [736, 371] on div "True stress-strain (compression) 10/s" at bounding box center [789, 378] width 173 height 34
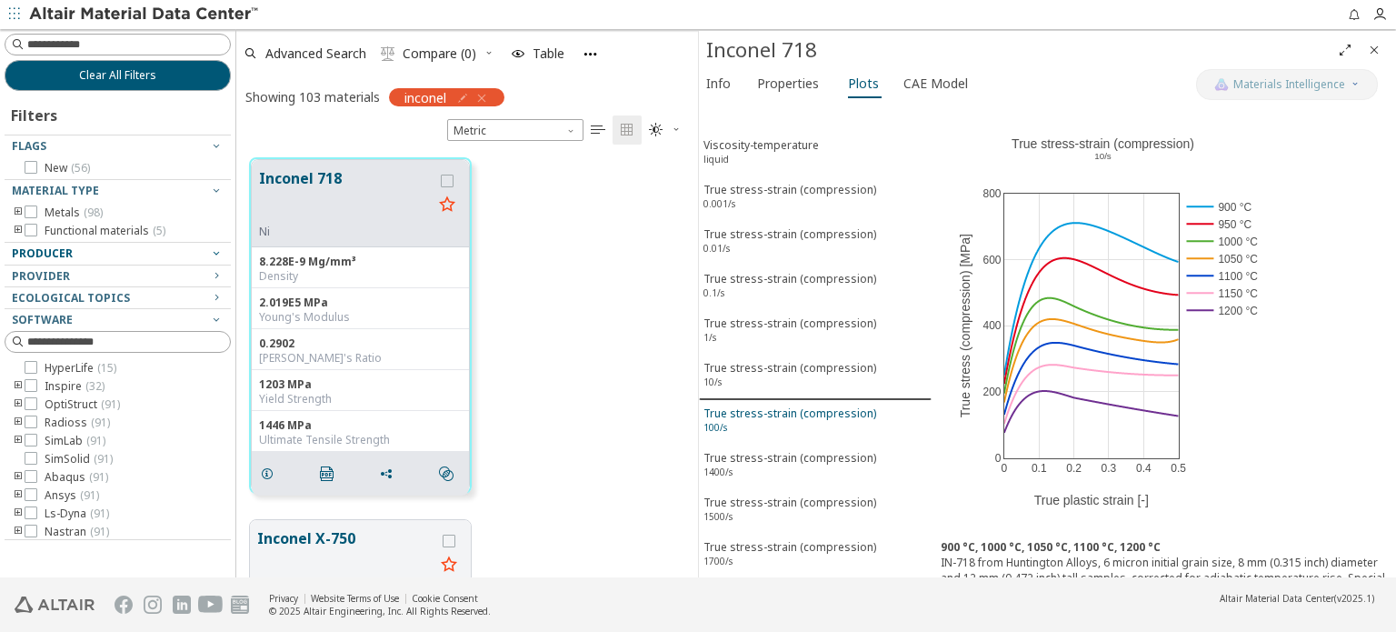
click at [741, 411] on div "True stress-strain (compression) 100/s" at bounding box center [789, 422] width 173 height 34
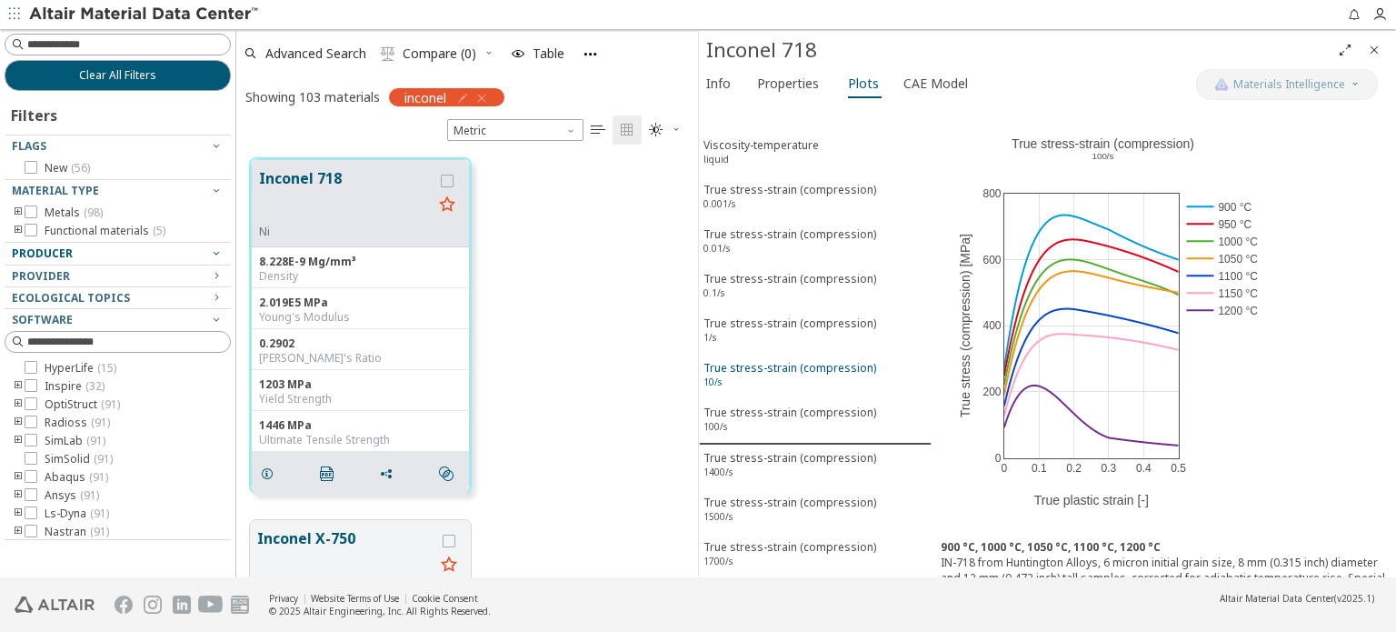
click at [742, 370] on div "True stress-strain (compression) 10/s" at bounding box center [789, 377] width 173 height 34
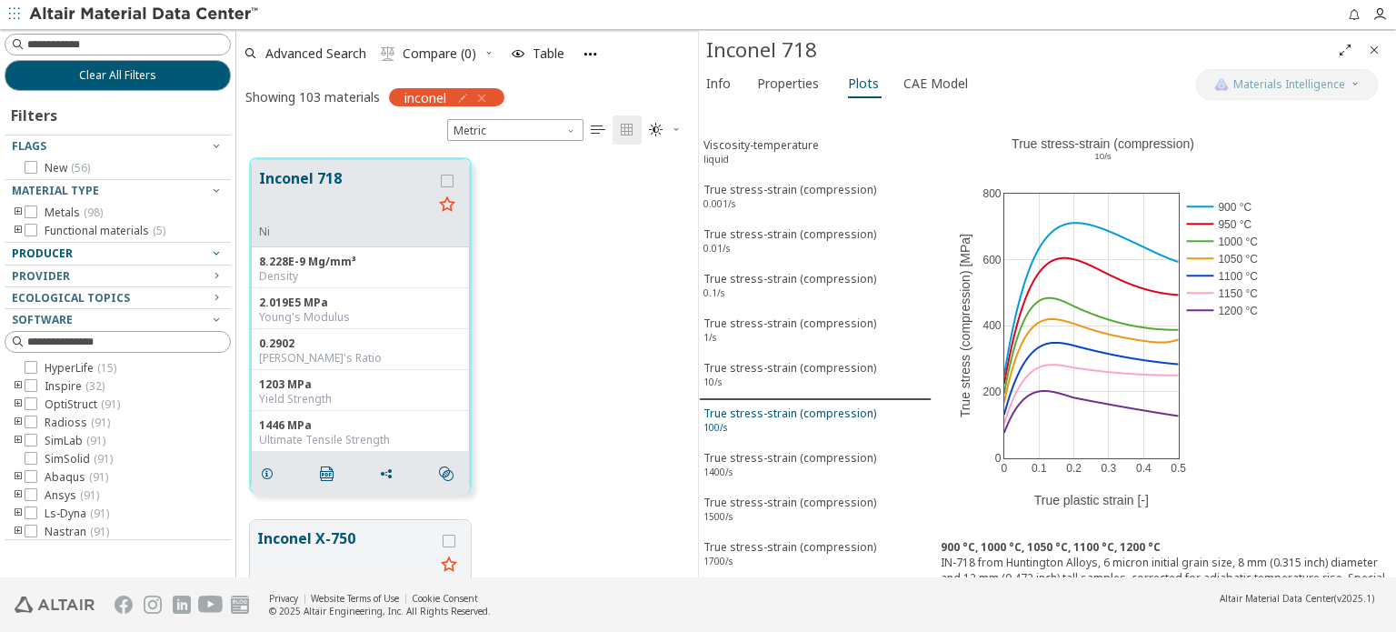
click at [736, 405] on div "True stress-strain (compression) 100/s" at bounding box center [789, 422] width 173 height 34
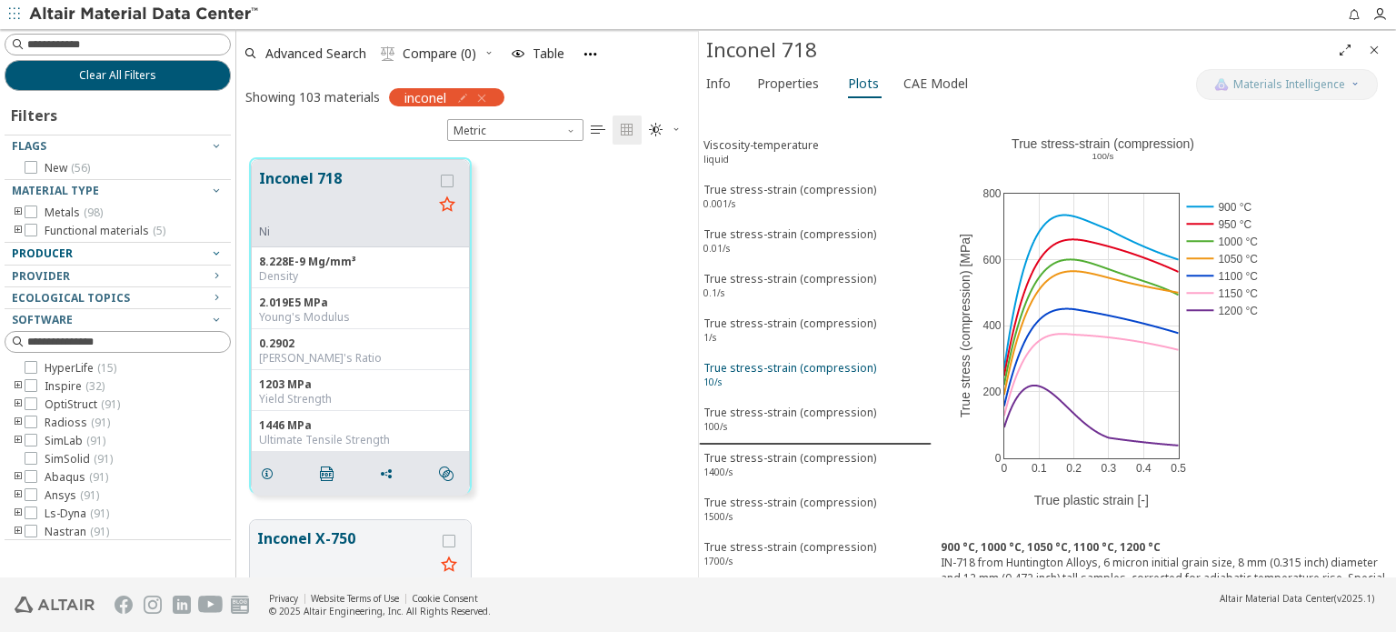
click at [739, 368] on div "True stress-strain (compression) 10/s" at bounding box center [789, 377] width 173 height 34
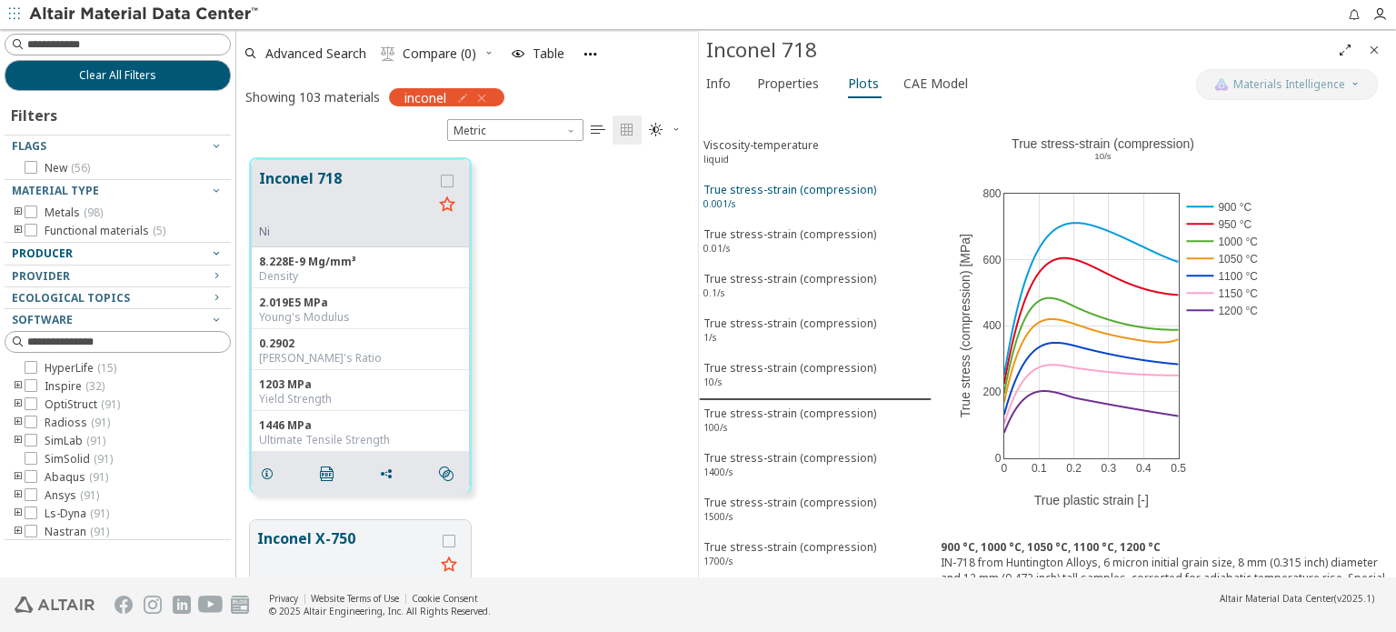
click at [752, 195] on div "True stress-strain (compression) 0.001/s" at bounding box center [789, 199] width 173 height 34
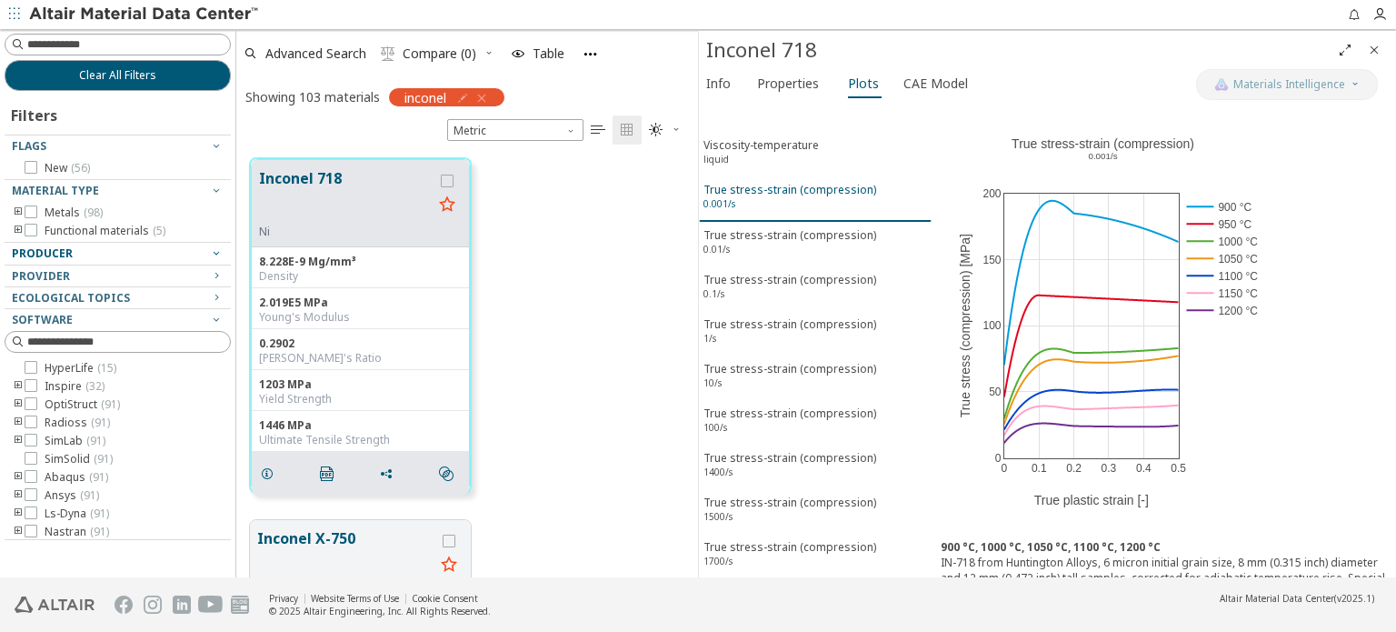
click at [769, 202] on div "True stress-strain (compression) 0.001/s" at bounding box center [789, 199] width 173 height 34
click at [771, 227] on div "True stress-strain (compression) 0.01/s" at bounding box center [789, 244] width 173 height 34
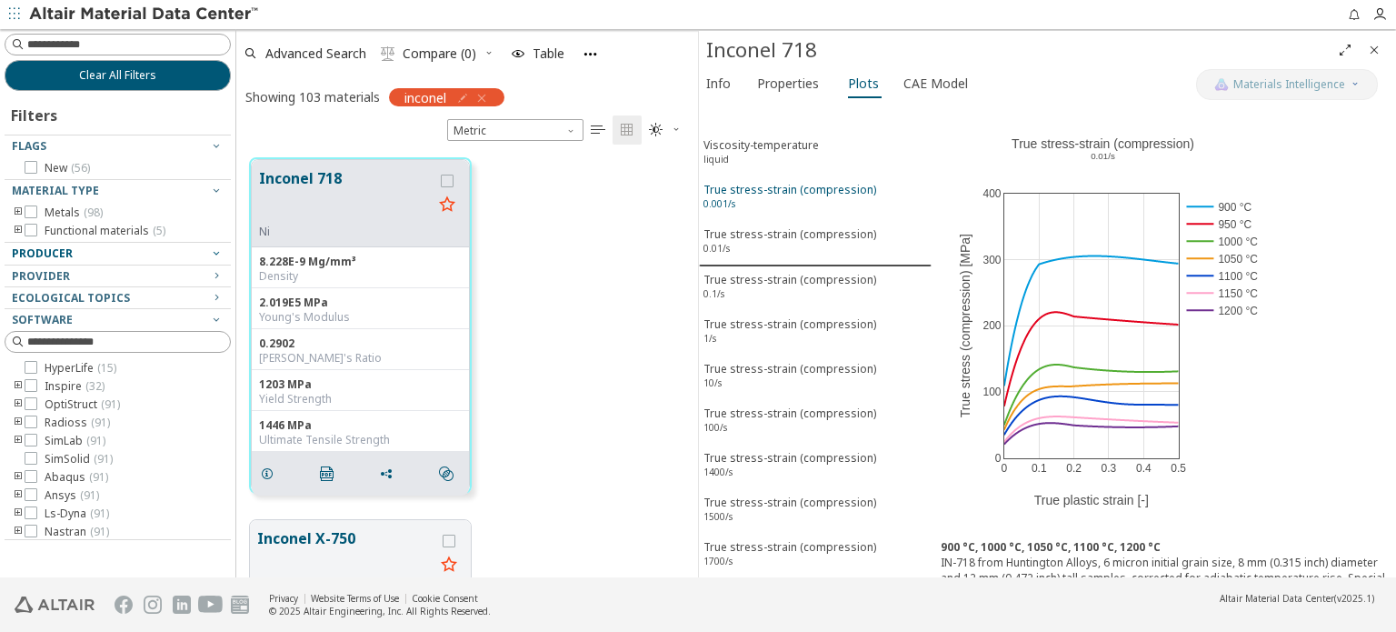
click at [781, 192] on div "True stress-strain (compression) 0.001/s" at bounding box center [789, 199] width 173 height 34
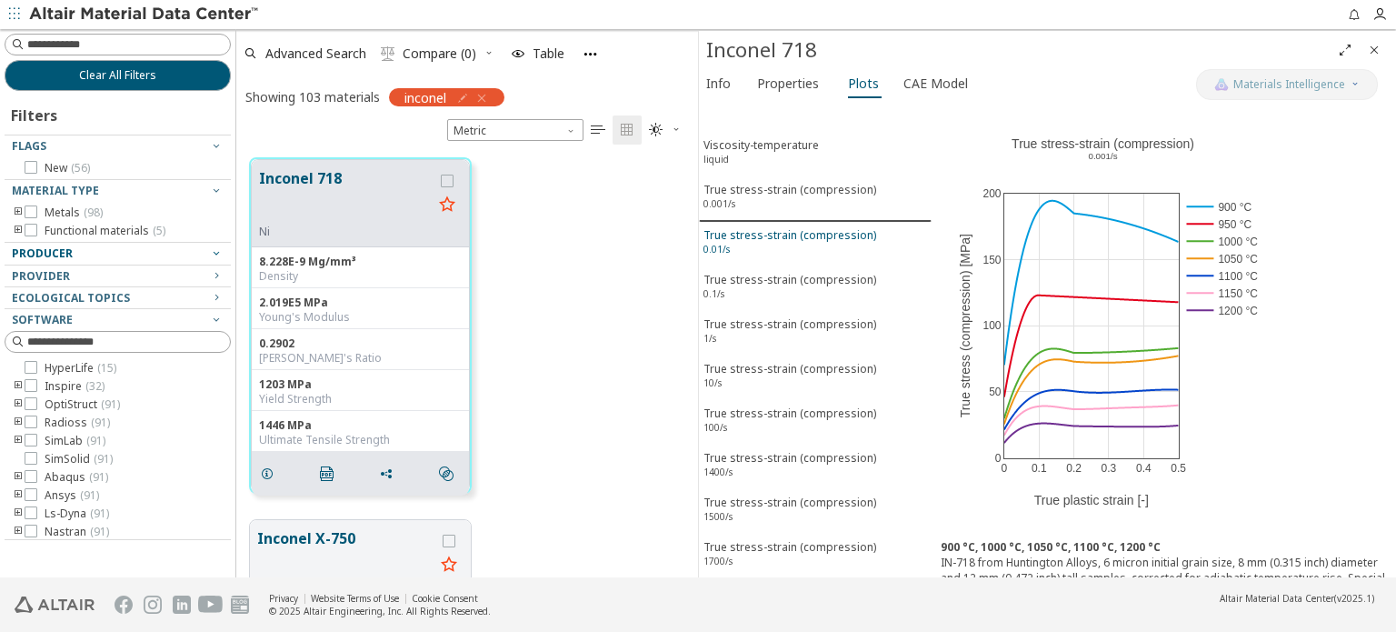
click at [781, 227] on div "True stress-strain (compression) 0.01/s" at bounding box center [789, 244] width 173 height 34
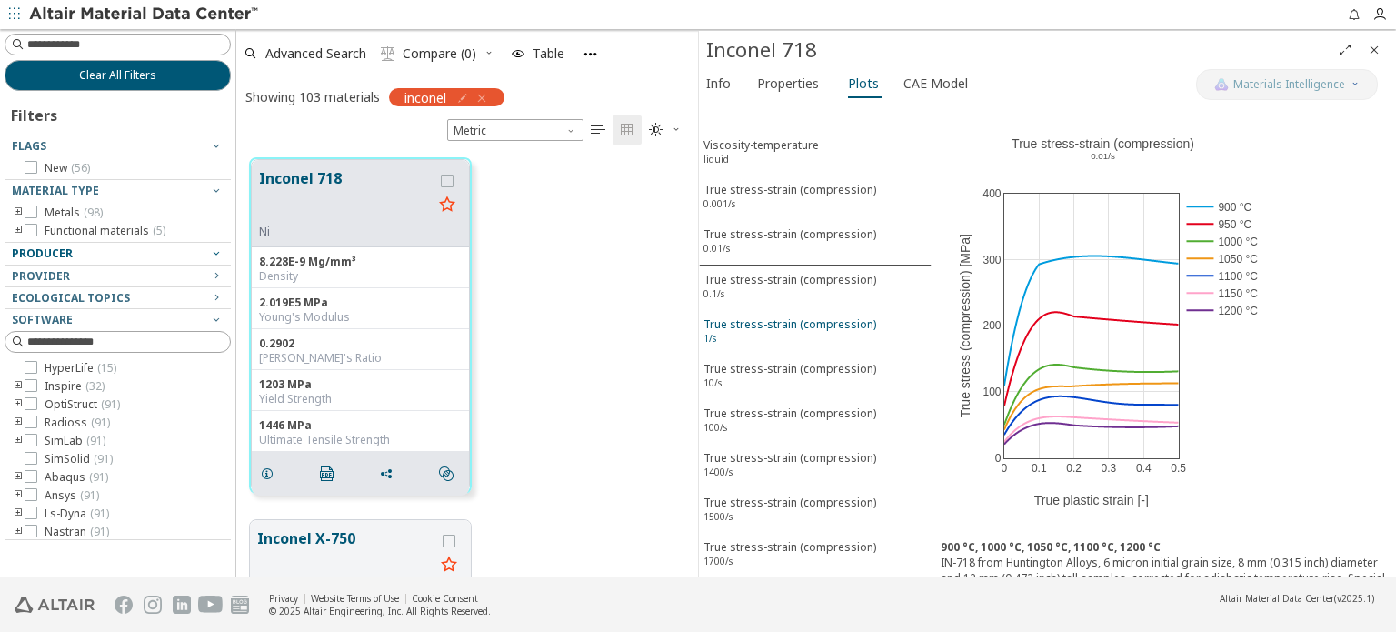
click at [756, 323] on div "True stress-strain (compression) 1/s" at bounding box center [789, 333] width 173 height 34
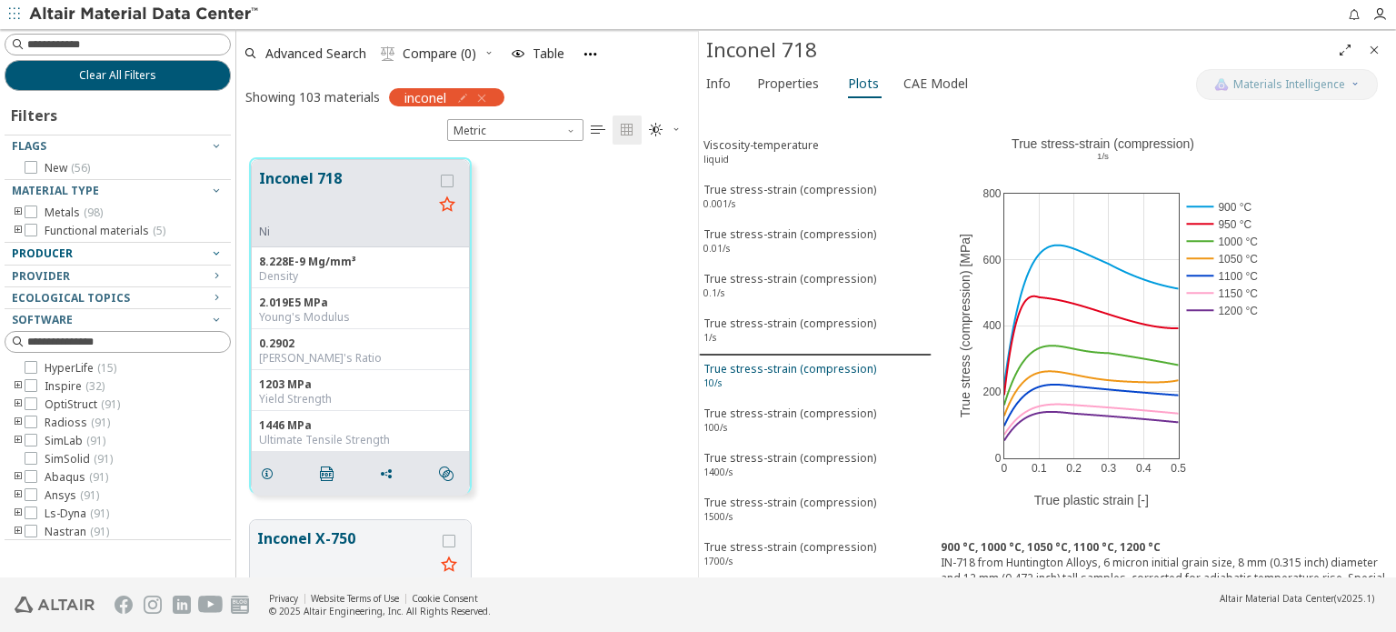
click at [777, 362] on div "True stress-strain (compression) 10/s" at bounding box center [789, 378] width 173 height 34
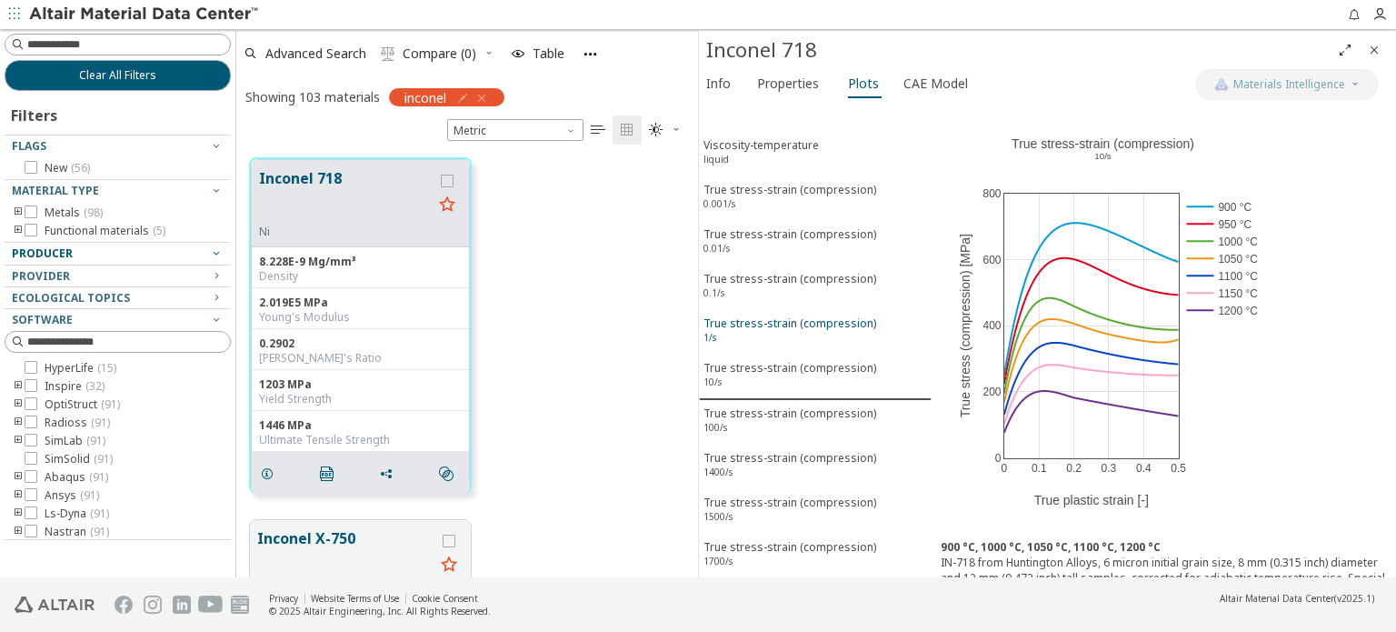
click at [766, 315] on div "True stress-strain (compression) 1/s" at bounding box center [789, 332] width 173 height 34
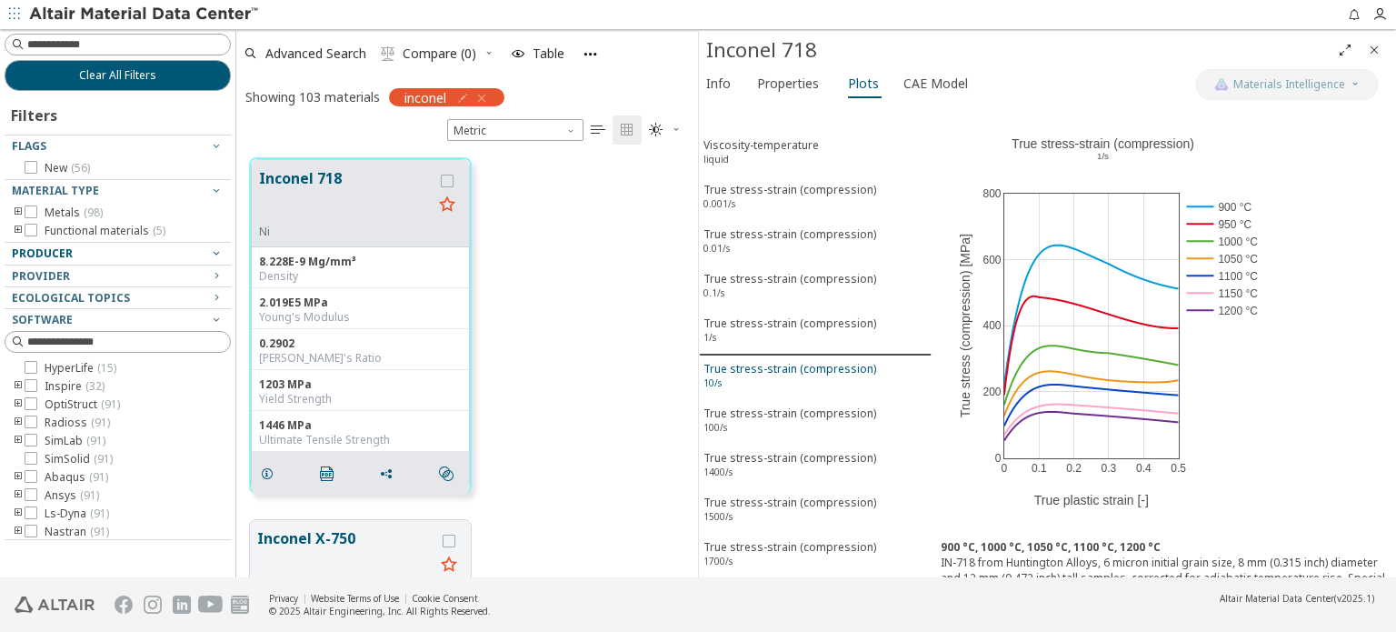
click at [771, 363] on div "True stress-strain (compression) 10/s" at bounding box center [789, 378] width 173 height 34
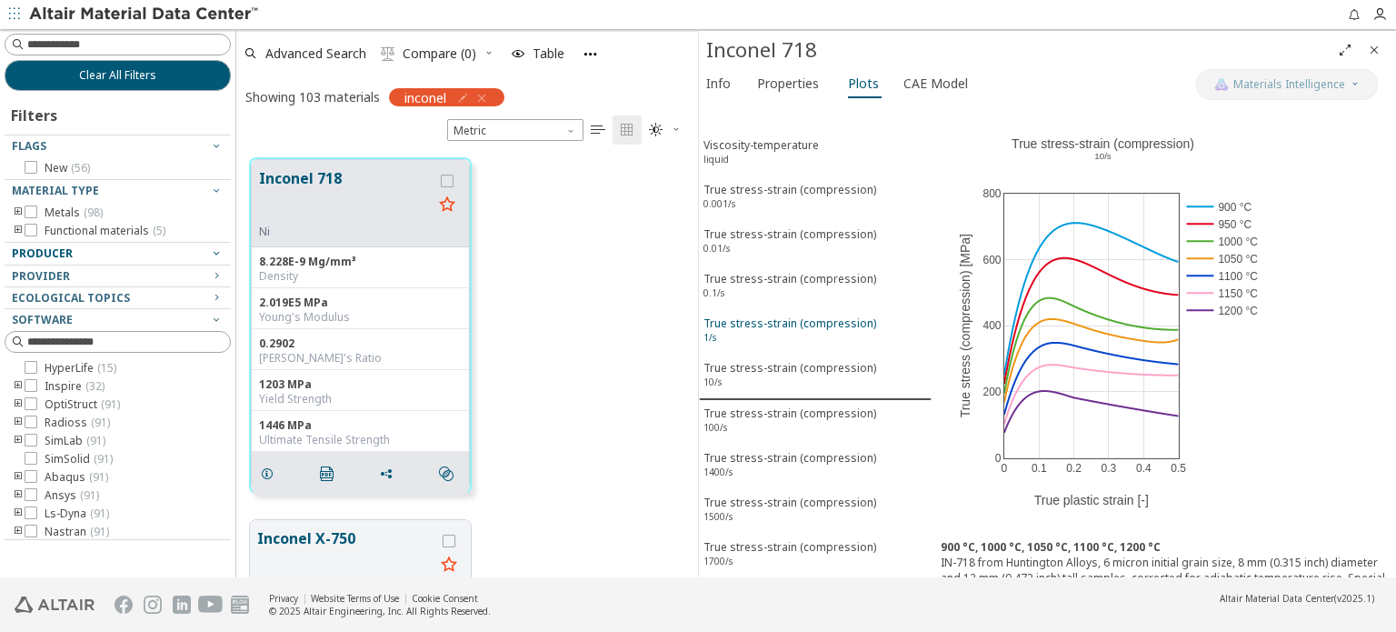
click at [782, 315] on div "True stress-strain (compression) 1/s" at bounding box center [789, 332] width 173 height 34
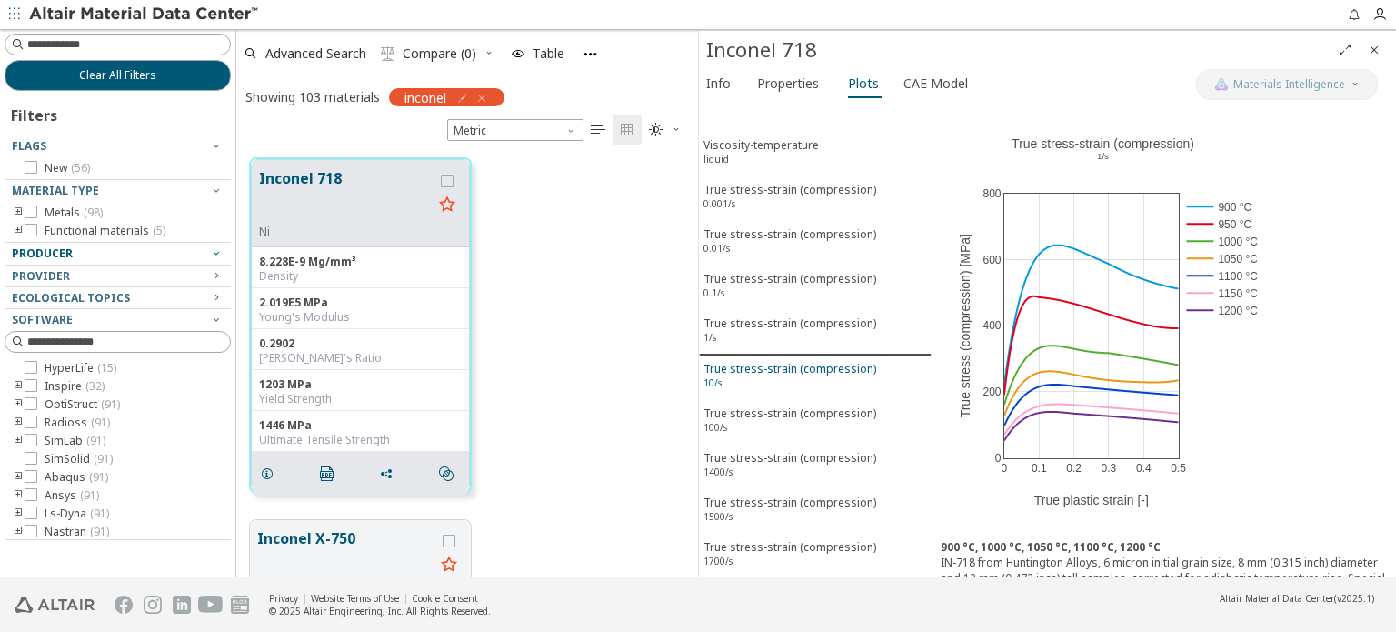
click at [784, 364] on div "True stress-strain (compression) 10/s" at bounding box center [789, 378] width 173 height 34
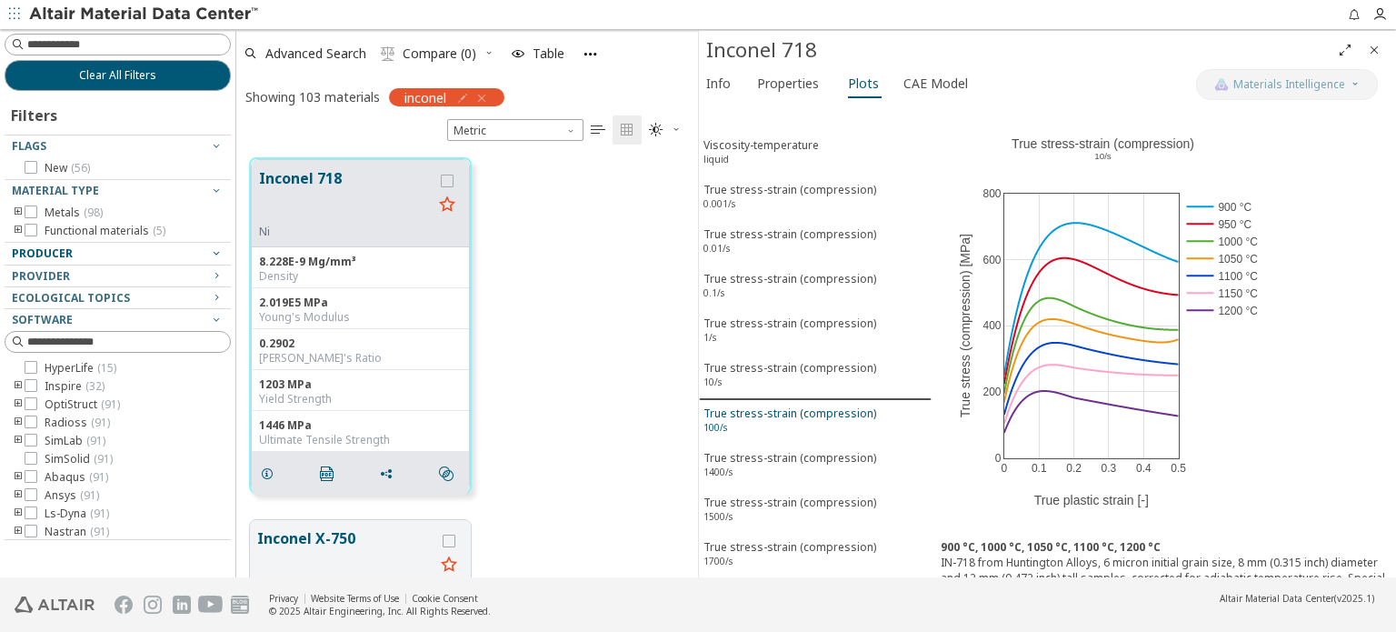
click at [781, 405] on div "True stress-strain (compression) 100/s" at bounding box center [789, 422] width 173 height 34
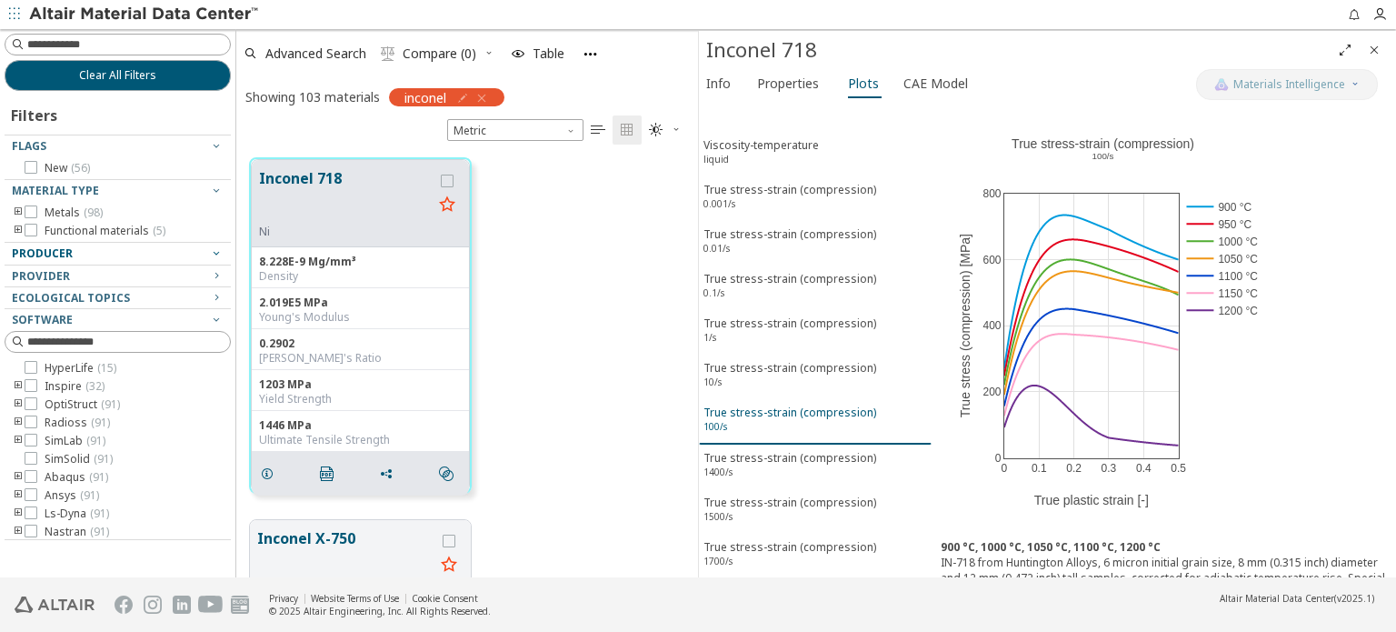
click at [756, 406] on div "True stress-strain (compression) 100/s" at bounding box center [789, 421] width 173 height 34
click at [750, 204] on div "True stress-strain (compression) 0.001/s" at bounding box center [789, 199] width 173 height 34
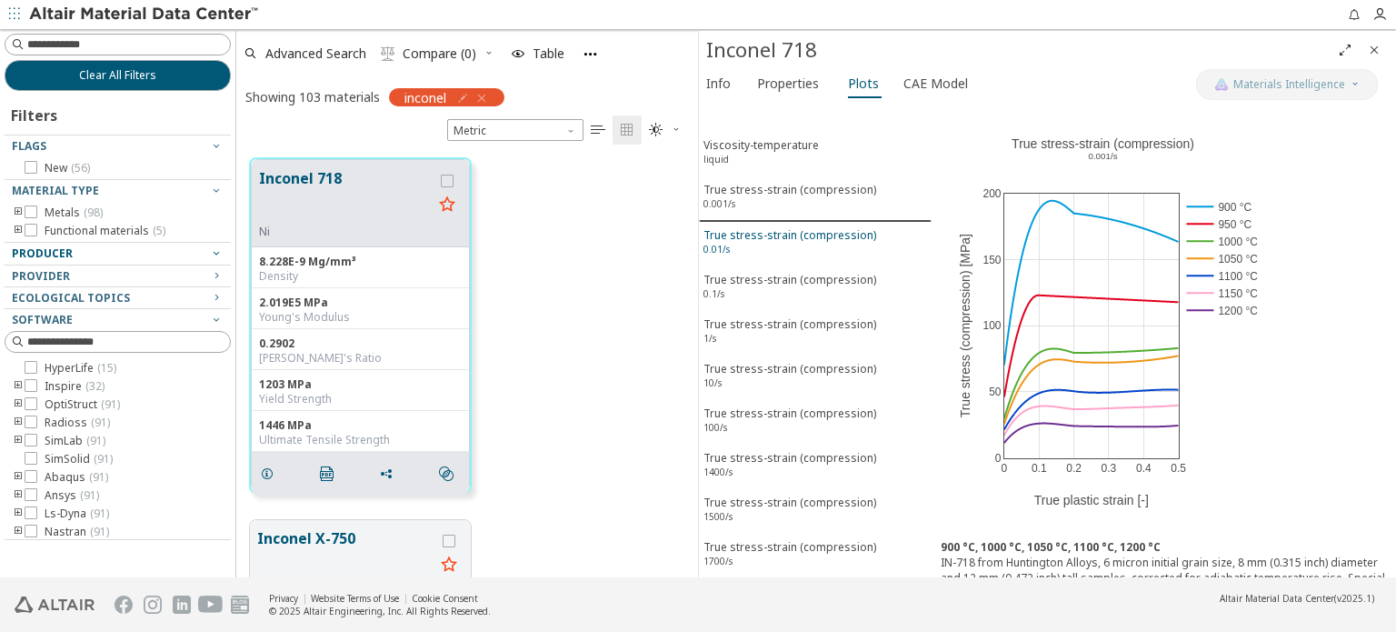
click at [755, 233] on div "True stress-strain (compression) 0.01/s" at bounding box center [789, 244] width 173 height 34
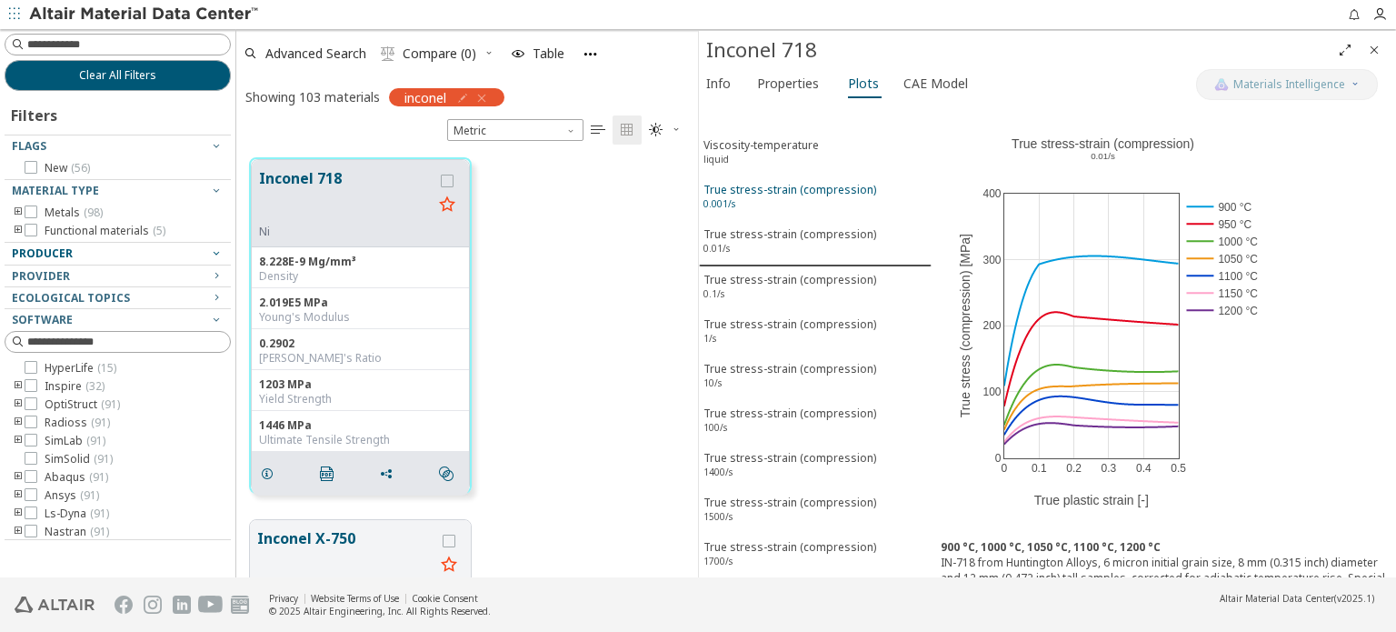
click at [763, 191] on div "True stress-strain (compression) 0.001/s" at bounding box center [789, 199] width 173 height 34
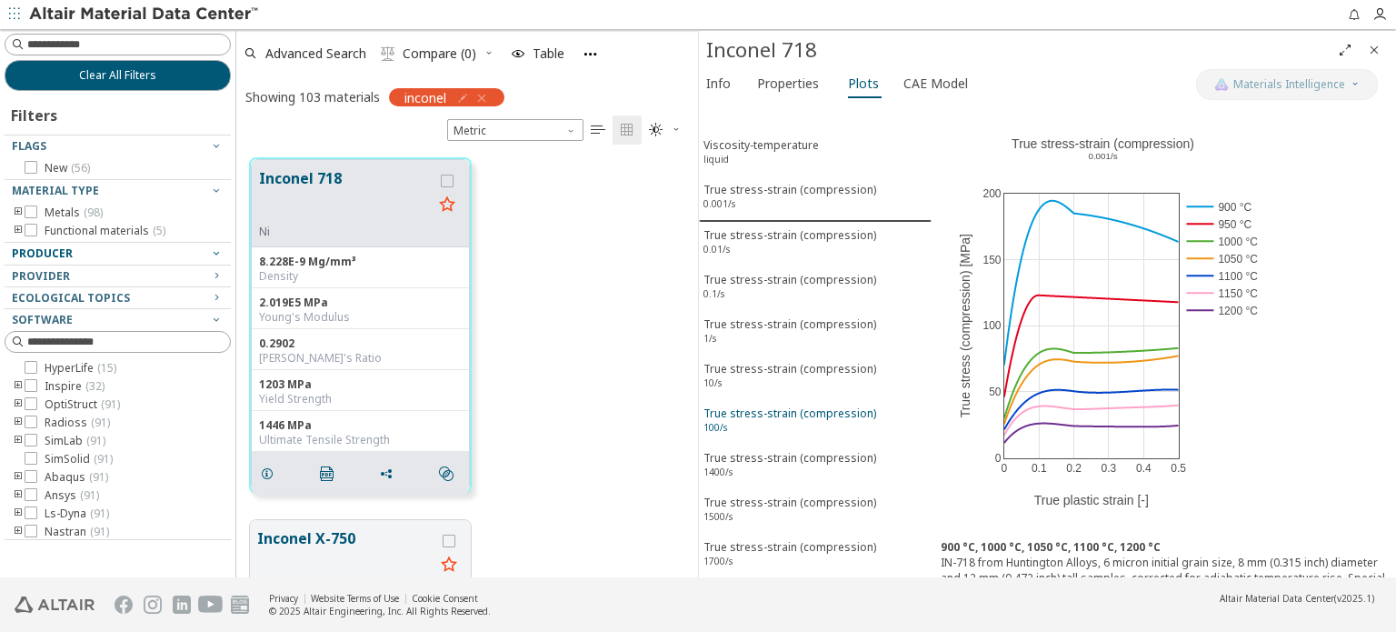
click at [763, 405] on div "True stress-strain (compression) 100/s" at bounding box center [789, 422] width 173 height 34
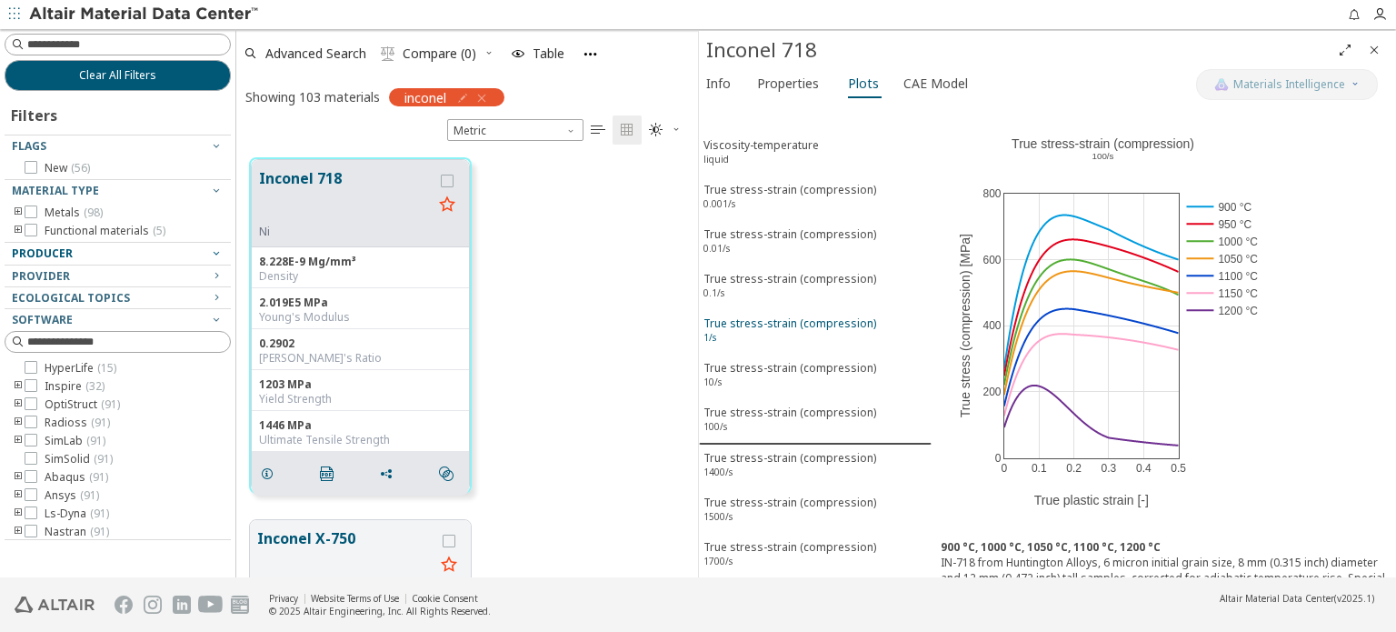
click at [763, 323] on div "True stress-strain (compression) 1/s" at bounding box center [789, 332] width 173 height 34
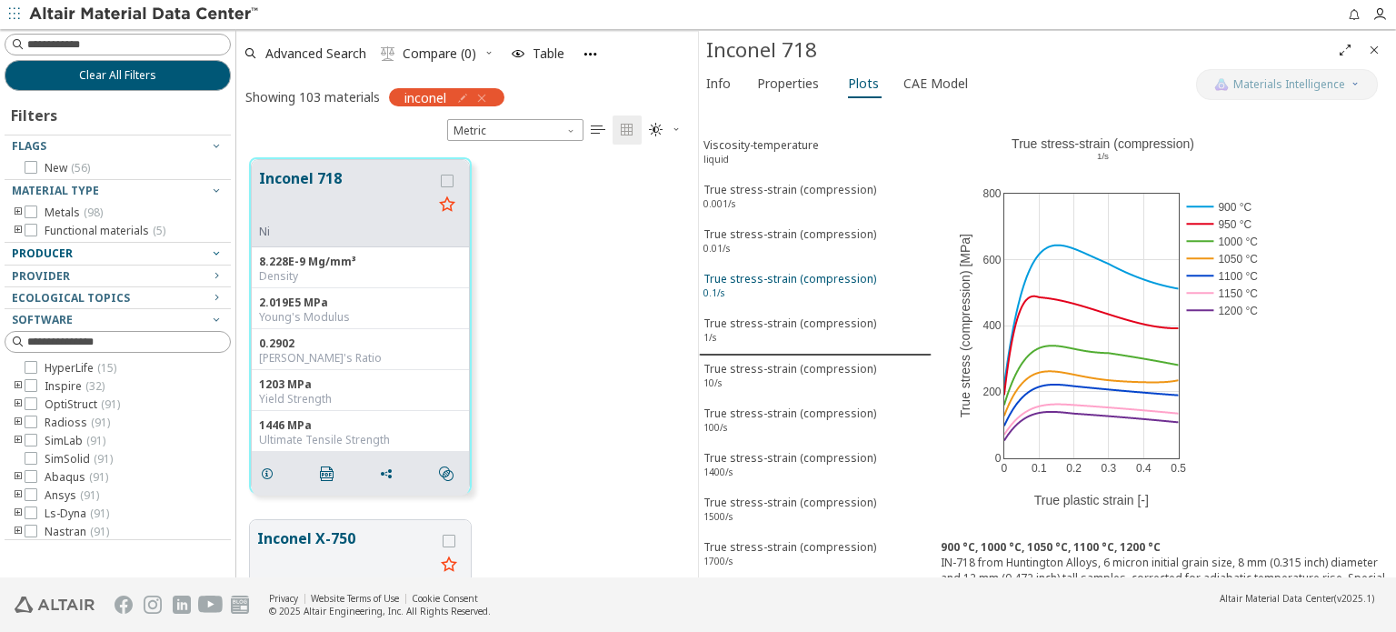
click at [773, 279] on div "True stress-strain (compression) 0.1/s" at bounding box center [789, 288] width 173 height 34
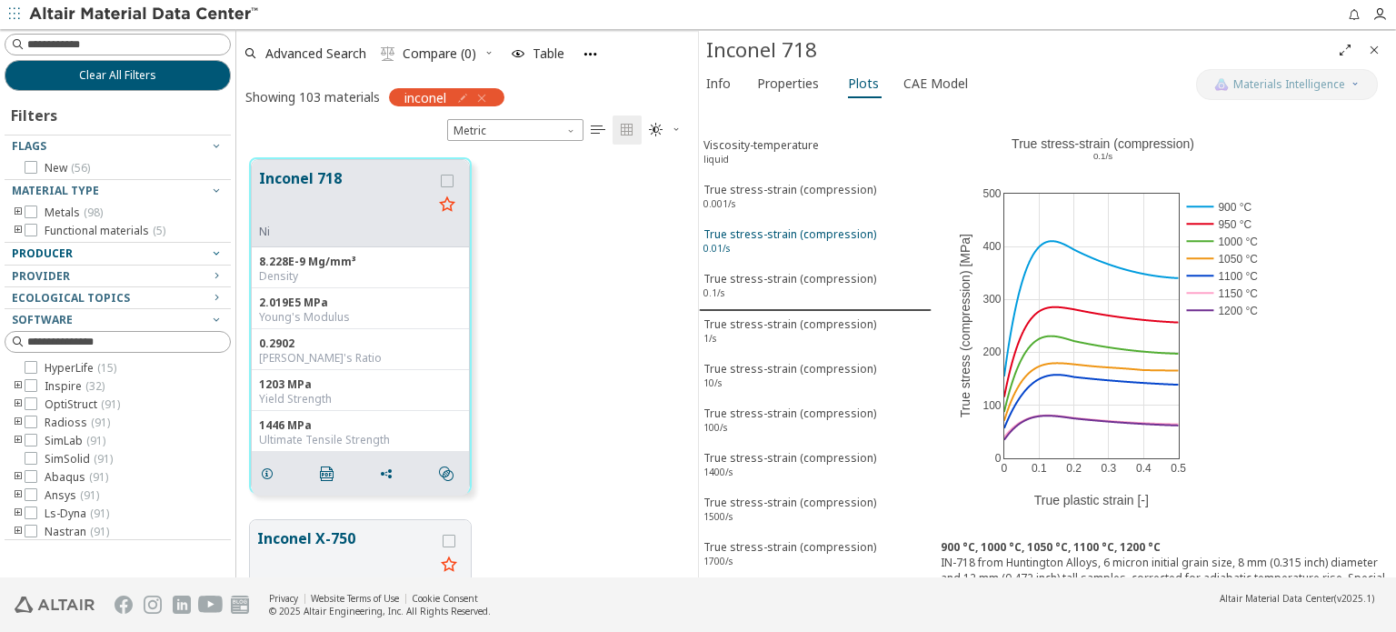
click at [781, 229] on div "True stress-strain (compression) 0.01/s" at bounding box center [789, 243] width 173 height 34
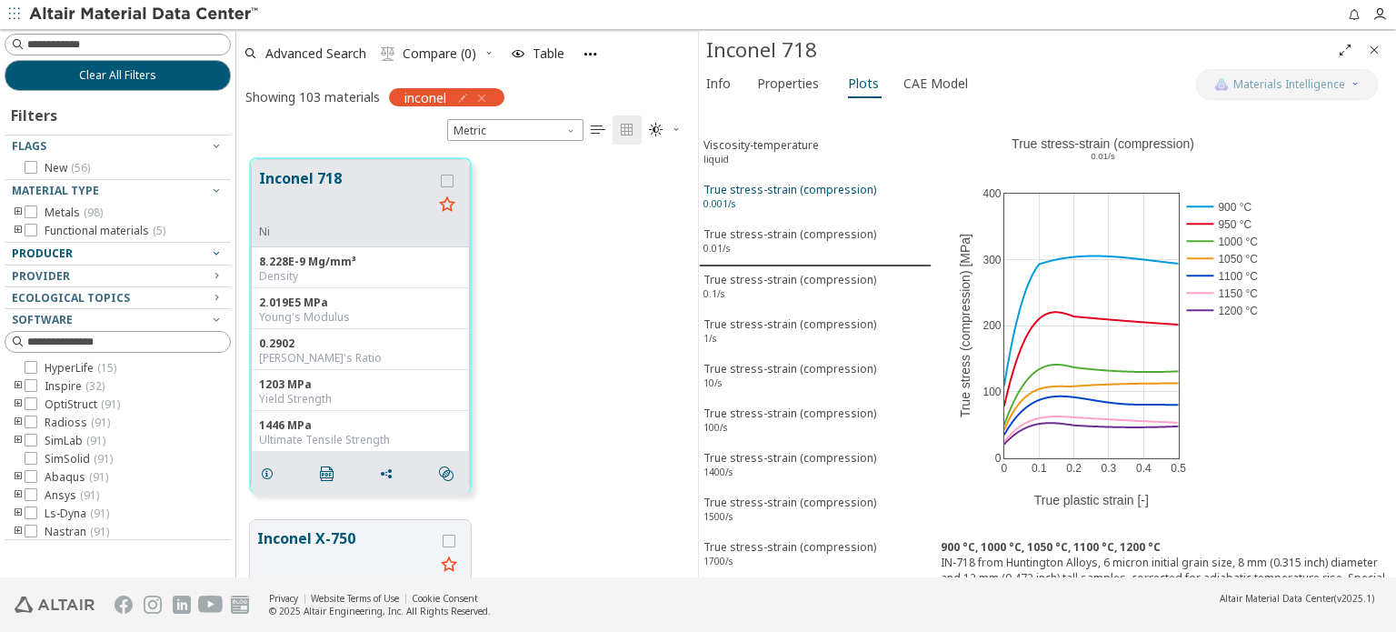
click at [762, 192] on div "True stress-strain (compression) 0.001/s" at bounding box center [789, 199] width 173 height 34
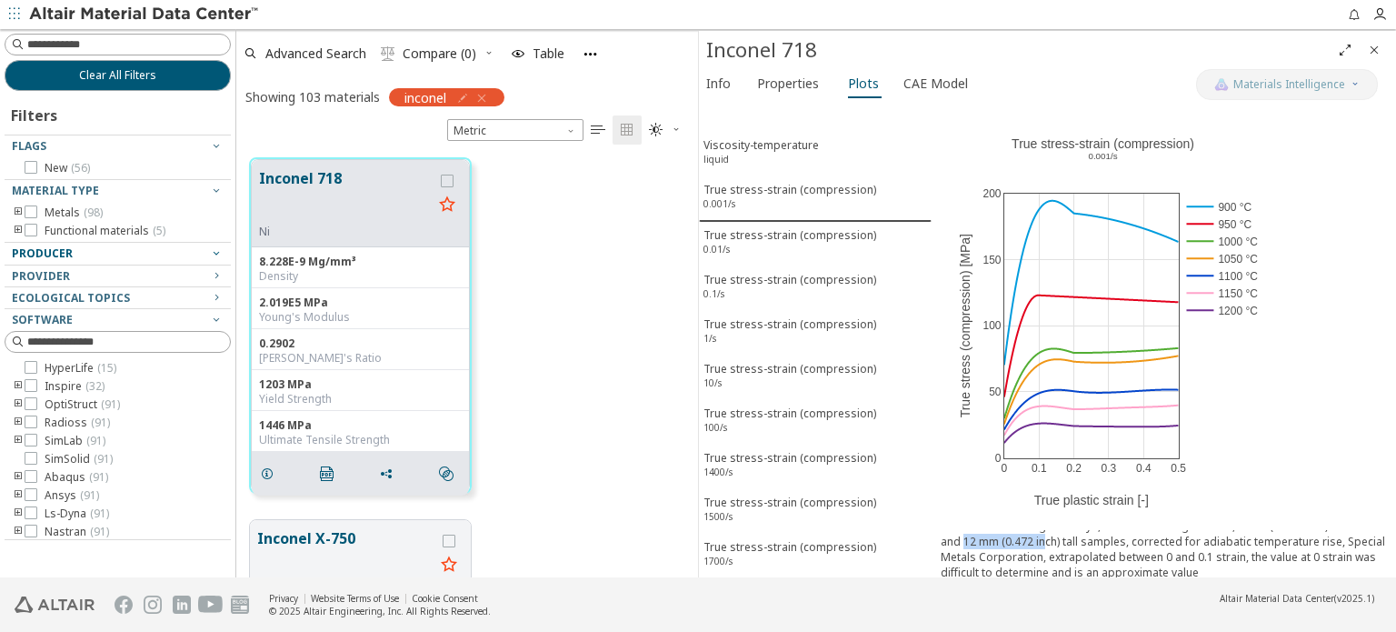
scroll to position [32, 0]
drag, startPoint x: 1010, startPoint y: 540, endPoint x: 1129, endPoint y: 547, distance: 118.3
click at [1129, 547] on div "IN-718 from Huntington Alloys, 6 micron initial grain size, 8 mm (0.315 inch) d…" at bounding box center [1163, 553] width 446 height 62
click at [1253, 424] on div "0 0.1 0.2 0.3 0.4 0.5 0 50 100 150 200 True stress-strain (compression) ​ 0.001…" at bounding box center [1102, 317] width 343 height 428
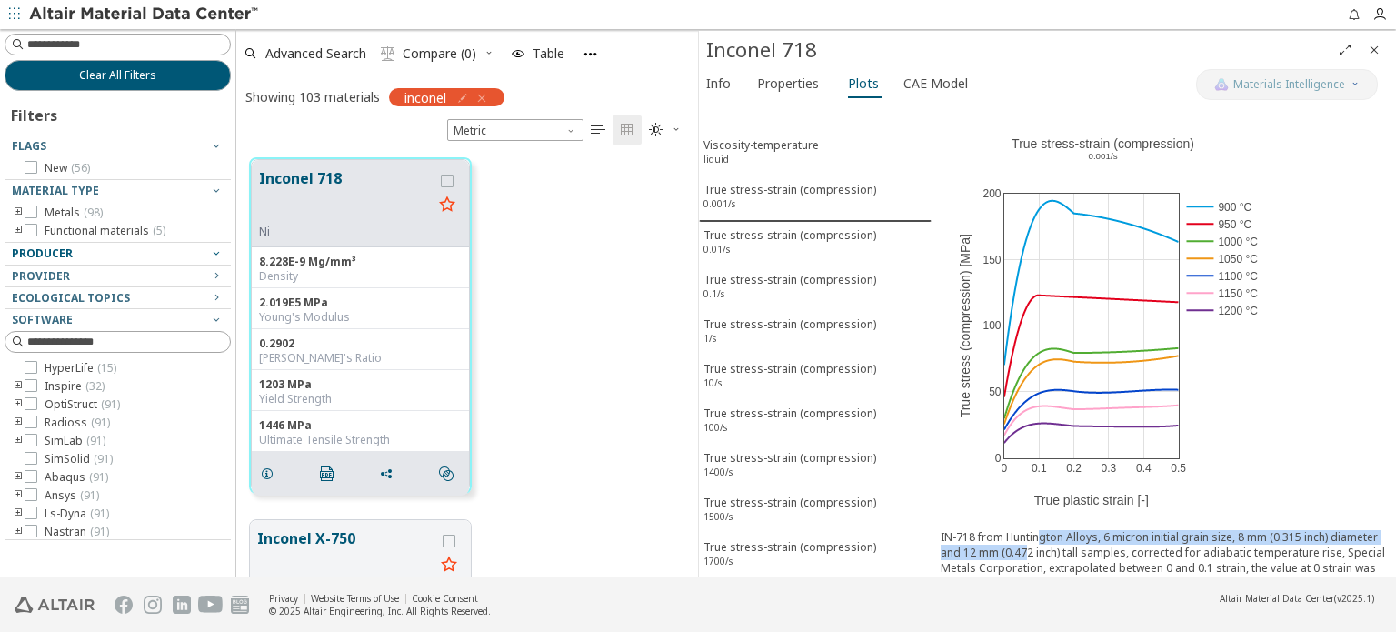
scroll to position [22, 0]
drag, startPoint x: 1038, startPoint y: 540, endPoint x: 1123, endPoint y: 551, distance: 86.1
click at [1123, 551] on div "IN-718 from Huntington Alloys, 6 micron initial grain size, 8 mm (0.315 inch) d…" at bounding box center [1163, 563] width 446 height 62
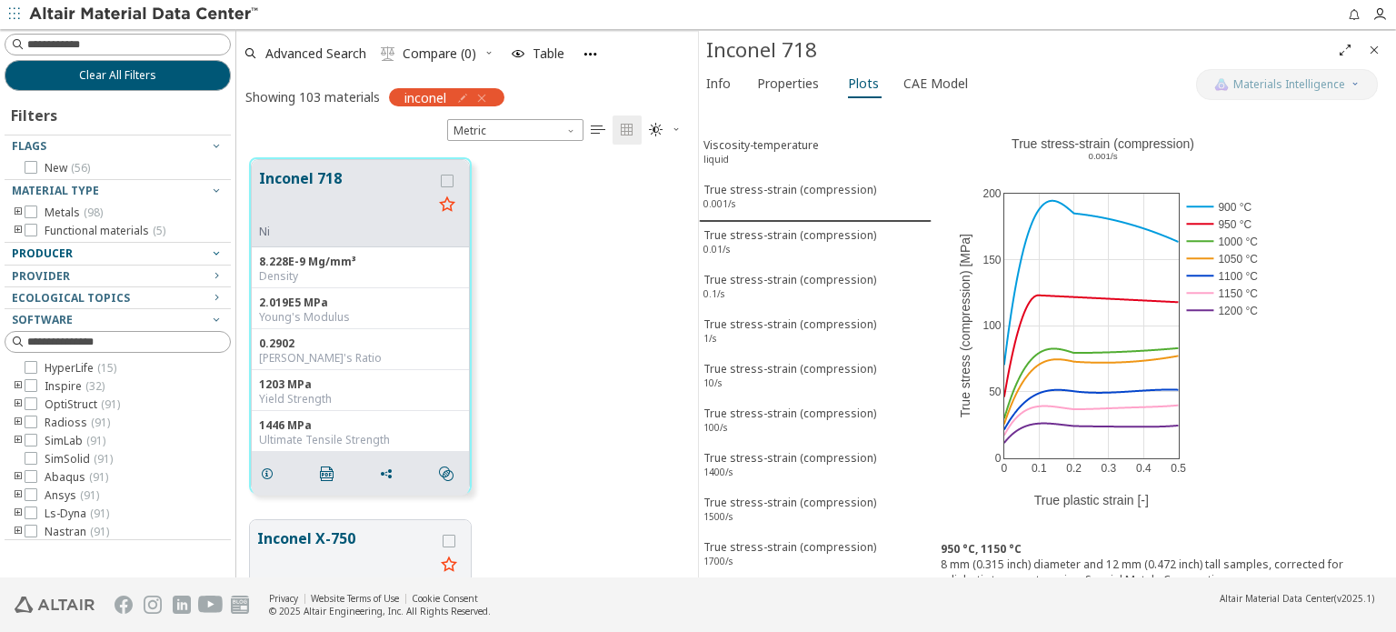
scroll to position [0, 0]
